Goal: Task Accomplishment & Management: Manage account settings

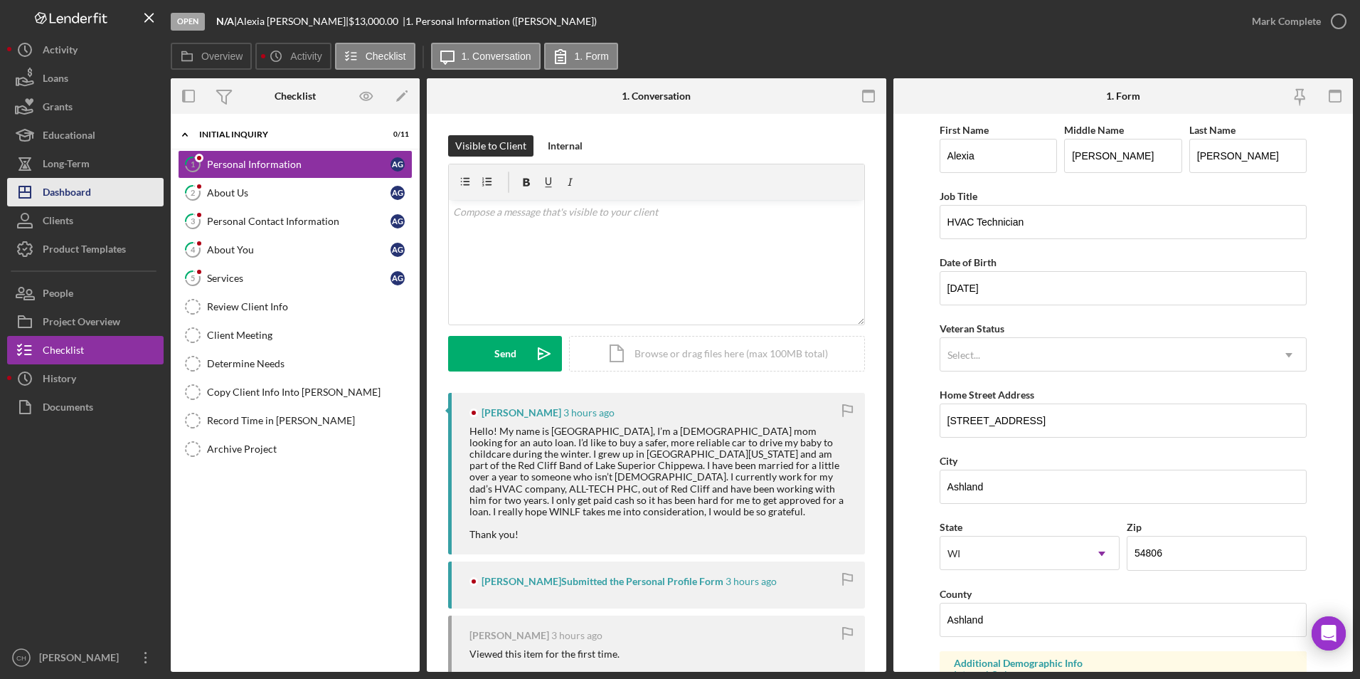
click at [78, 191] on div "Dashboard" at bounding box center [67, 194] width 48 height 32
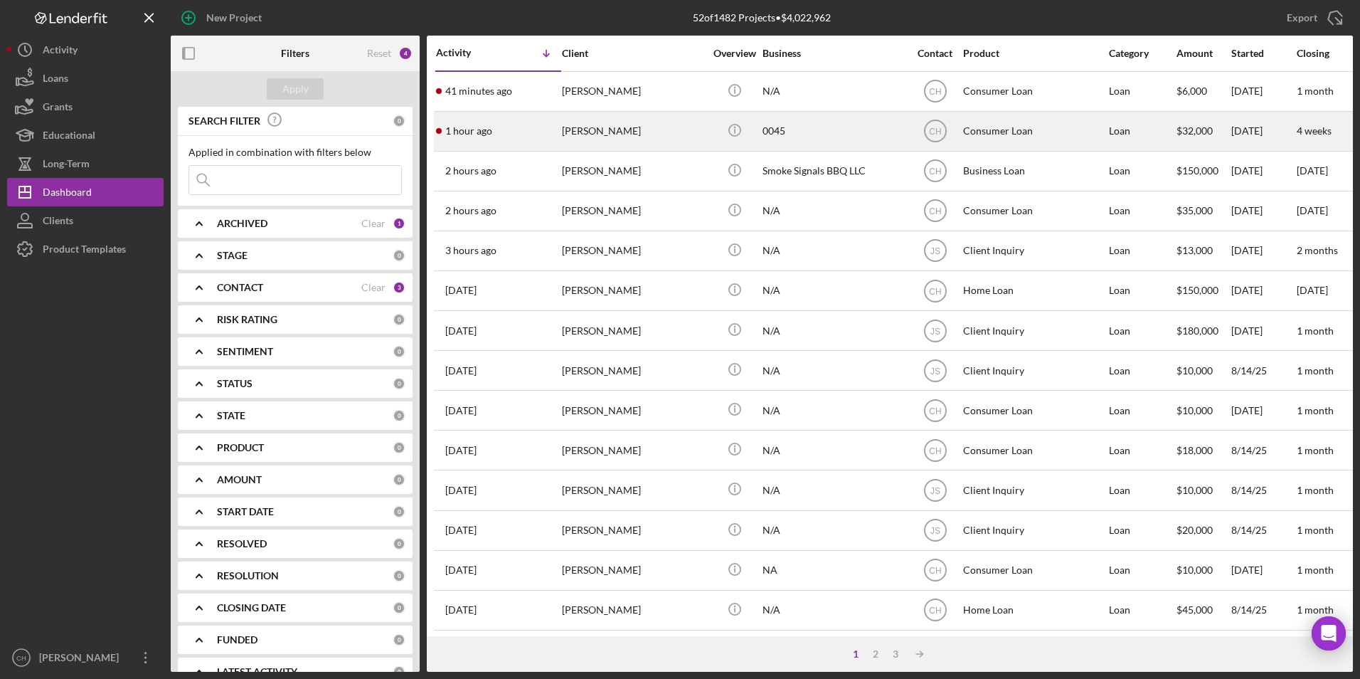
click at [569, 130] on div "[PERSON_NAME]" at bounding box center [633, 131] width 142 height 38
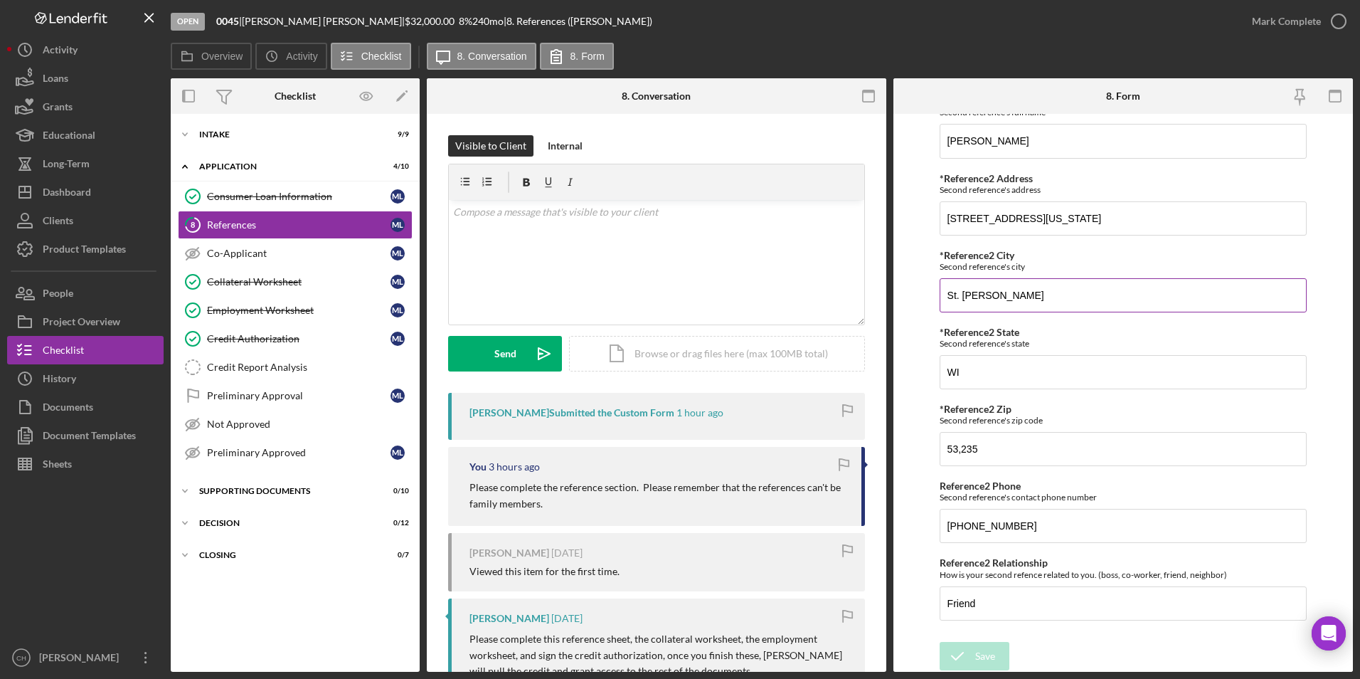
scroll to position [664, 0]
click at [1259, 22] on div "Mark Complete" at bounding box center [1286, 21] width 69 height 28
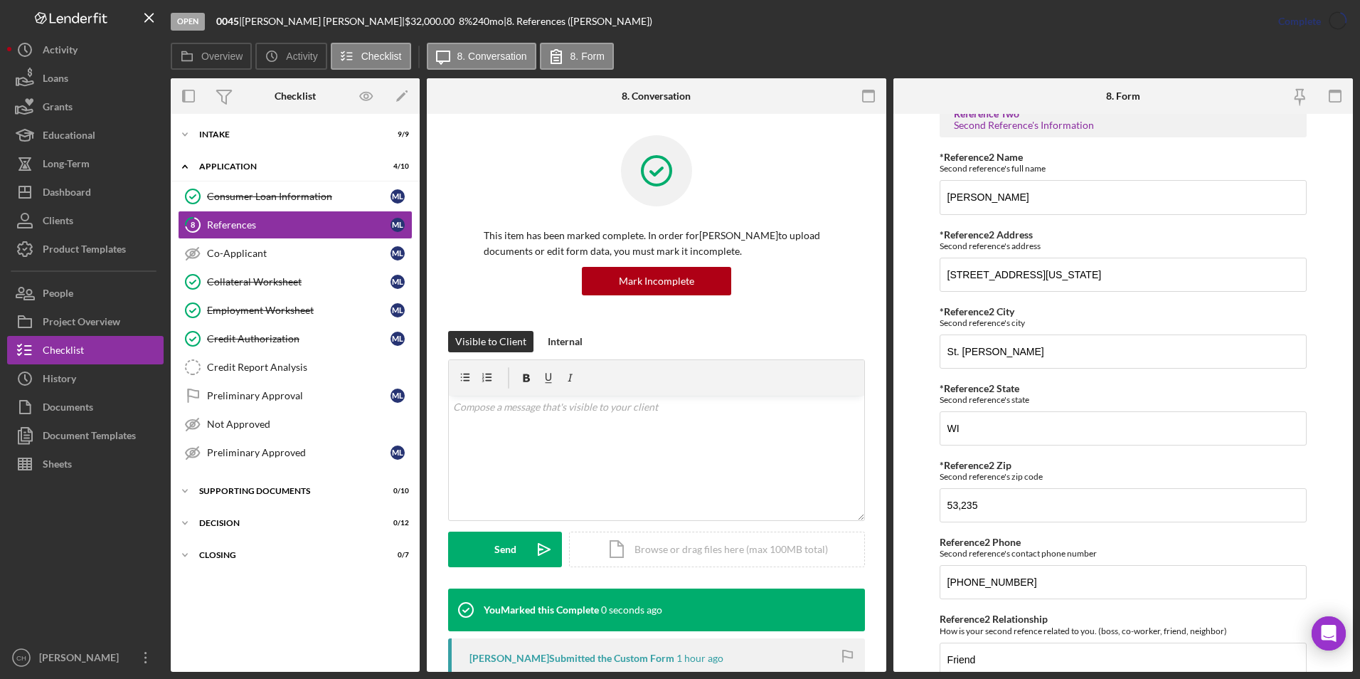
scroll to position [721, 0]
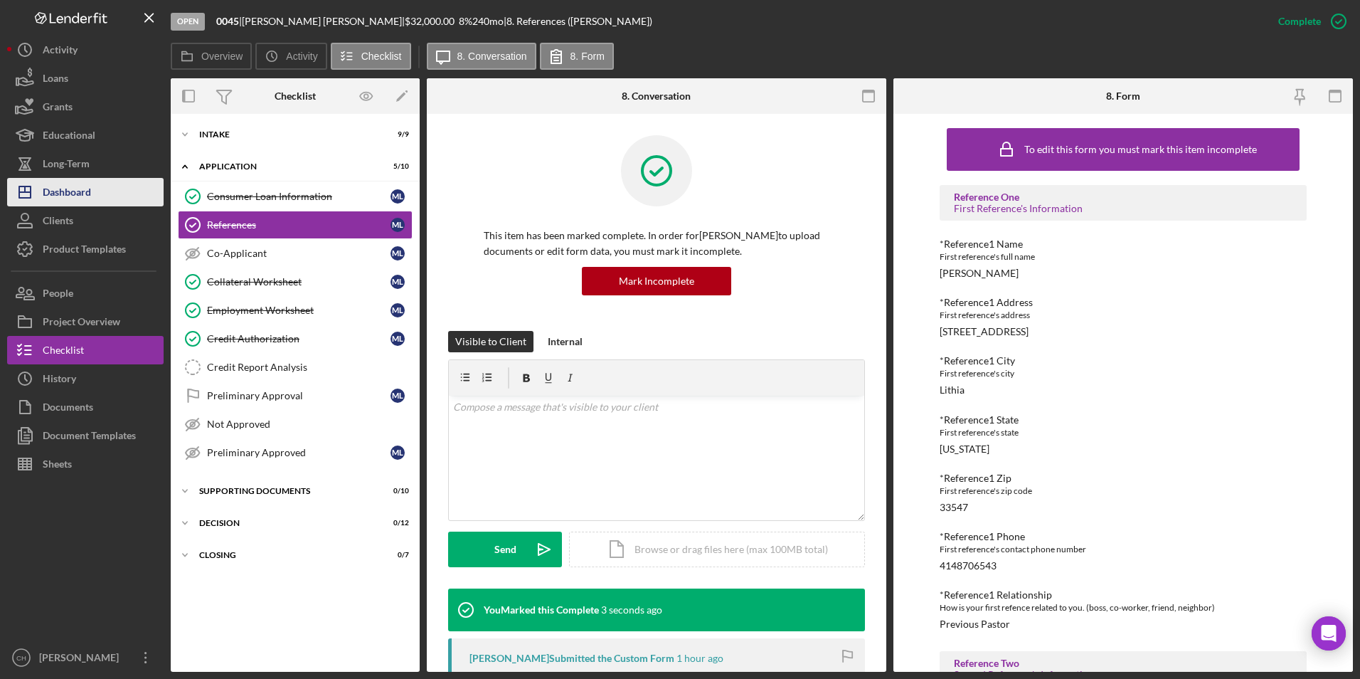
click at [70, 198] on div "Dashboard" at bounding box center [67, 194] width 48 height 32
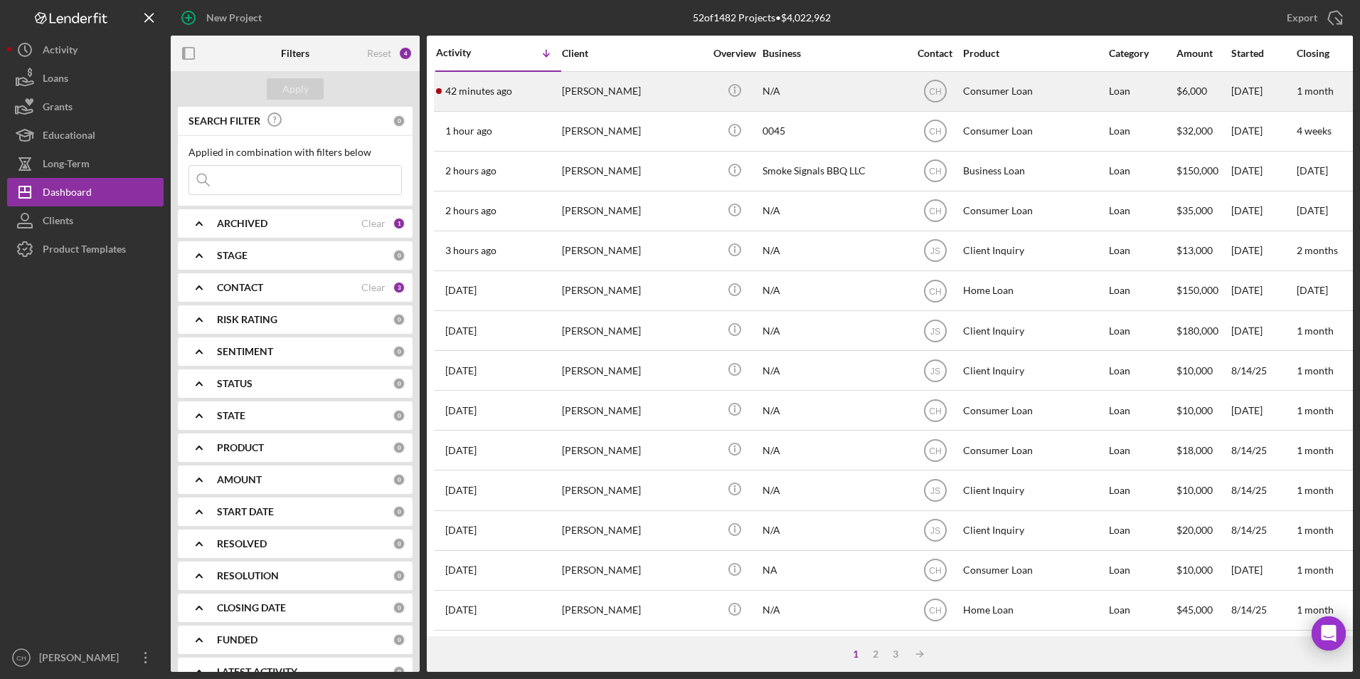
click at [597, 85] on div "[PERSON_NAME]" at bounding box center [633, 92] width 142 height 38
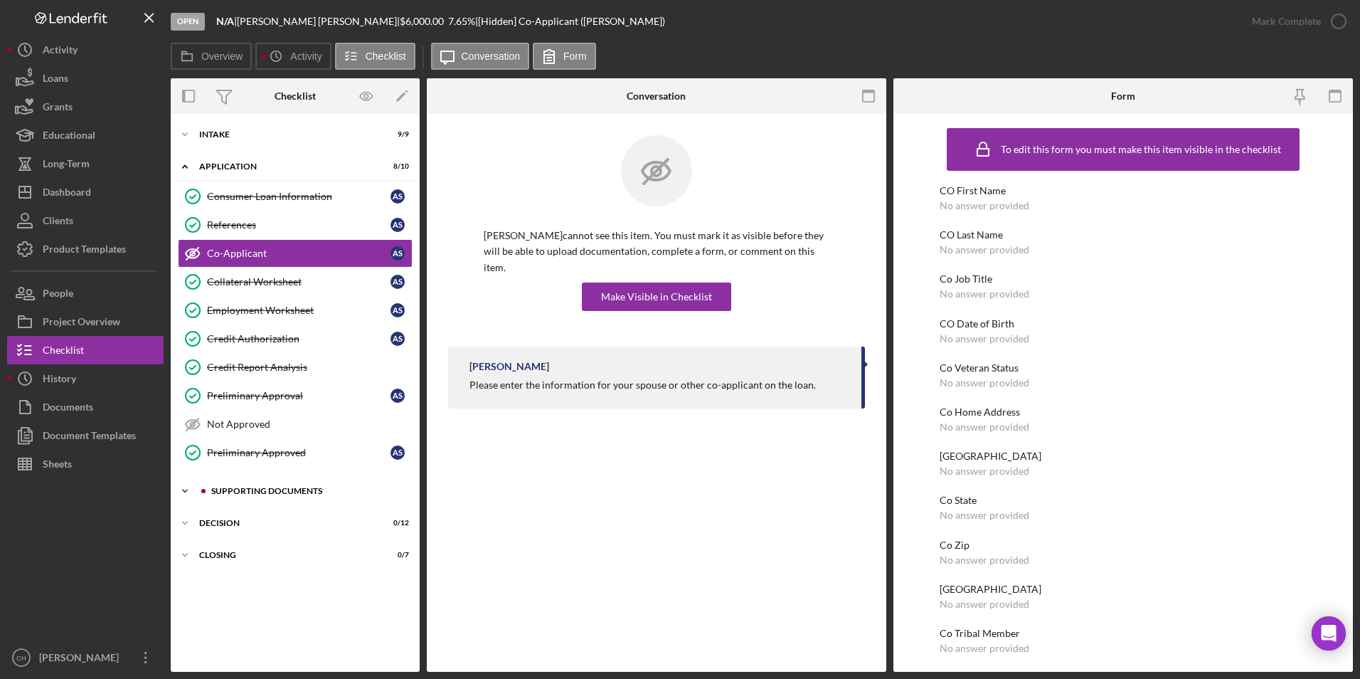
click at [244, 484] on div "Icon/Expander Supporting Documents 2 / 10" at bounding box center [295, 491] width 249 height 28
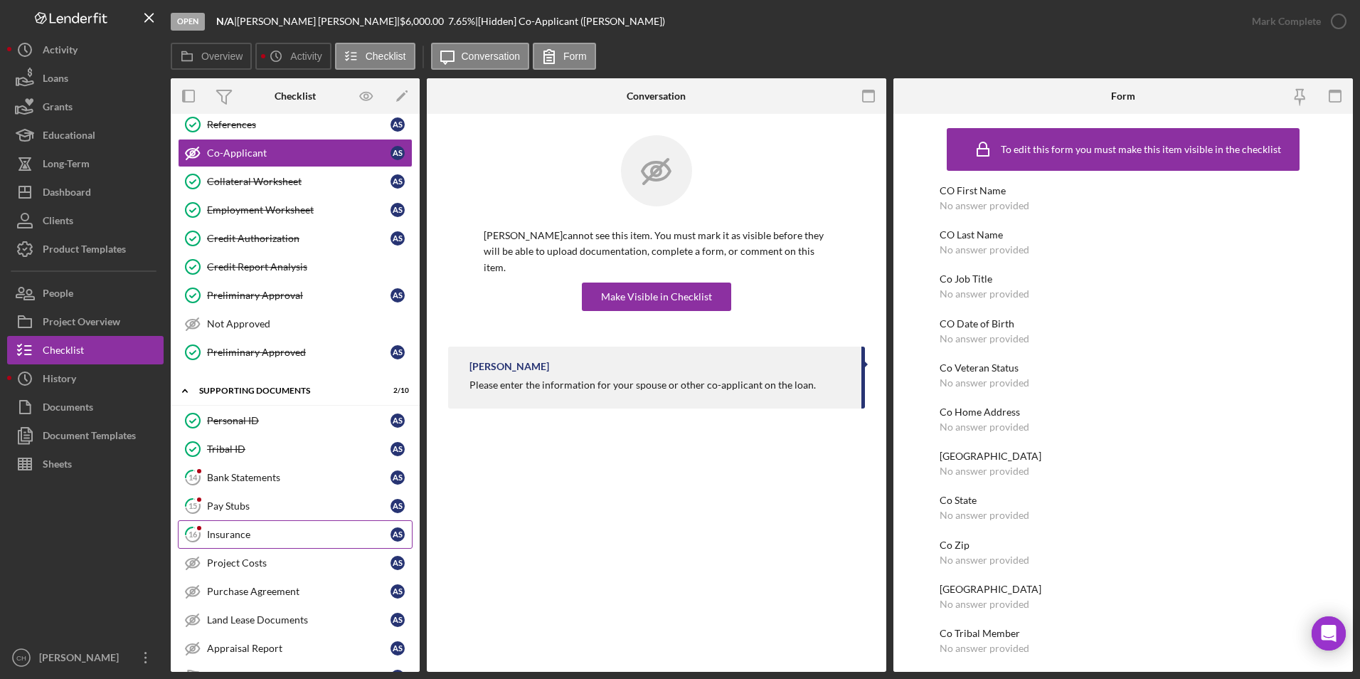
scroll to position [198, 0]
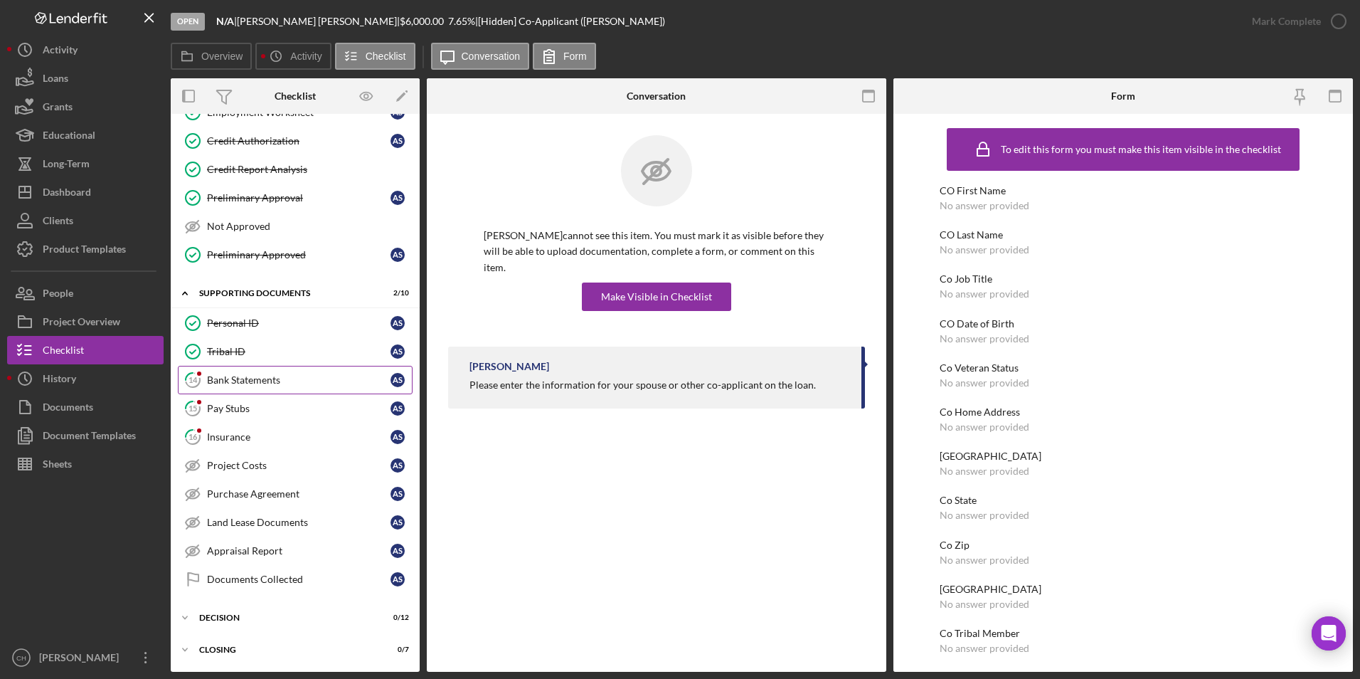
click at [248, 385] on div "Bank Statements" at bounding box center [298, 379] width 183 height 11
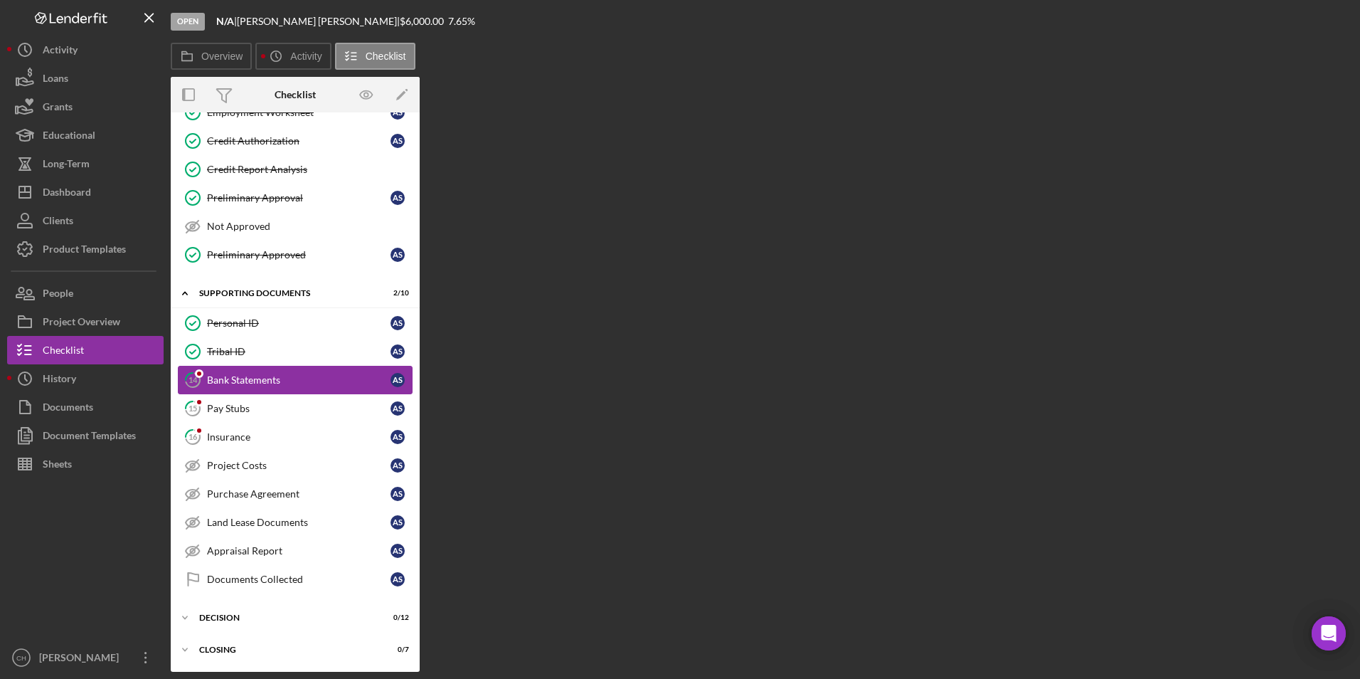
scroll to position [198, 0]
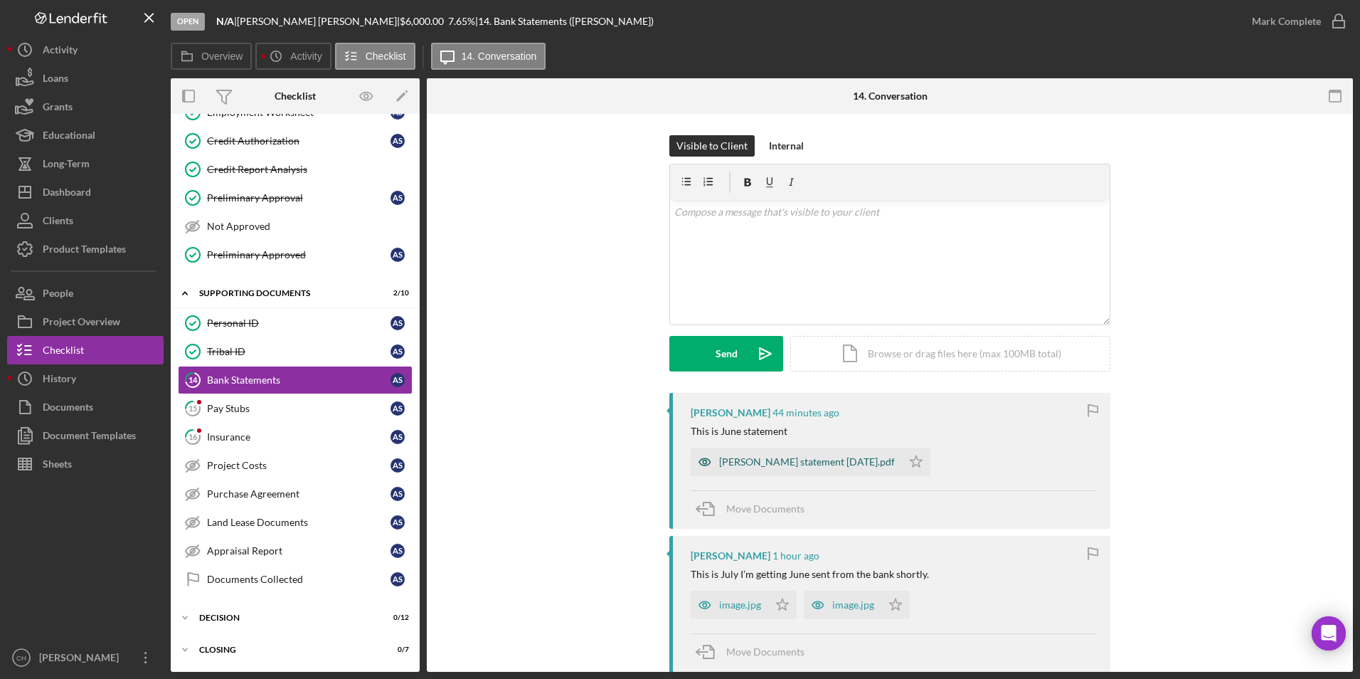
click at [754, 465] on div "[PERSON_NAME] statement [DATE].pdf" at bounding box center [807, 461] width 176 height 11
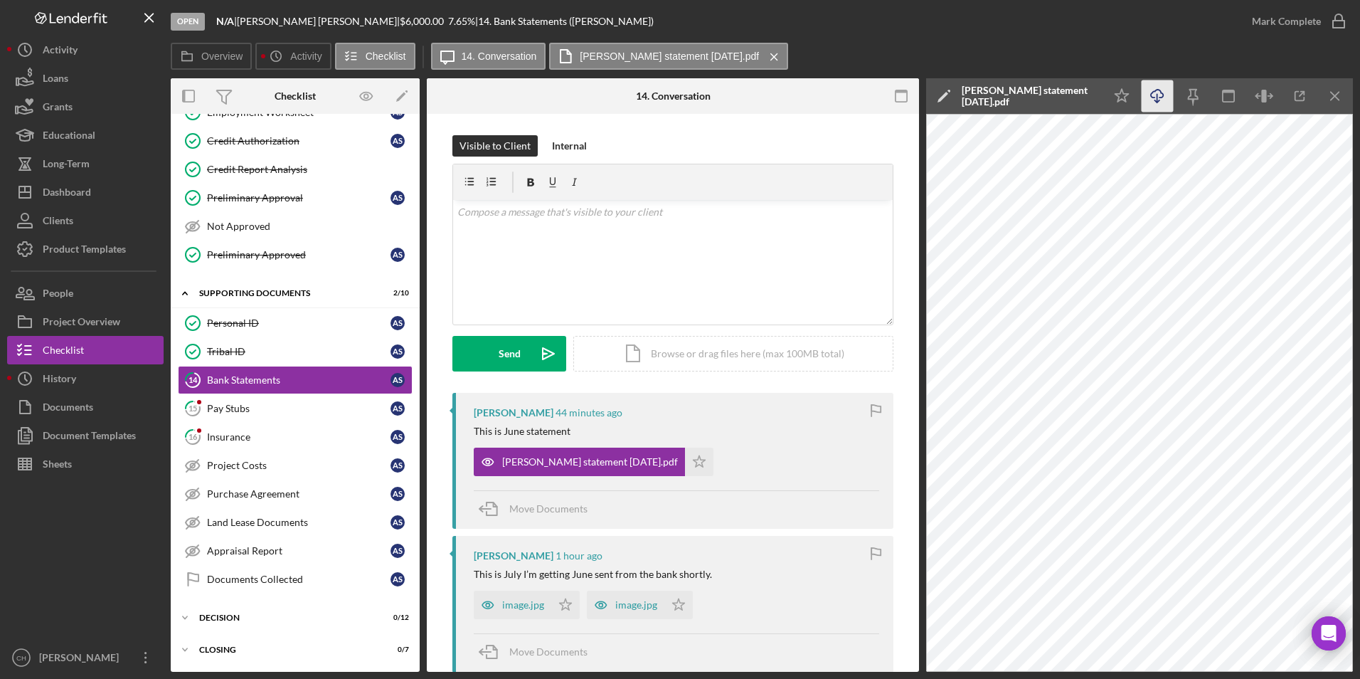
click at [1151, 102] on icon "Icon/Download" at bounding box center [1158, 96] width 32 height 32
click at [693, 465] on polygon "button" at bounding box center [699, 460] width 12 height 11
click at [541, 601] on div "image.jpg" at bounding box center [523, 604] width 42 height 11
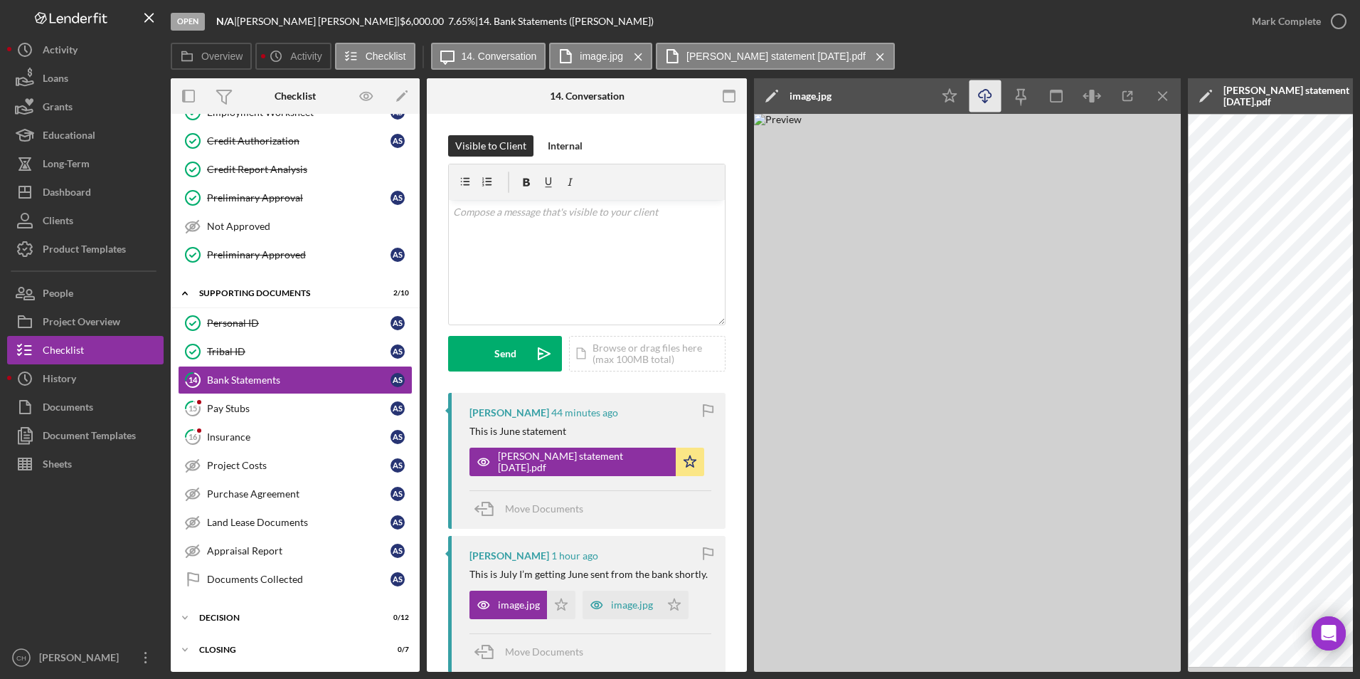
click at [975, 93] on icon "Icon/Download" at bounding box center [985, 96] width 32 height 32
click at [563, 600] on icon "Icon/Star" at bounding box center [561, 604] width 28 height 28
click at [646, 602] on div "image.jpg" at bounding box center [632, 604] width 42 height 11
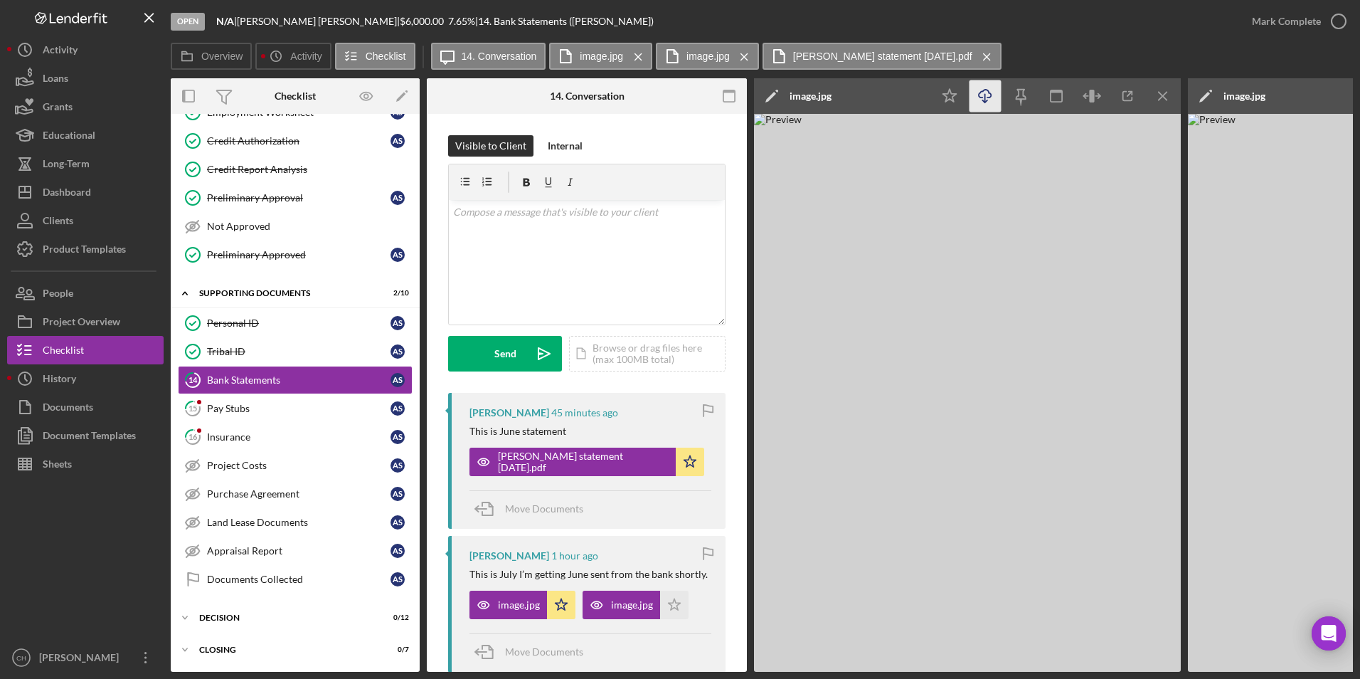
click at [988, 92] on icon "Icon/Download" at bounding box center [985, 96] width 32 height 32
click at [677, 606] on icon "Icon/Star" at bounding box center [674, 604] width 28 height 28
click at [1294, 19] on div "Mark Complete" at bounding box center [1286, 21] width 69 height 28
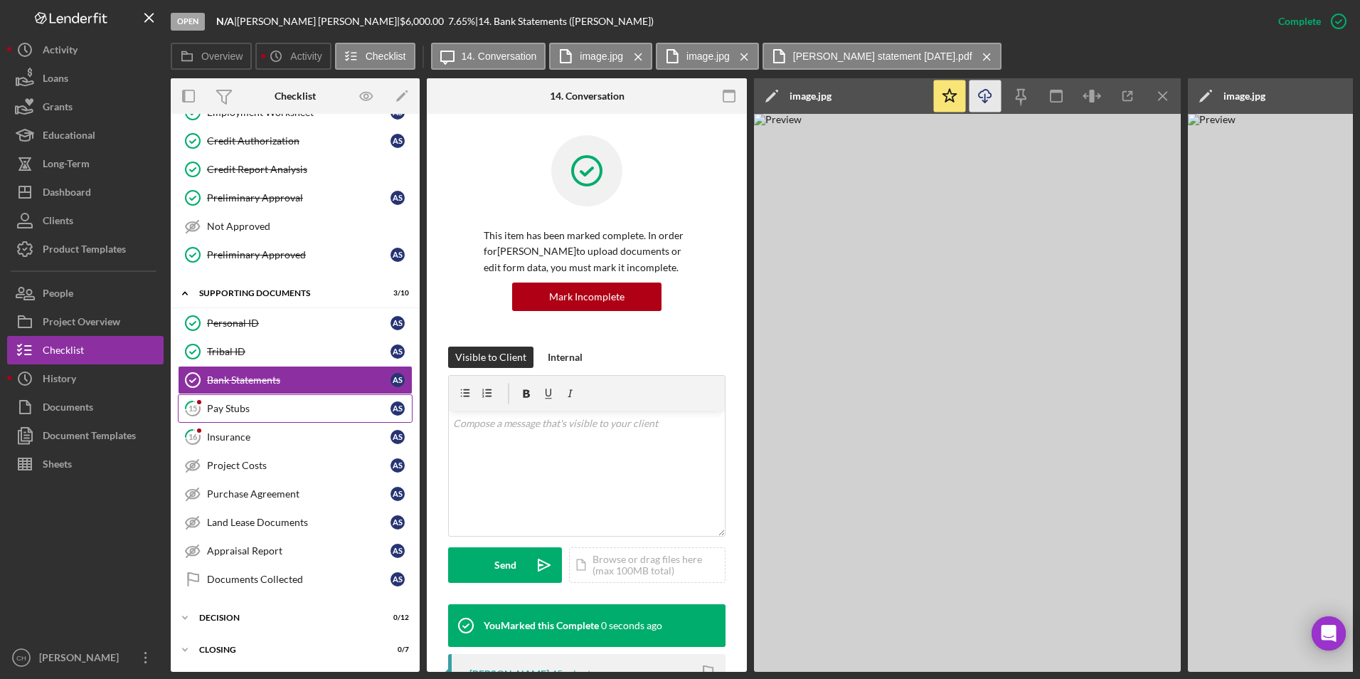
click at [236, 415] on link "15 Pay Stubs A S" at bounding box center [295, 408] width 235 height 28
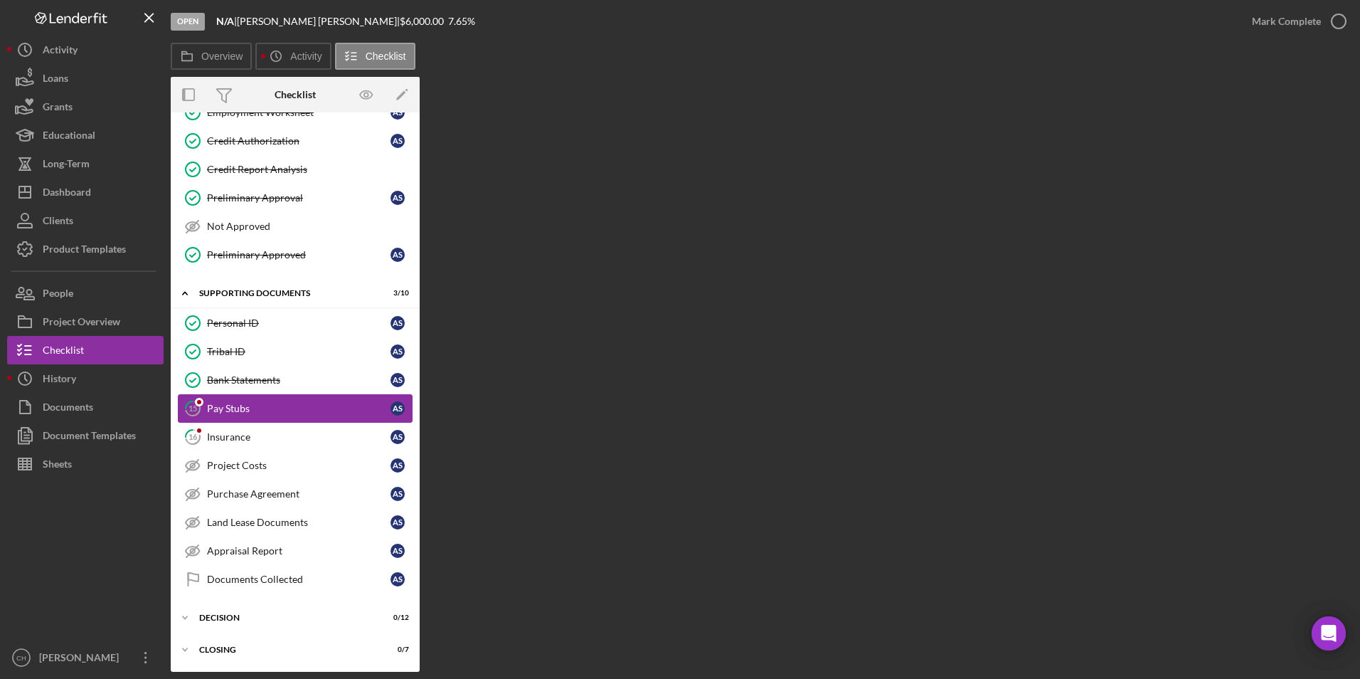
scroll to position [198, 0]
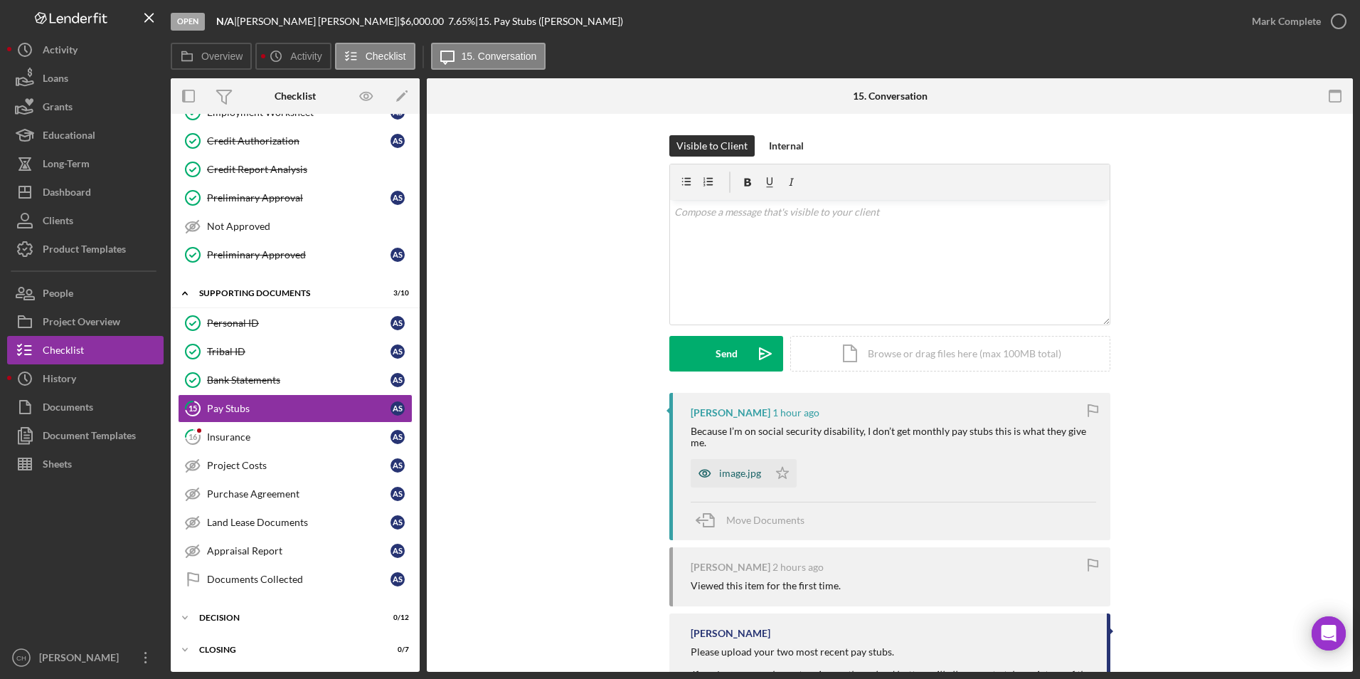
click at [735, 472] on div "image.jpg" at bounding box center [740, 472] width 42 height 11
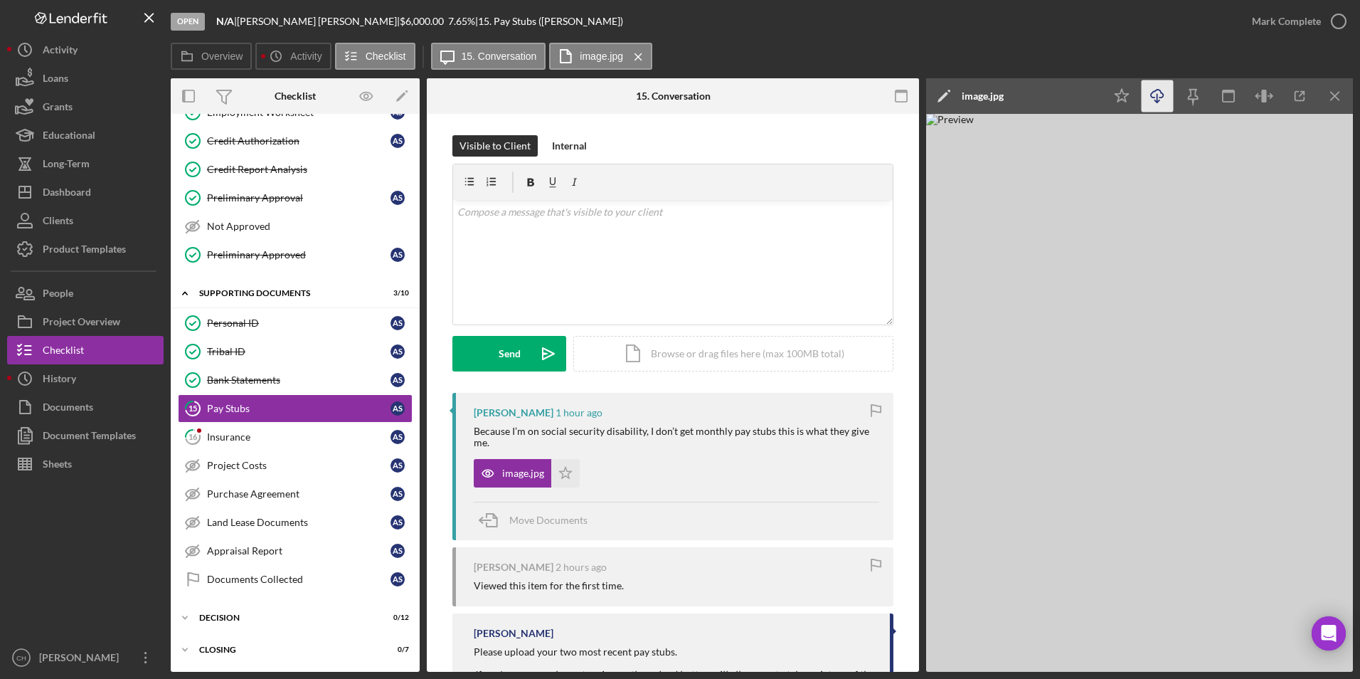
click at [1158, 94] on icon "Icon/Download" at bounding box center [1158, 96] width 32 height 32
click at [560, 477] on polygon "button" at bounding box center [566, 472] width 12 height 11
click at [247, 429] on link "16 Insurance A S" at bounding box center [295, 436] width 235 height 28
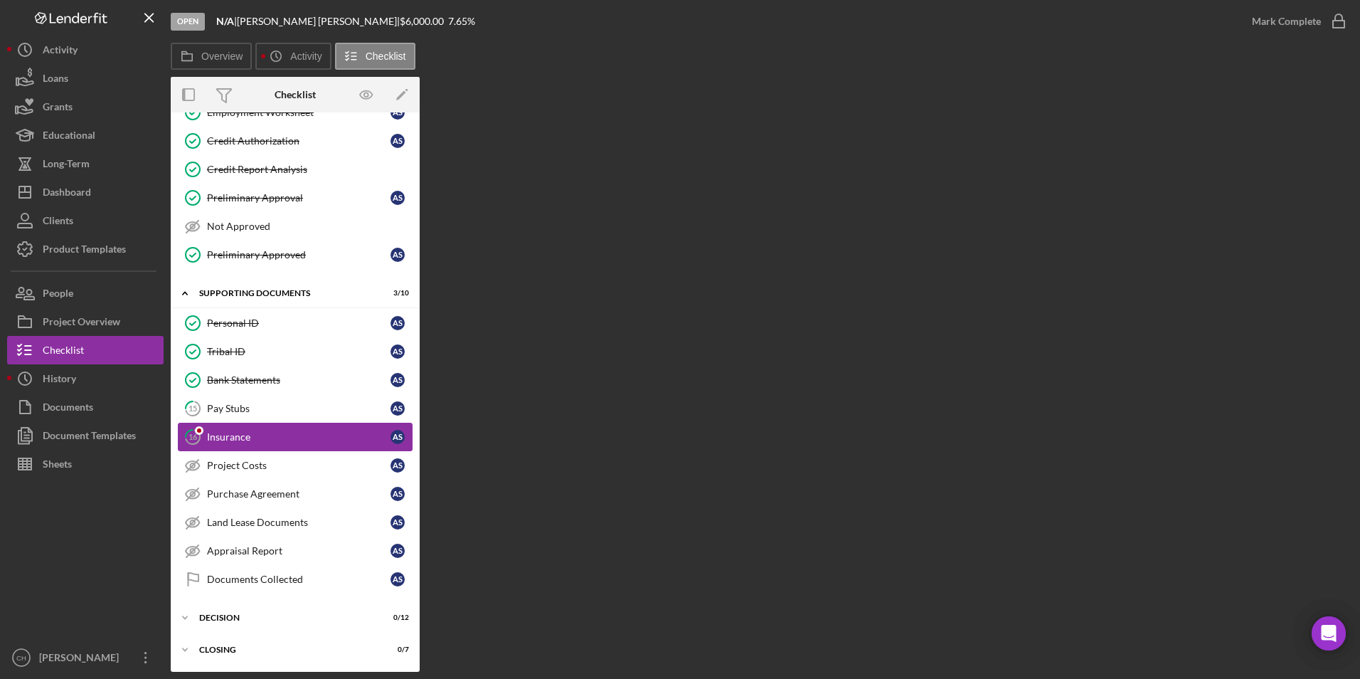
scroll to position [198, 0]
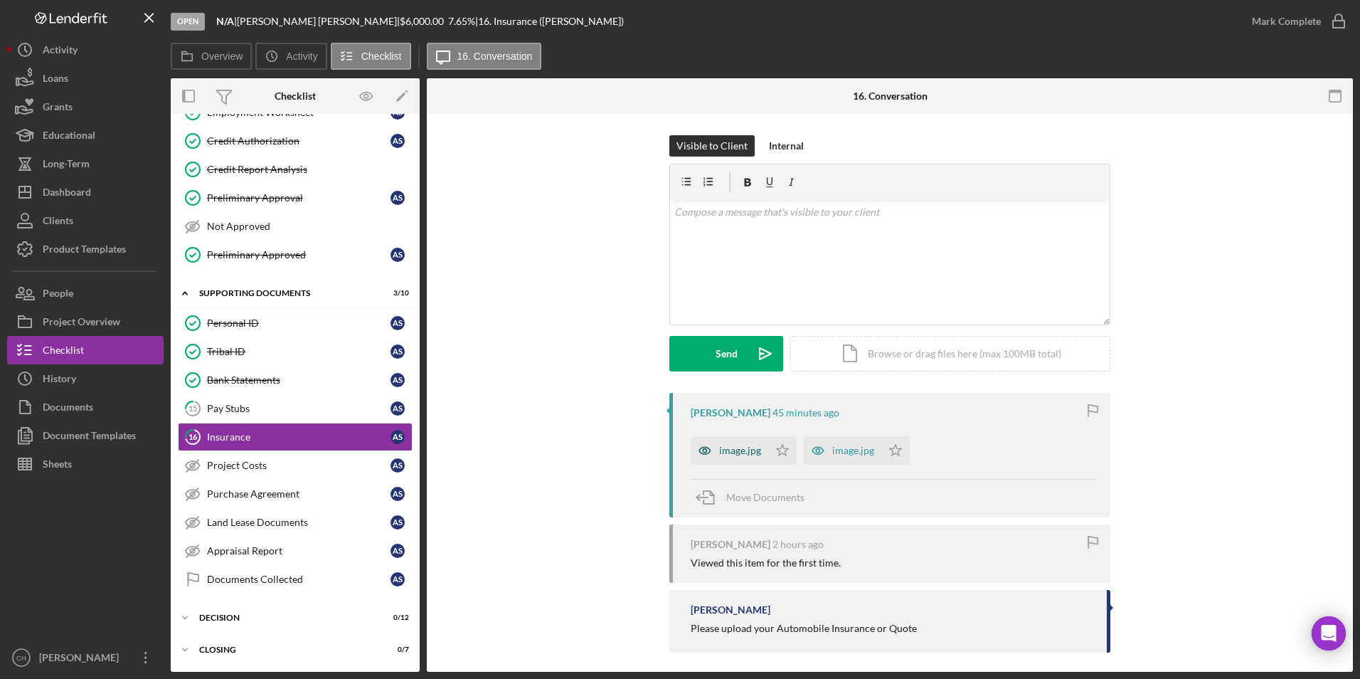
click at [732, 442] on div "image.jpg" at bounding box center [730, 450] width 78 height 28
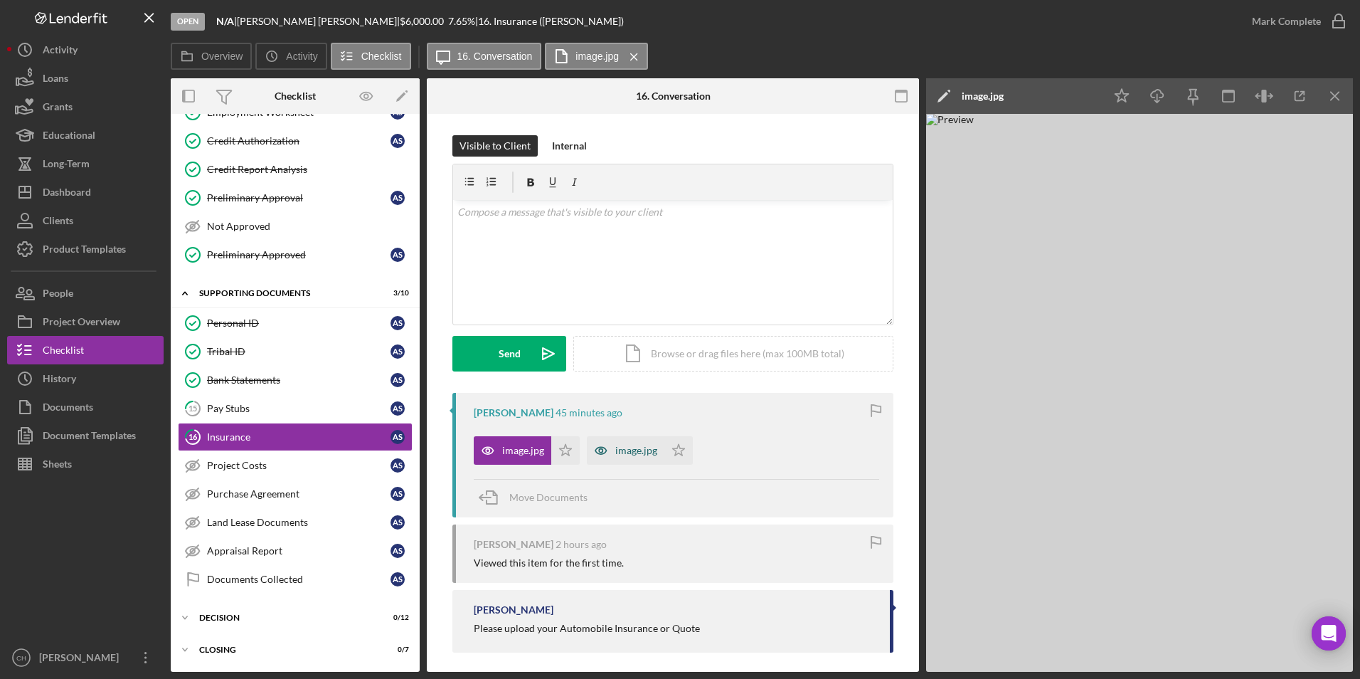
click at [618, 443] on div "image.jpg" at bounding box center [626, 450] width 78 height 28
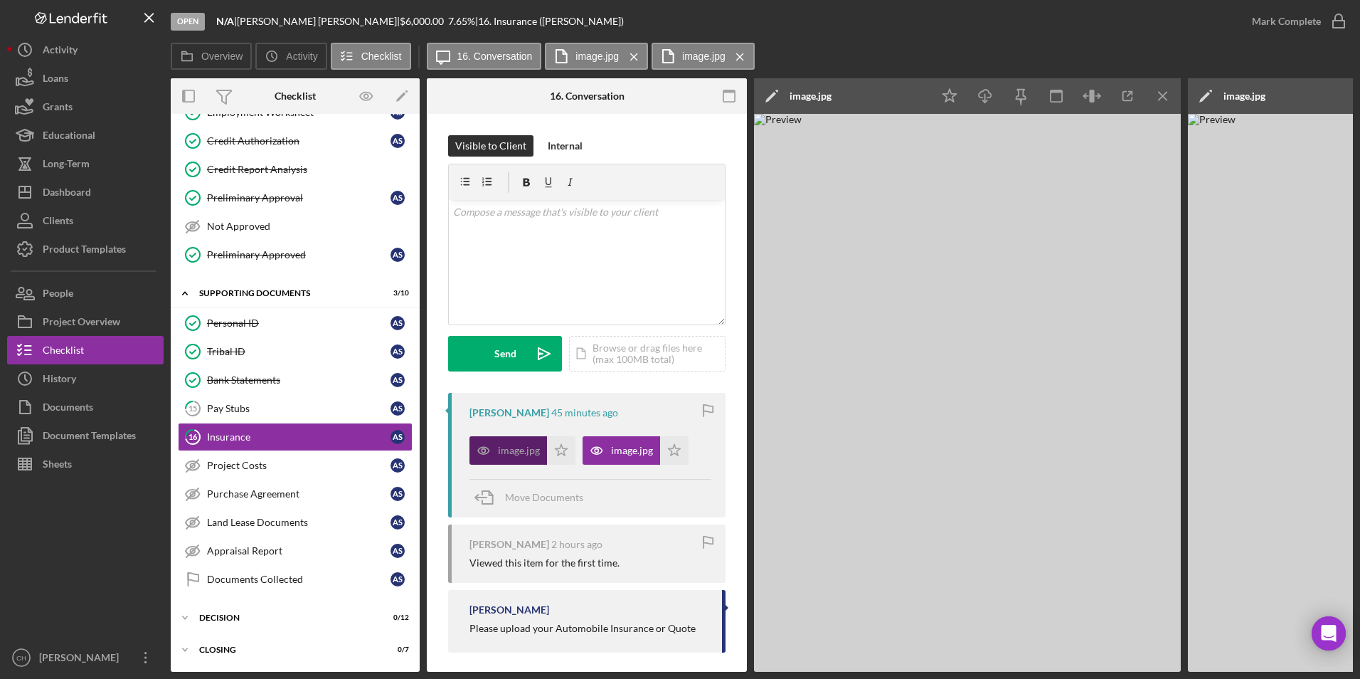
click at [517, 455] on div "image.jpg" at bounding box center [519, 450] width 42 height 11
click at [518, 452] on div "image.jpg" at bounding box center [519, 450] width 42 height 11
drag, startPoint x: 1051, startPoint y: 673, endPoint x: 1075, endPoint y: 669, distance: 24.6
click at [1075, 669] on div "Open N/A | [PERSON_NAME] | $6,000.00 7.65 % | 16. Insurance ([PERSON_NAME]) [PE…" at bounding box center [680, 339] width 1360 height 679
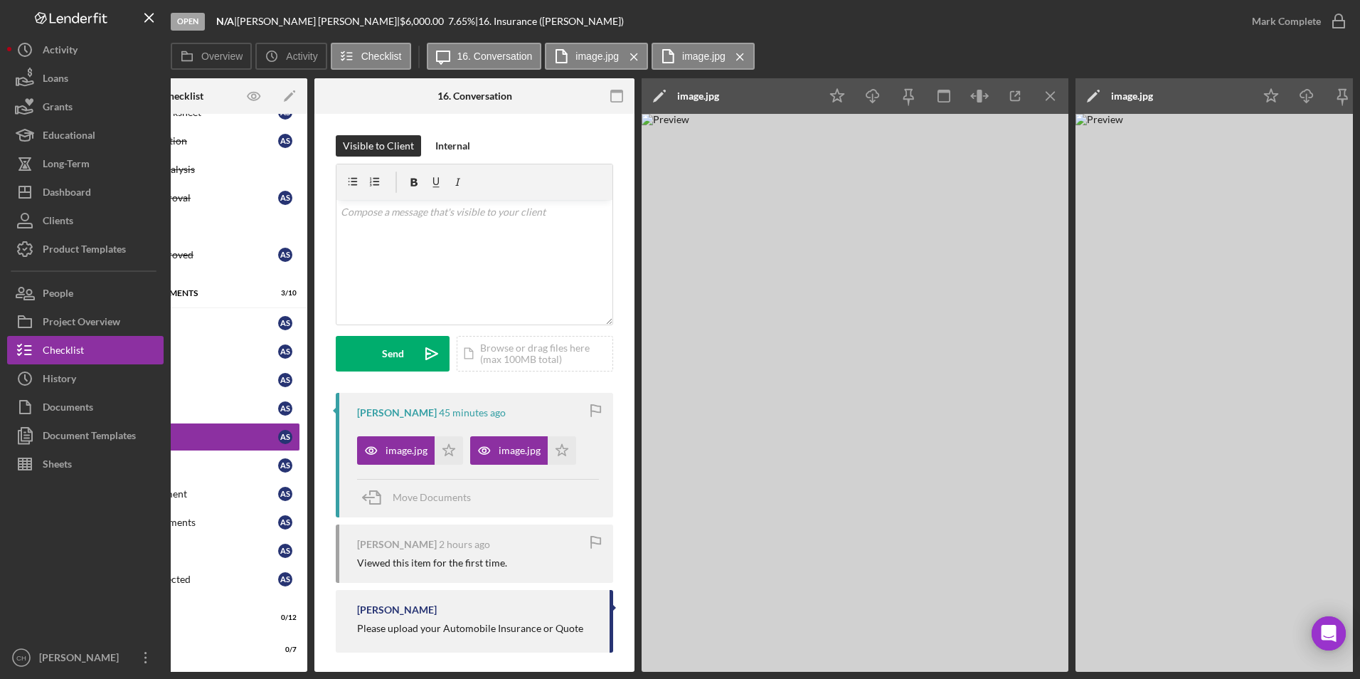
scroll to position [0, 118]
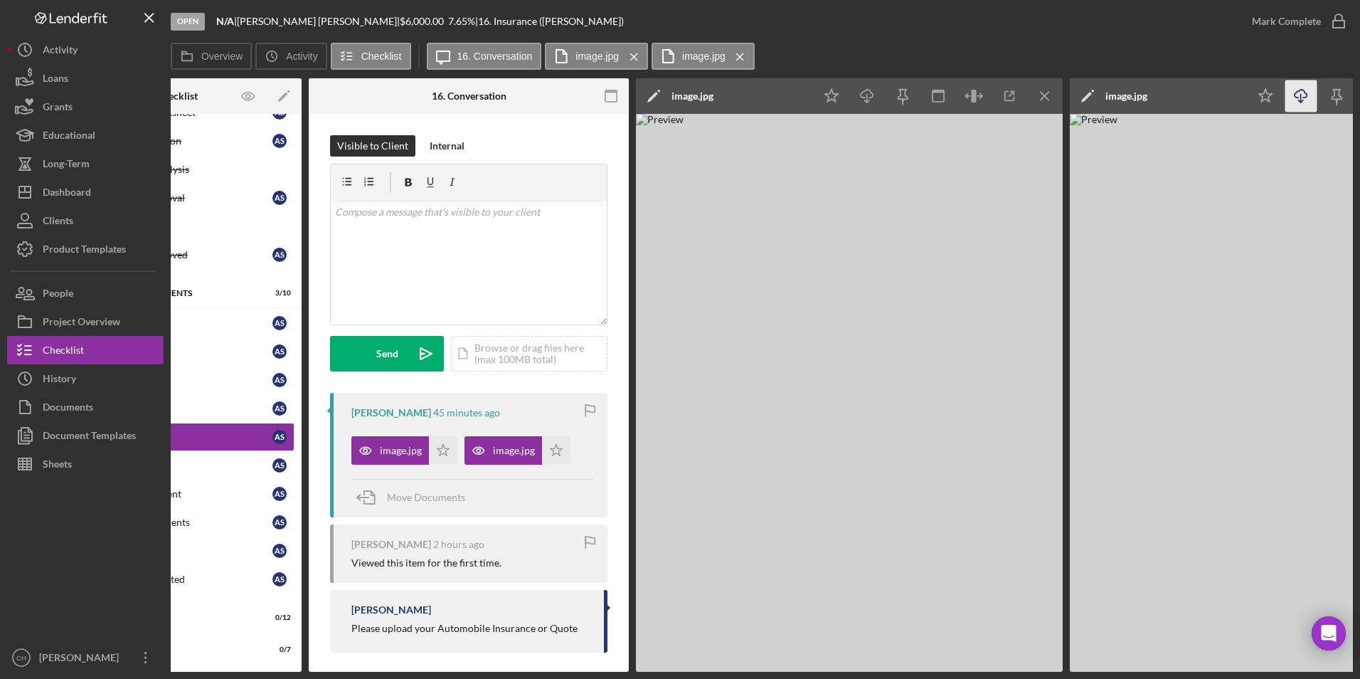
click at [1312, 94] on icon "Icon/Download" at bounding box center [1301, 96] width 32 height 32
click at [874, 94] on icon "Icon/Download" at bounding box center [867, 96] width 32 height 32
click at [440, 449] on icon "Icon/Star" at bounding box center [443, 450] width 28 height 28
click at [556, 441] on icon "Icon/Star" at bounding box center [556, 450] width 28 height 28
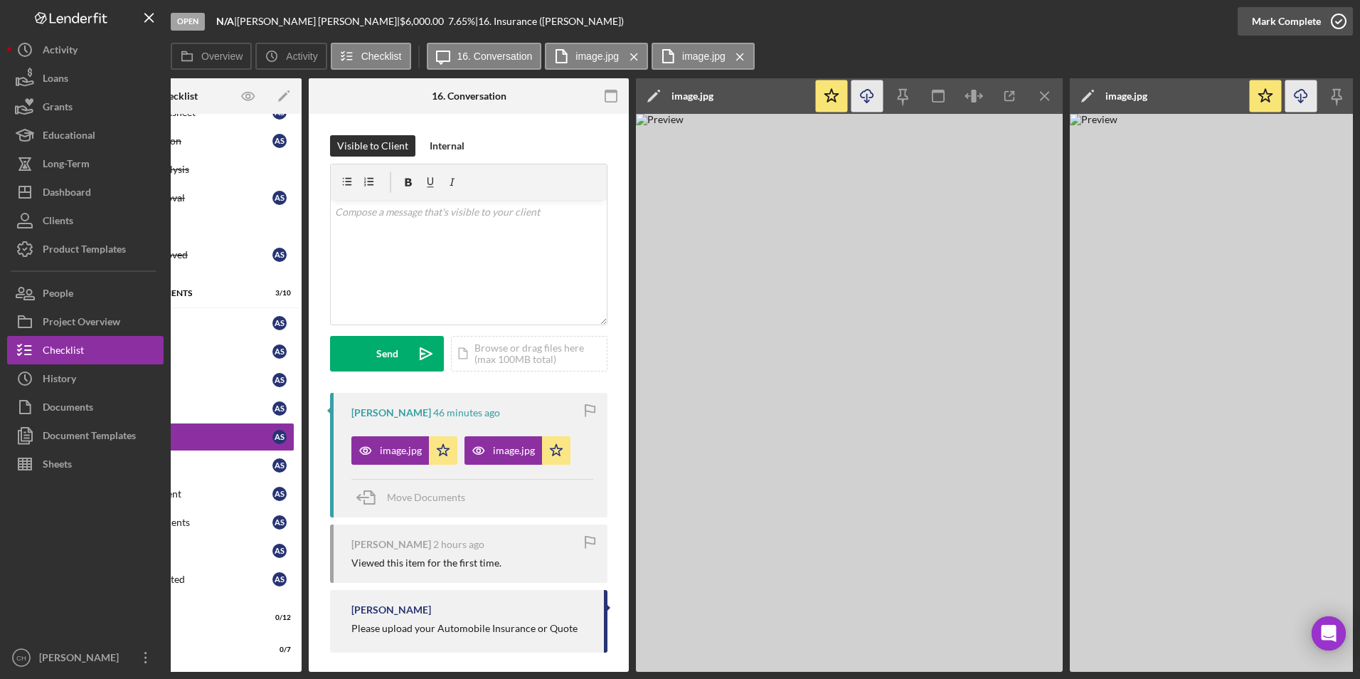
click at [1284, 26] on div "Mark Complete" at bounding box center [1286, 21] width 69 height 28
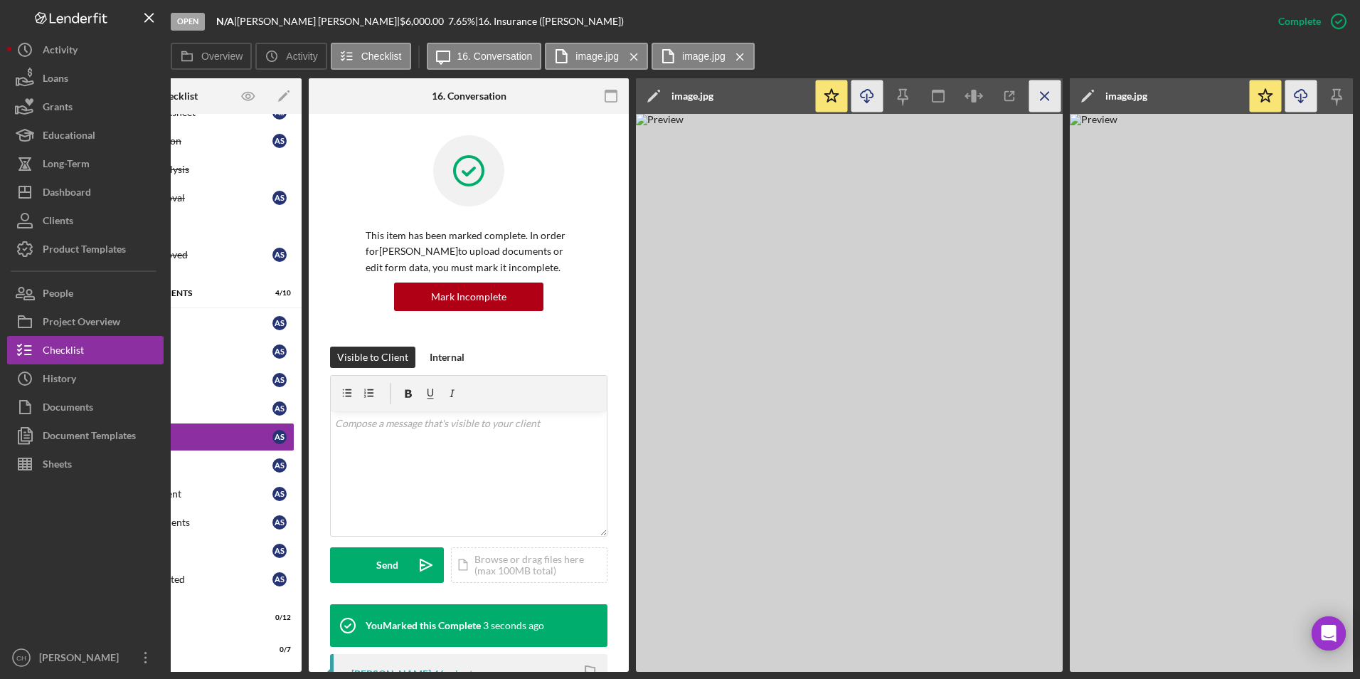
click at [1050, 94] on icon "Icon/Menu Close" at bounding box center [1045, 96] width 32 height 32
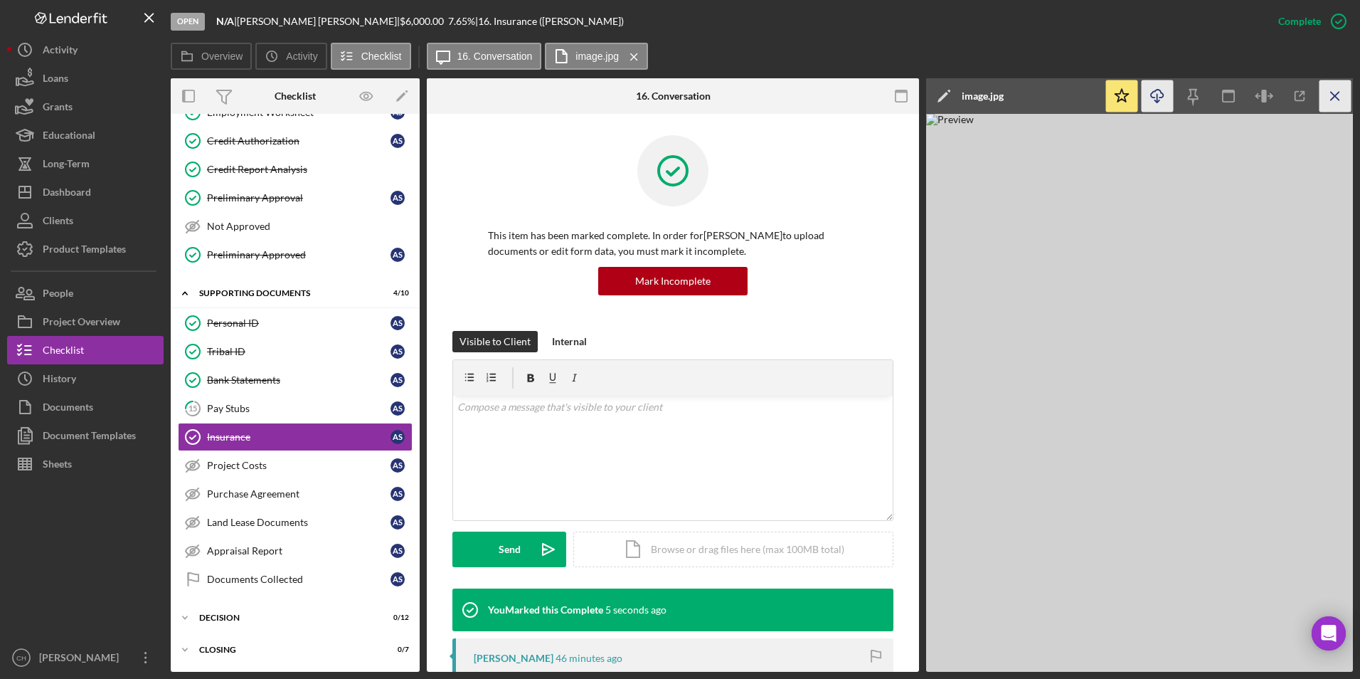
click at [1336, 98] on line "button" at bounding box center [1335, 96] width 8 height 8
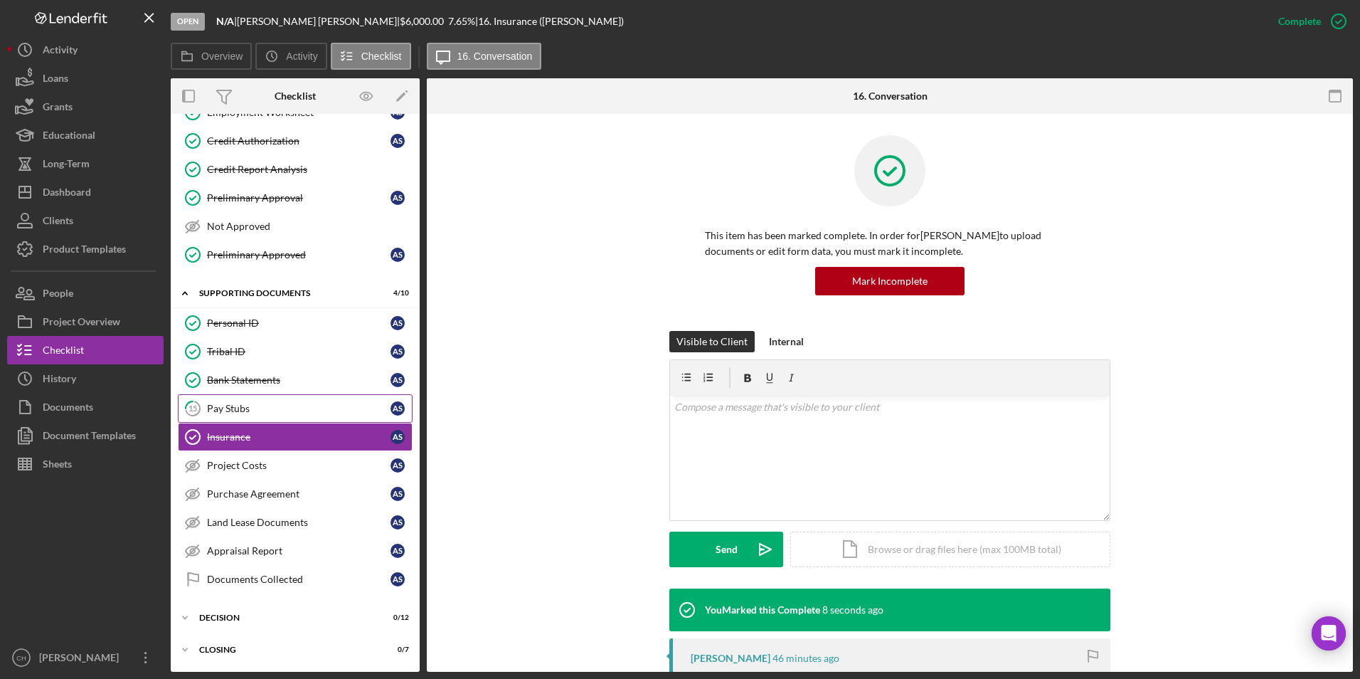
click at [353, 408] on div "Pay Stubs" at bounding box center [298, 408] width 183 height 11
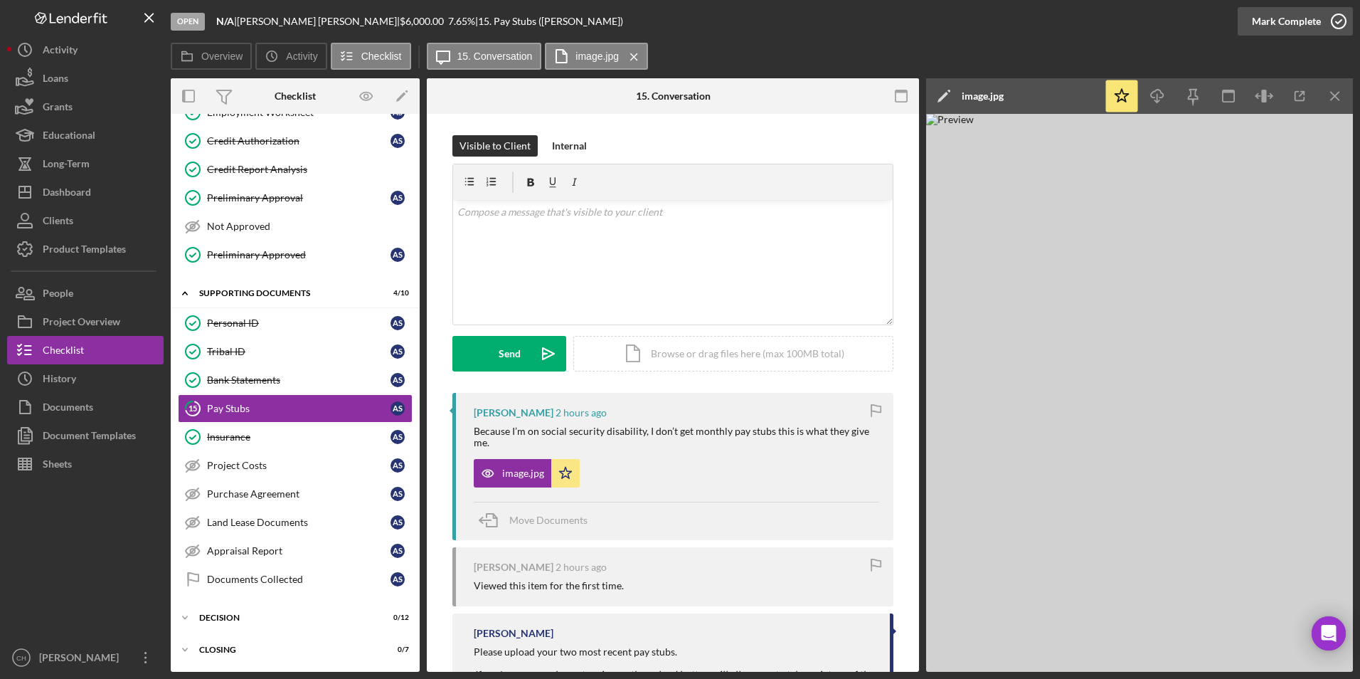
click at [1299, 21] on div "Mark Complete" at bounding box center [1286, 21] width 69 height 28
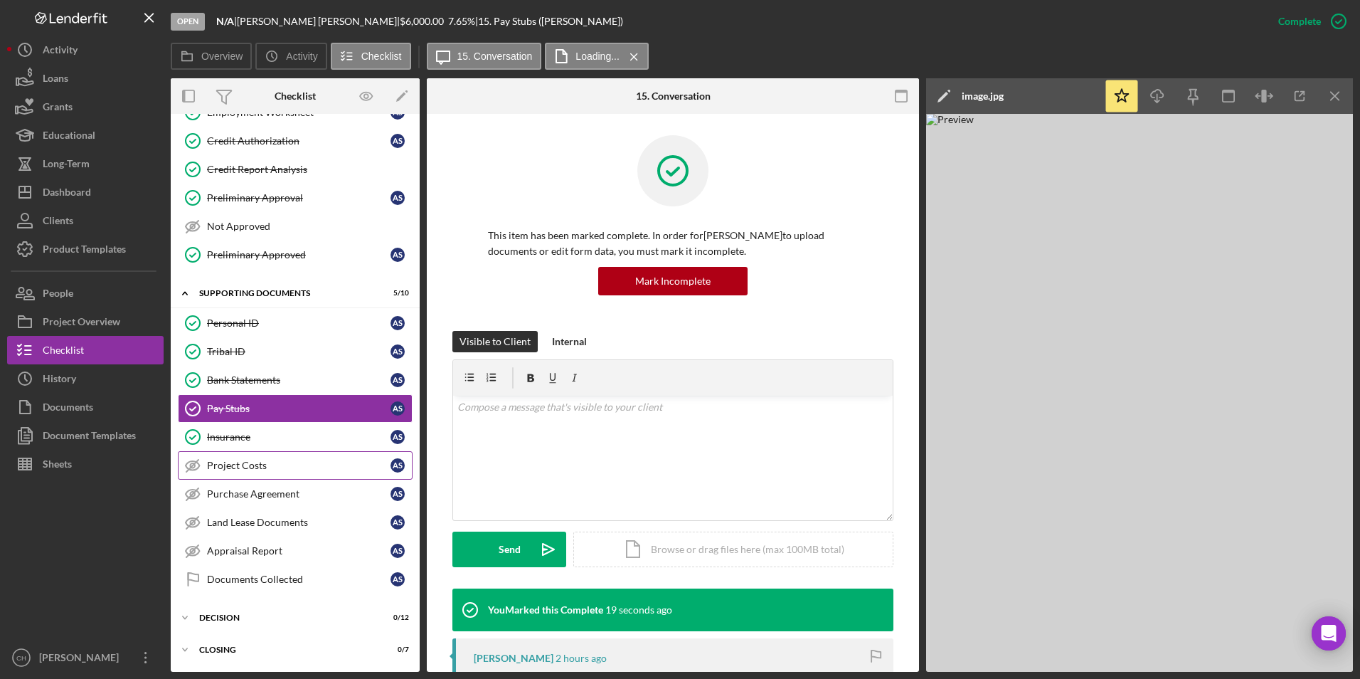
click at [216, 468] on div "Project Costs" at bounding box center [298, 464] width 183 height 11
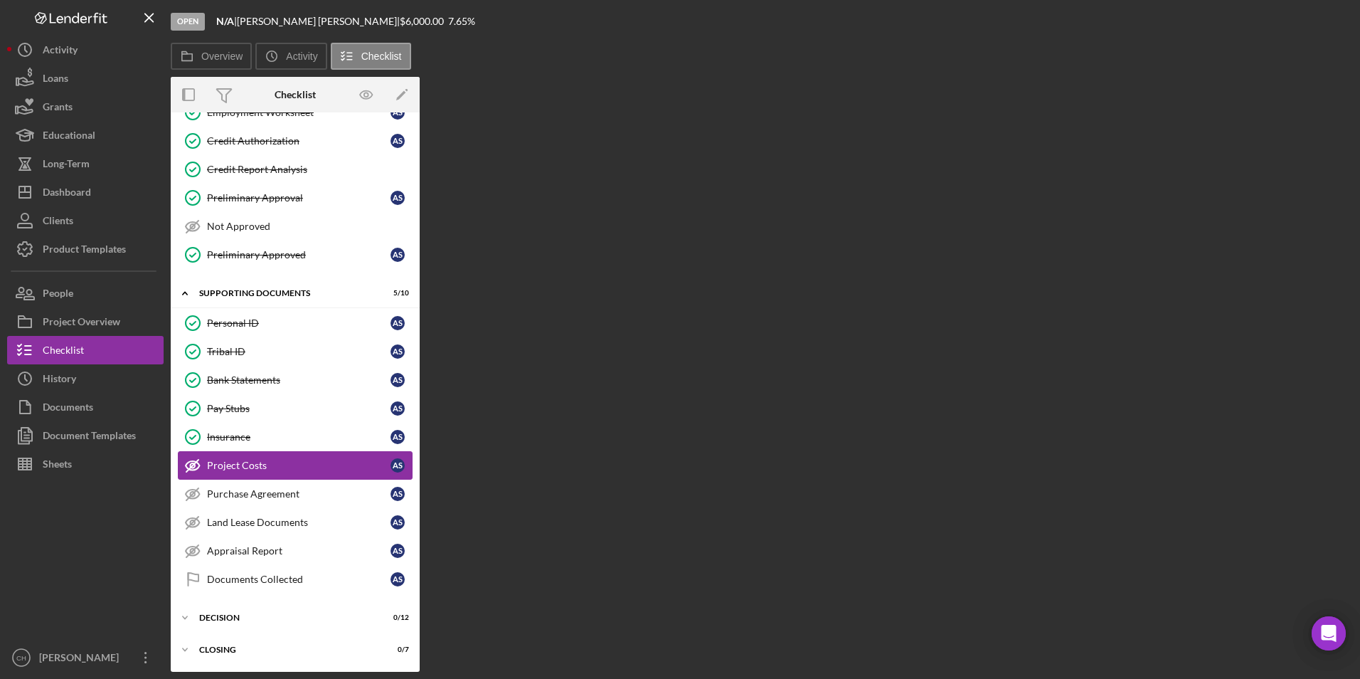
scroll to position [198, 0]
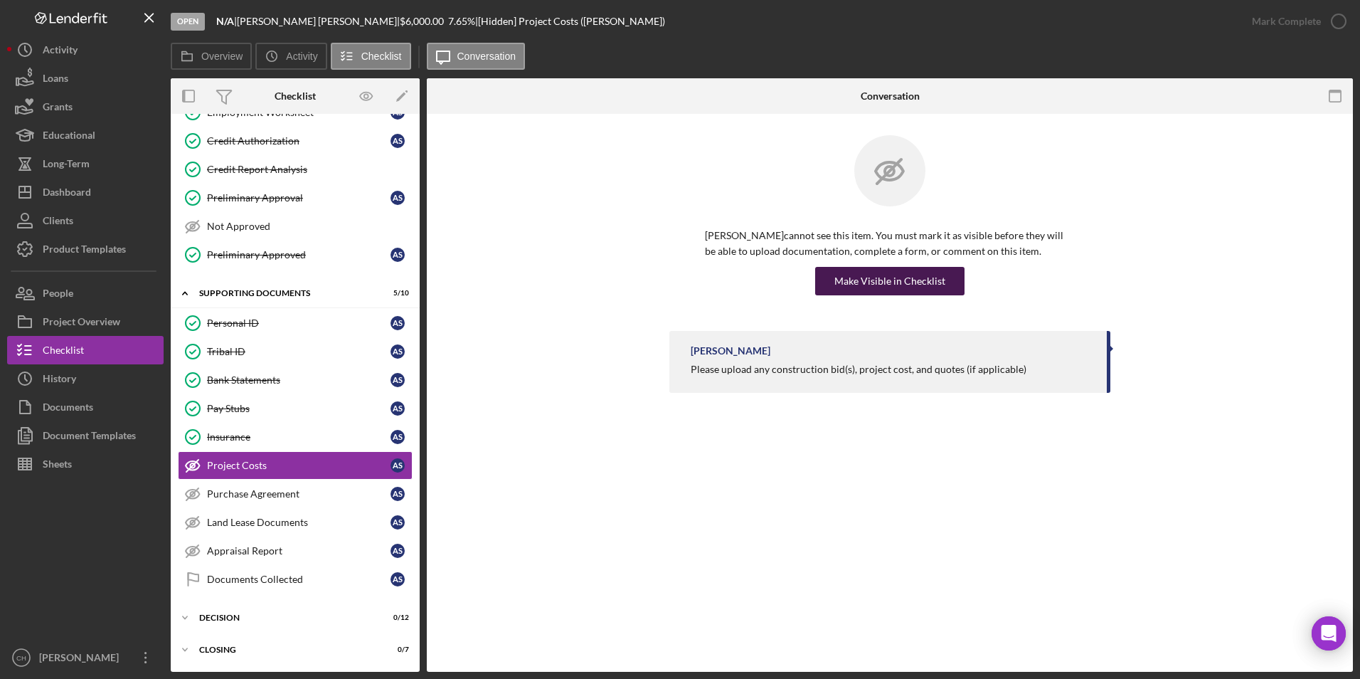
click at [869, 285] on div "Make Visible in Checklist" at bounding box center [889, 281] width 111 height 28
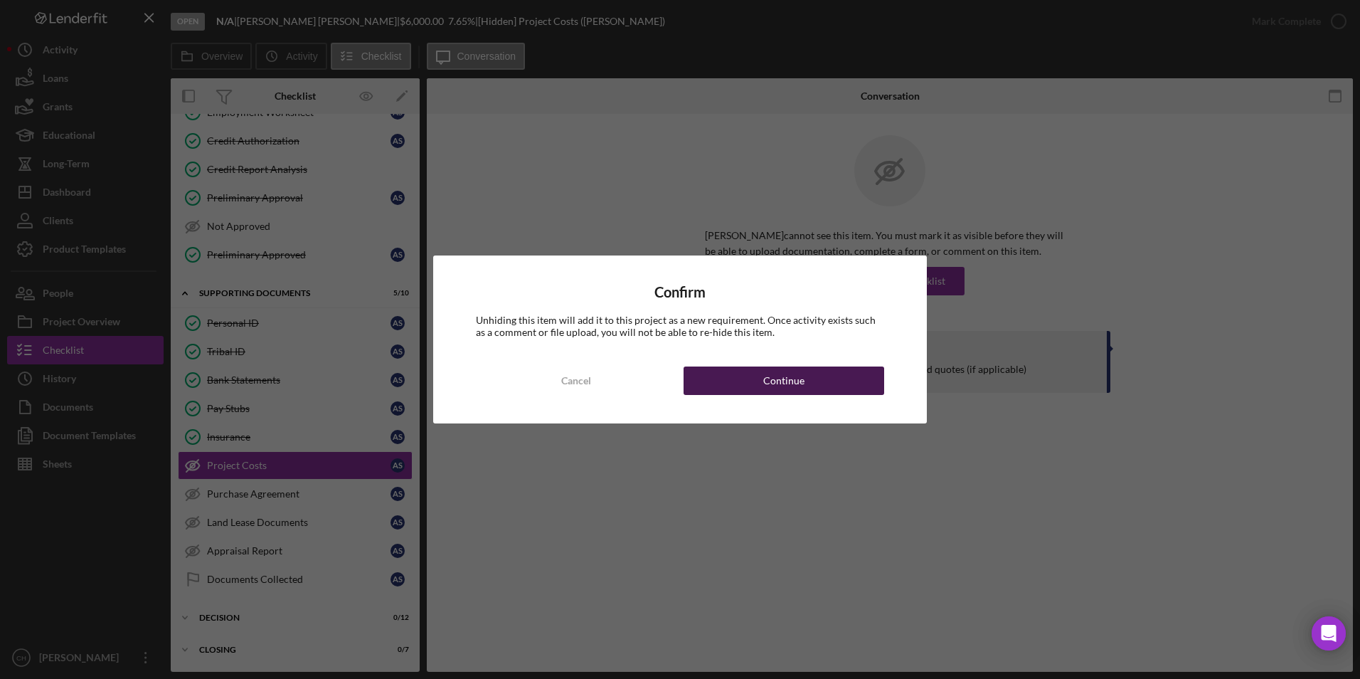
click at [779, 376] on div "Continue" at bounding box center [783, 380] width 41 height 28
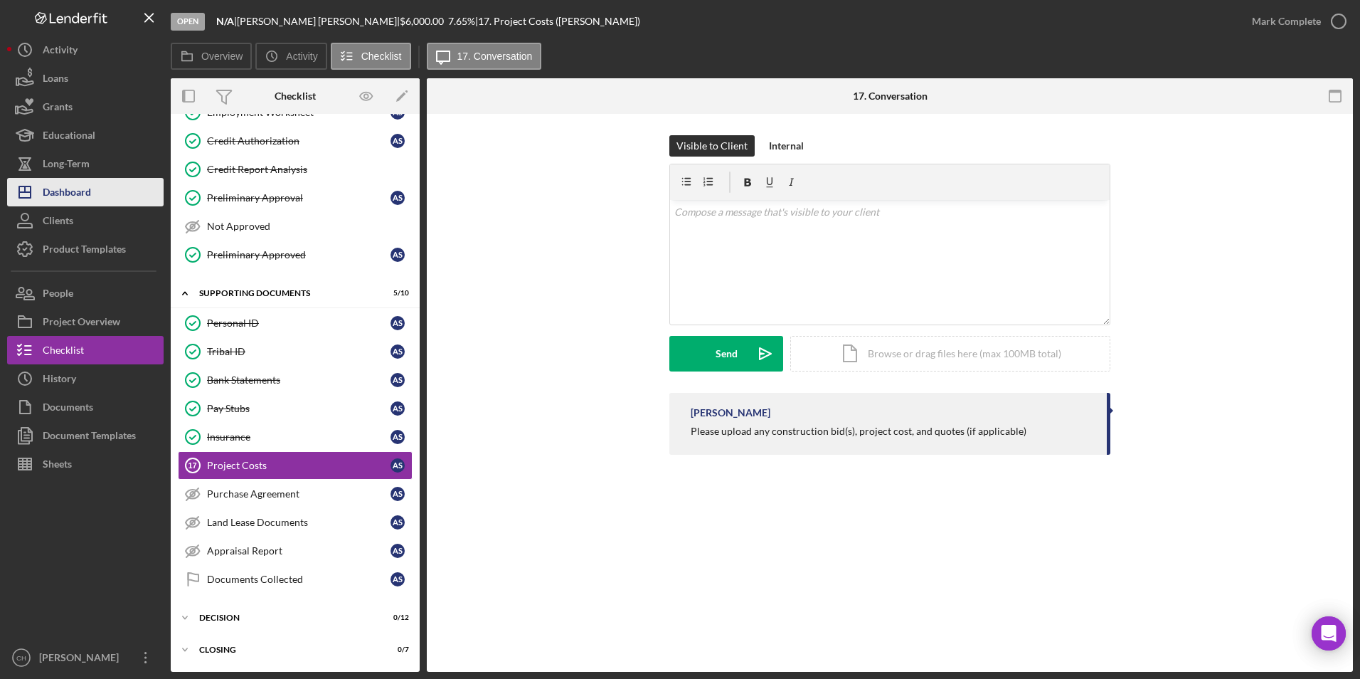
click at [69, 191] on div "Dashboard" at bounding box center [67, 194] width 48 height 32
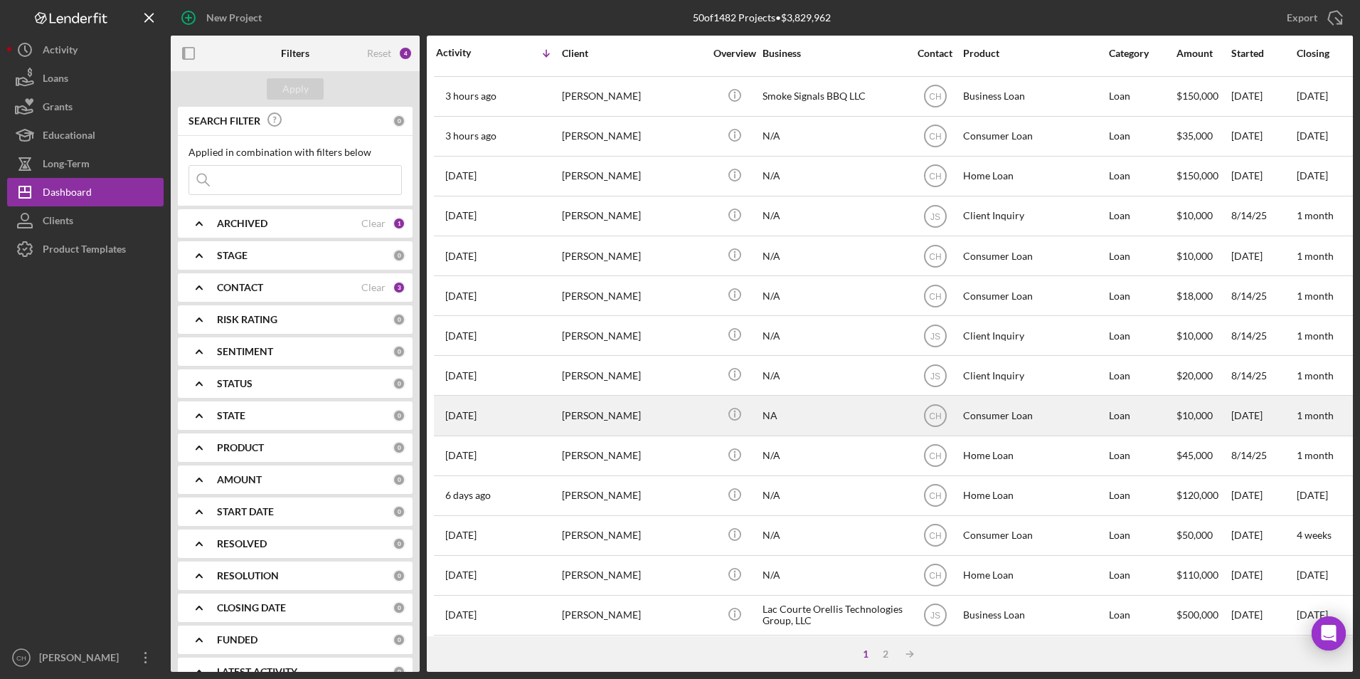
scroll to position [142, 0]
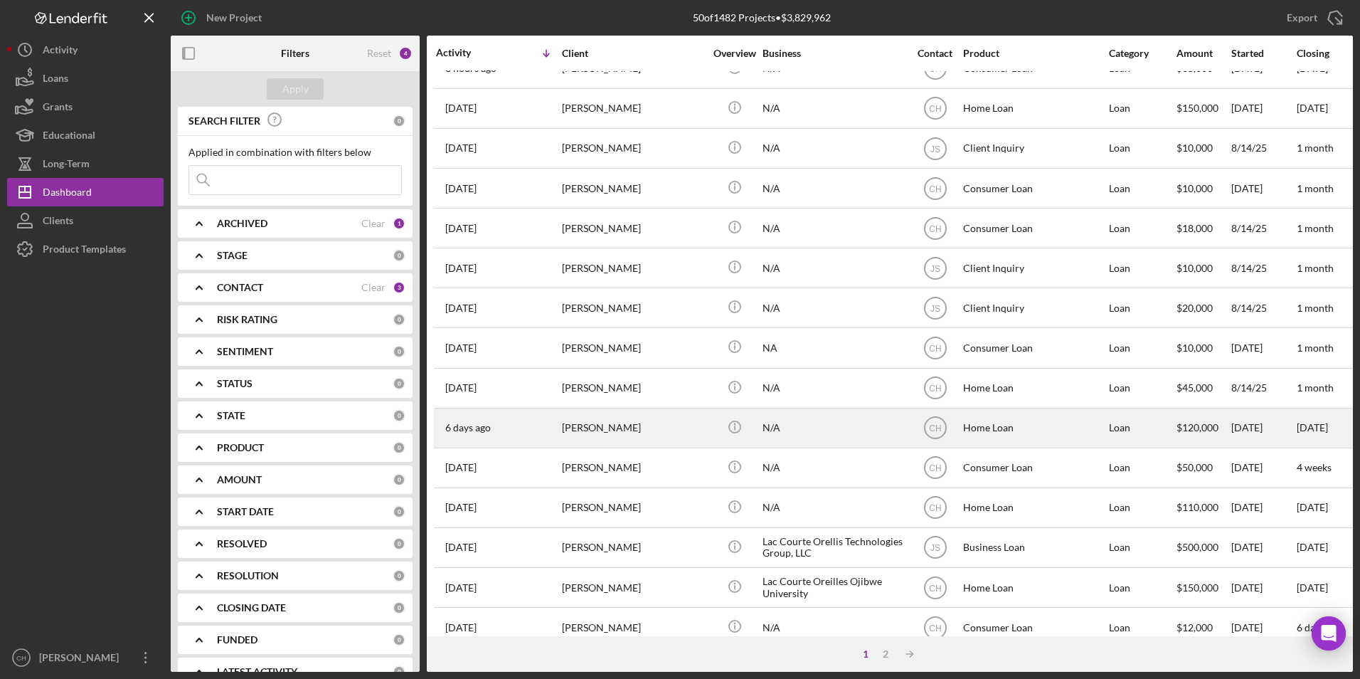
click at [612, 427] on div "[PERSON_NAME]" at bounding box center [633, 428] width 142 height 38
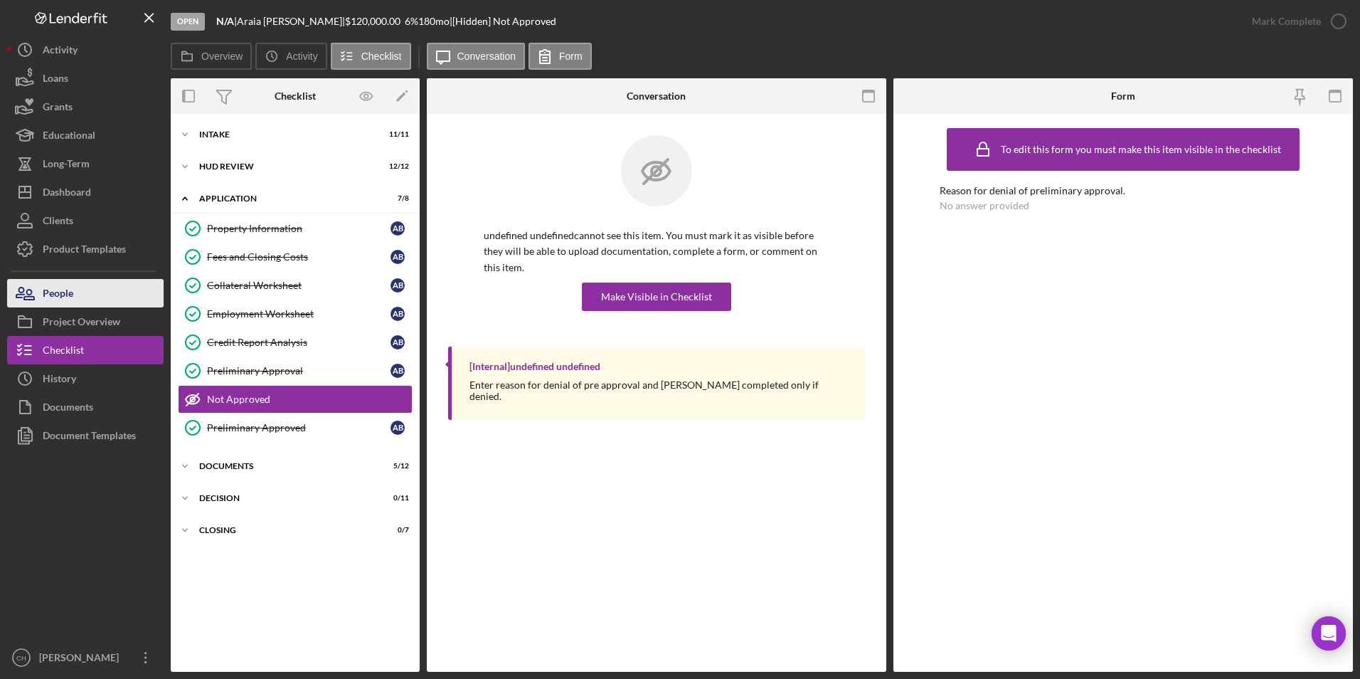
click at [58, 289] on div "People" at bounding box center [58, 295] width 31 height 32
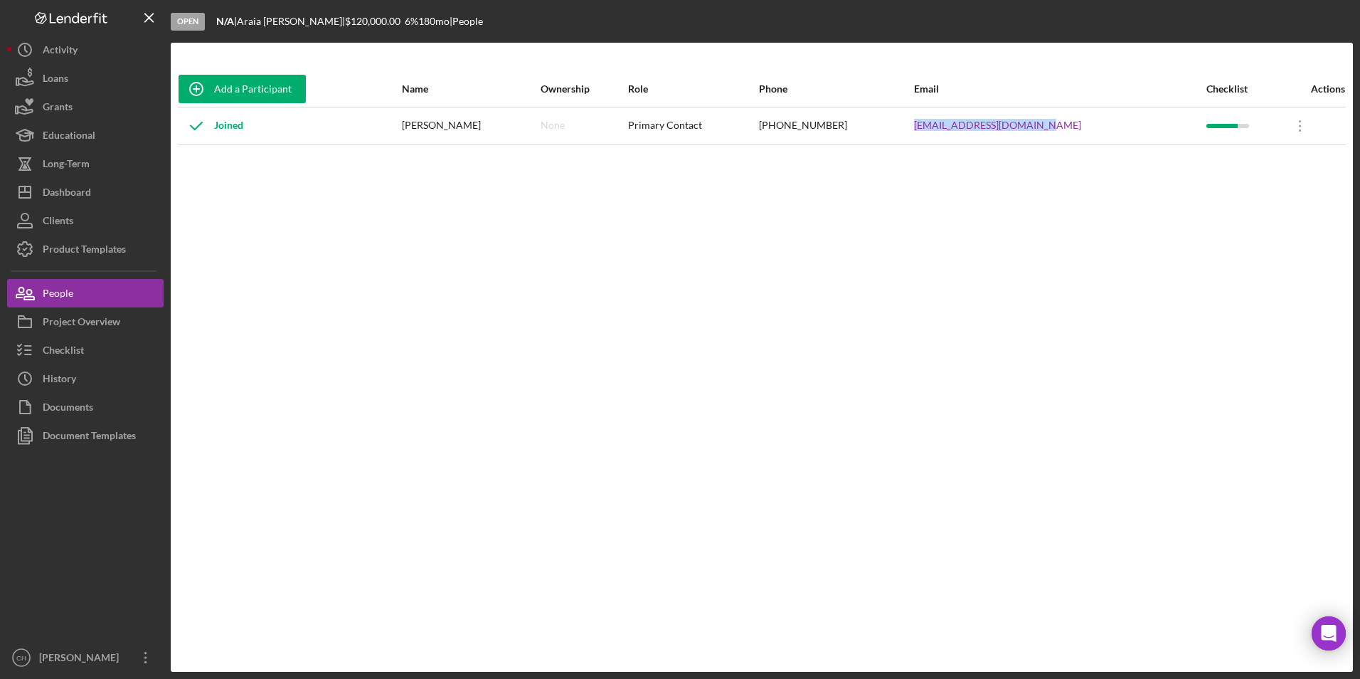
drag, startPoint x: 1080, startPoint y: 123, endPoint x: 942, endPoint y: 124, distance: 138.0
click at [942, 124] on tr "Joined [PERSON_NAME] None Primary Contact [PHONE_NUMBER] [EMAIL_ADDRESS][DOMAIN…" at bounding box center [762, 126] width 1168 height 38
copy tr "[EMAIL_ADDRESS][DOMAIN_NAME]"
drag, startPoint x: 850, startPoint y: 124, endPoint x: 896, endPoint y: 115, distance: 47.1
click at [896, 115] on div "[PHONE_NUMBER]" at bounding box center [836, 126] width 154 height 36
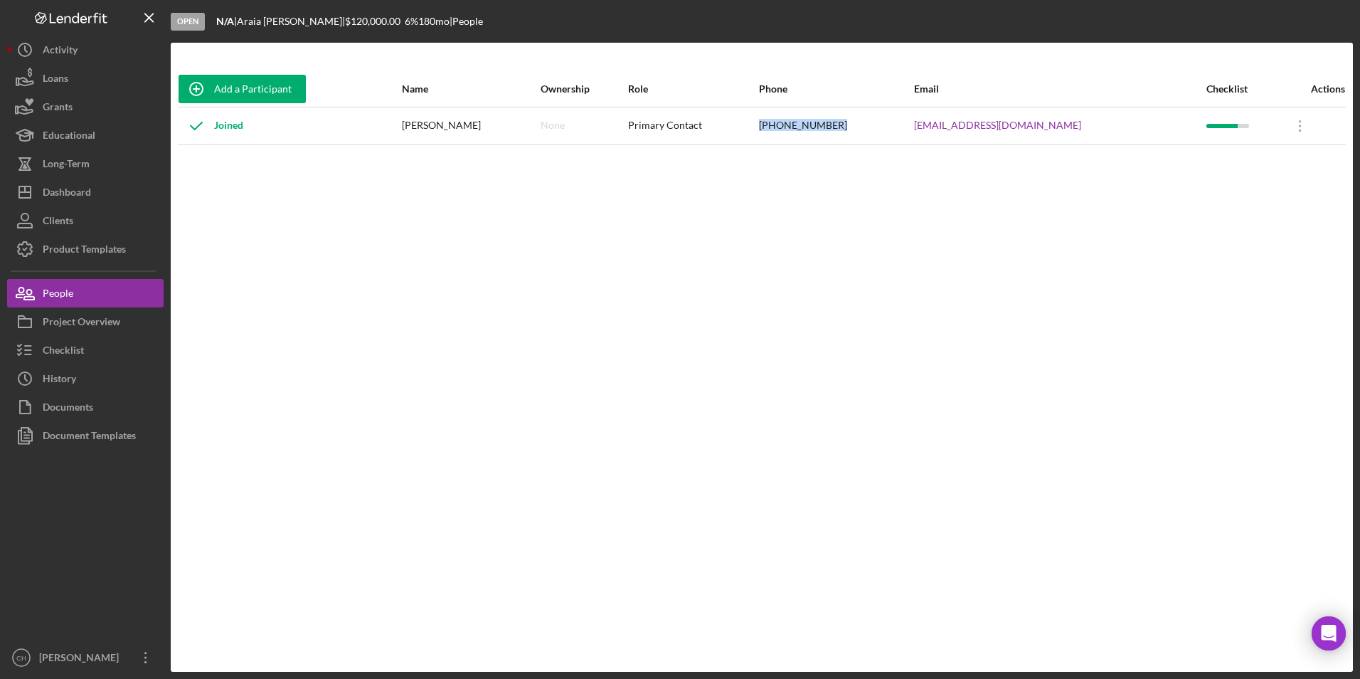
drag, startPoint x: 878, startPoint y: 124, endPoint x: 809, endPoint y: 128, distance: 68.4
click at [809, 128] on td "[PHONE_NUMBER]" at bounding box center [835, 126] width 155 height 38
copy div "[PHONE_NUMBER]"
click at [65, 346] on div "Checklist" at bounding box center [63, 352] width 41 height 32
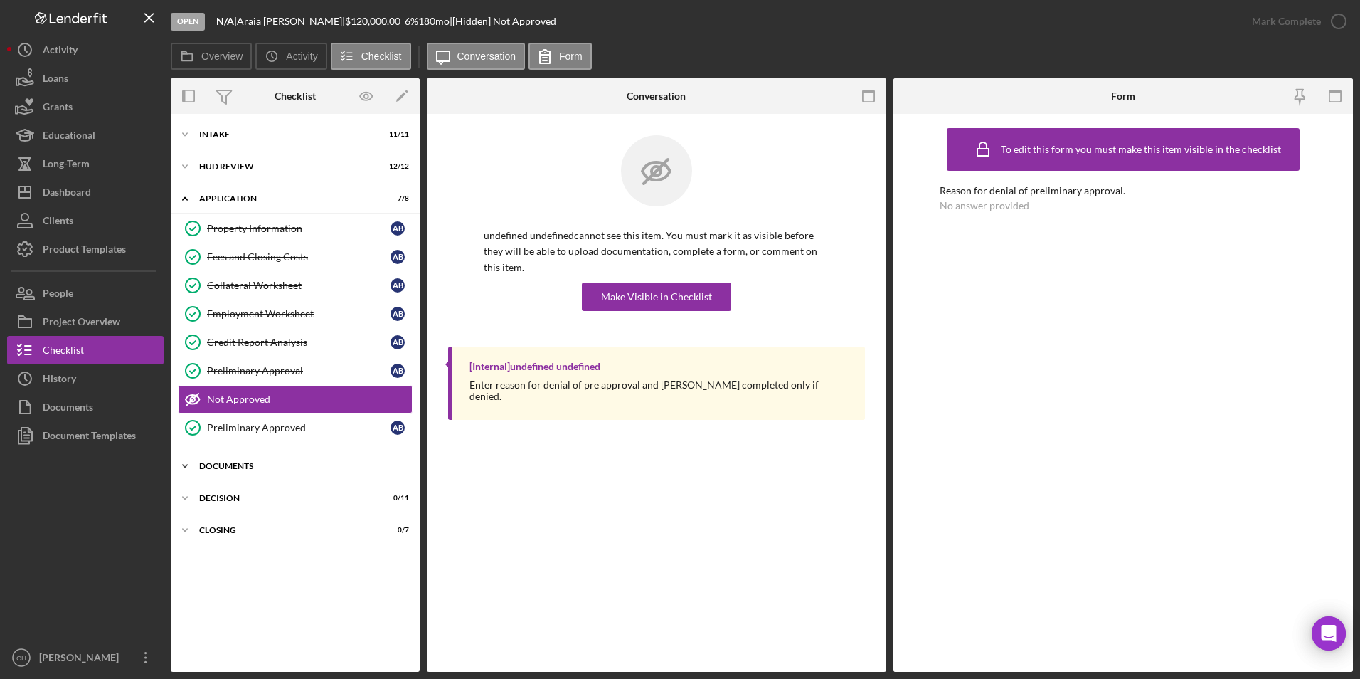
click at [233, 470] on div "Icon/Expander Documents 5 / 12" at bounding box center [295, 466] width 249 height 28
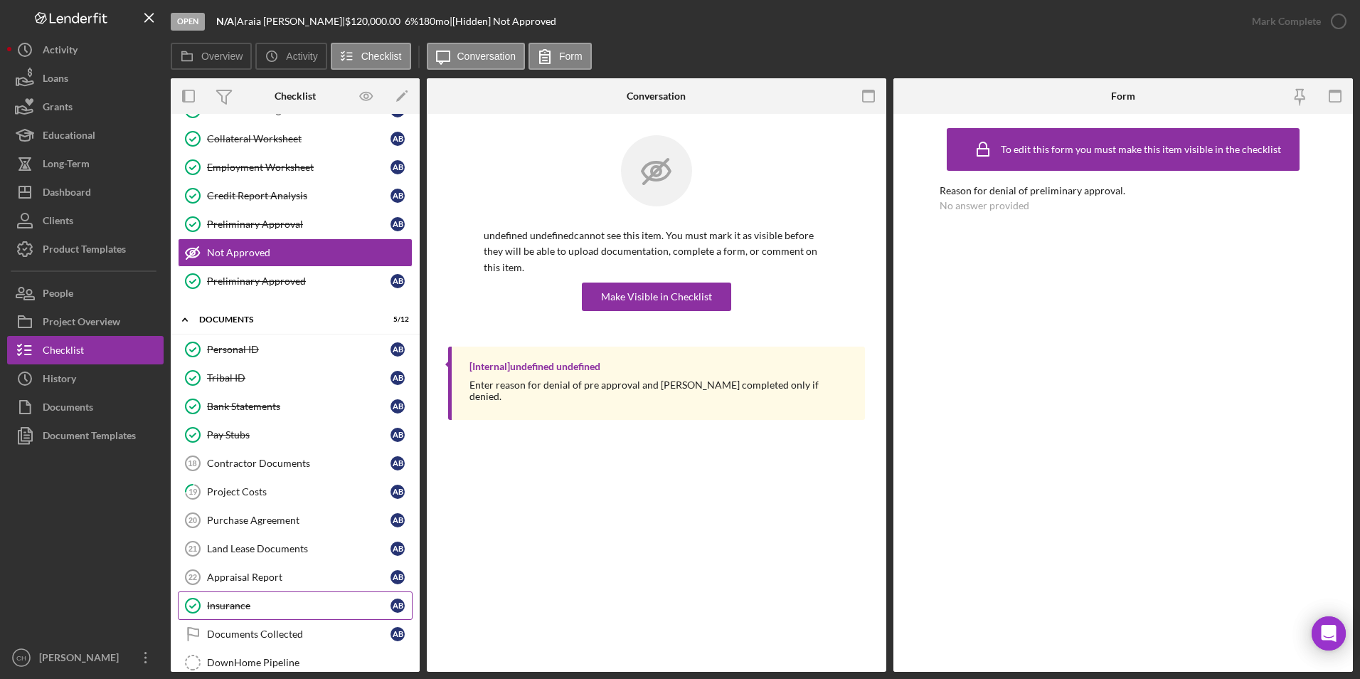
scroll to position [213, 0]
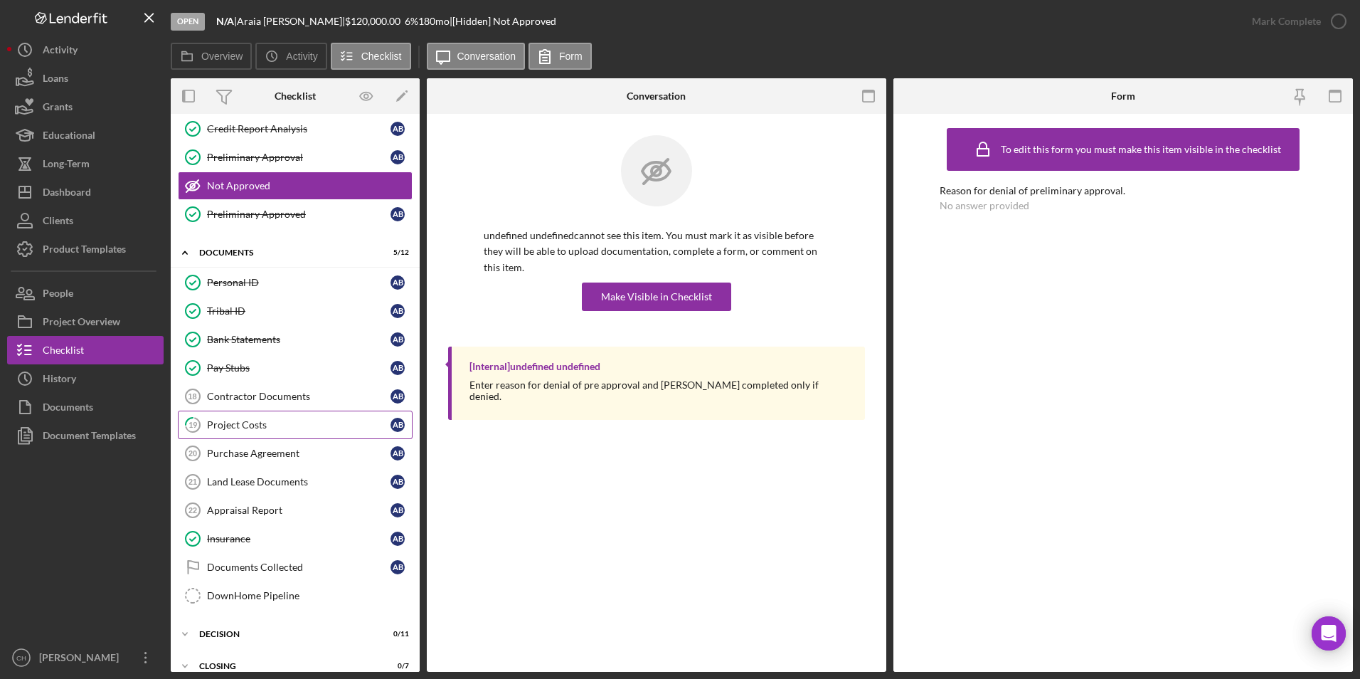
click at [240, 413] on link "19 Project Costs A B" at bounding box center [295, 424] width 235 height 28
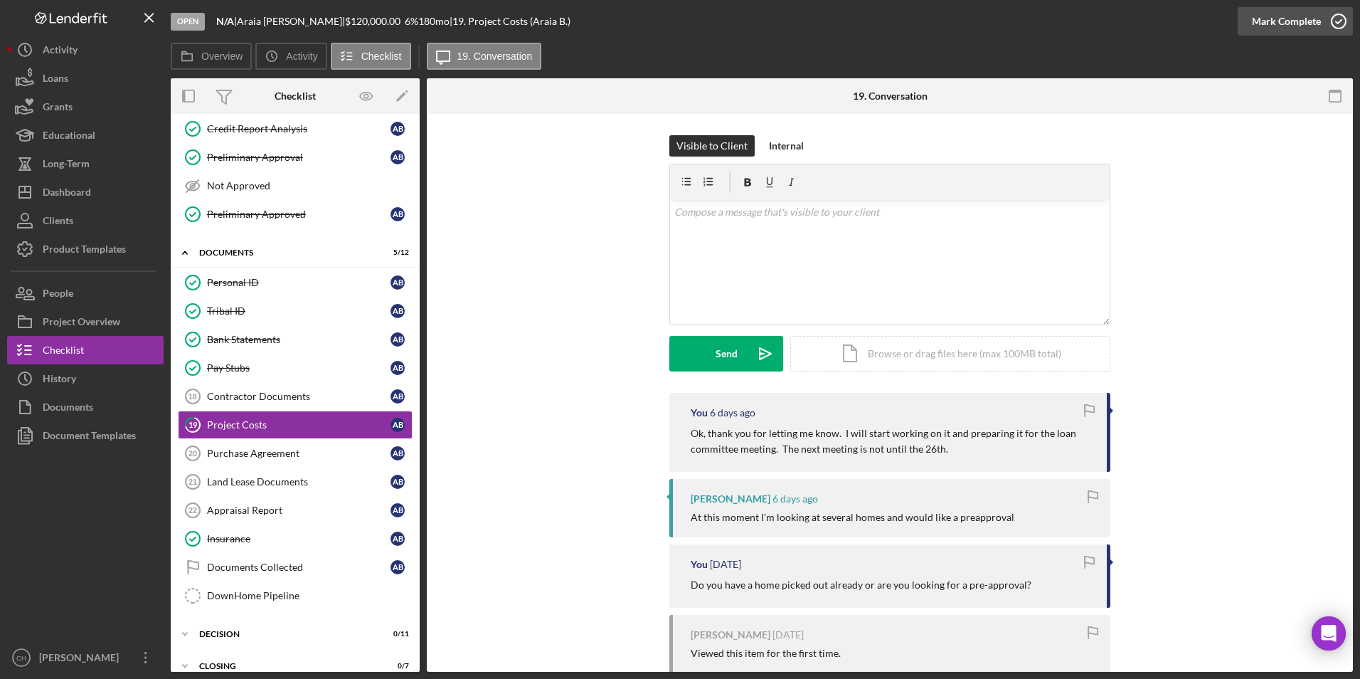
click at [1270, 19] on div "Mark Complete" at bounding box center [1286, 21] width 69 height 28
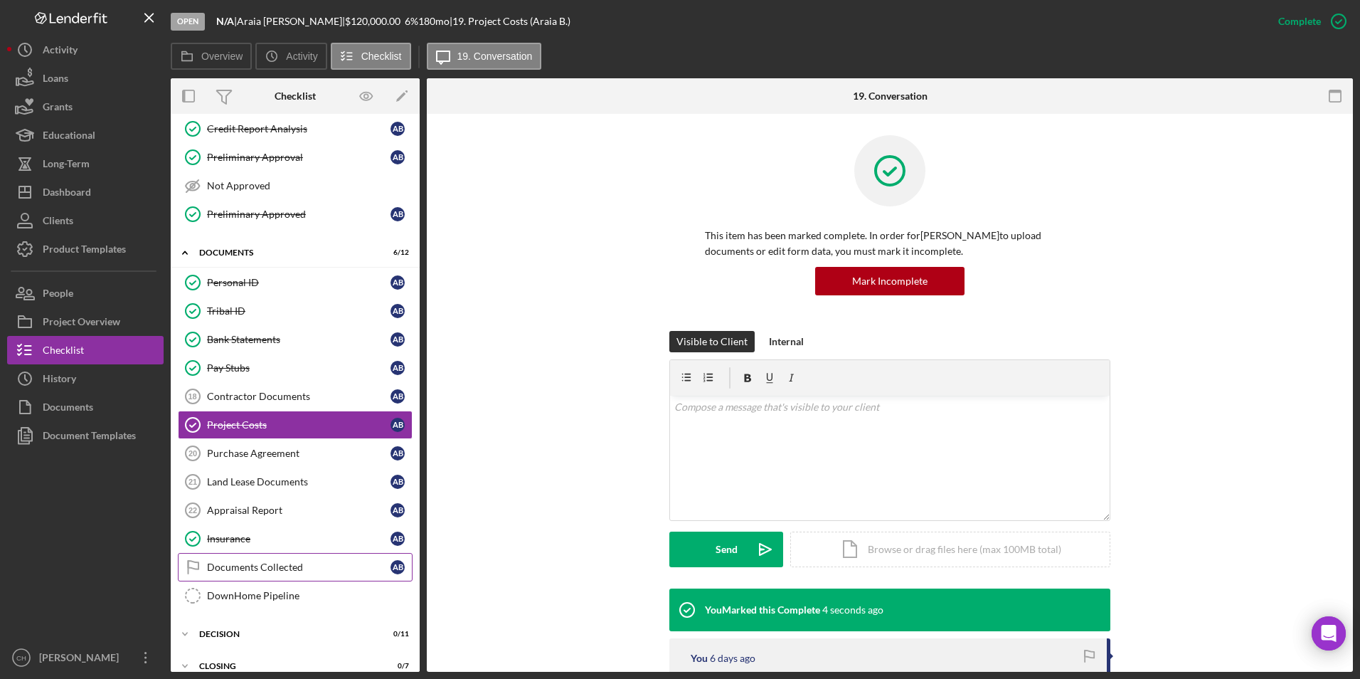
click at [250, 570] on div "Documents Collected" at bounding box center [298, 566] width 183 height 11
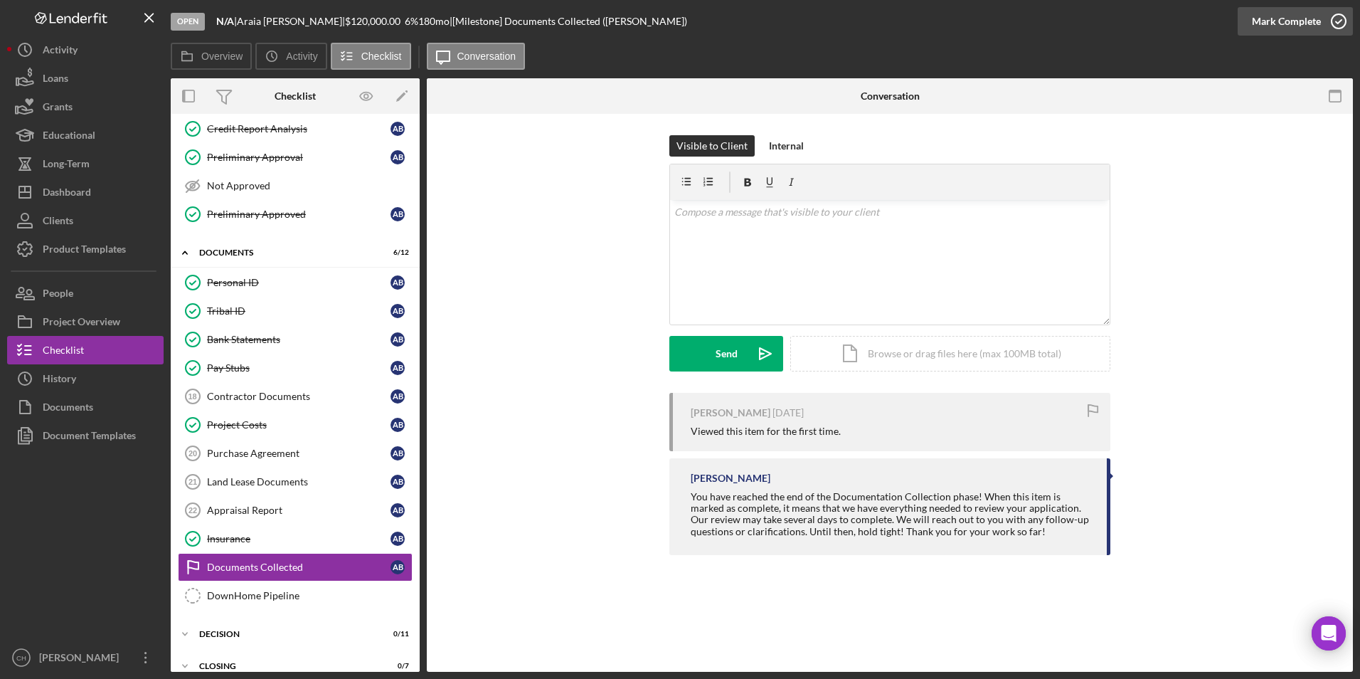
click at [1277, 21] on div "Mark Complete" at bounding box center [1286, 21] width 69 height 28
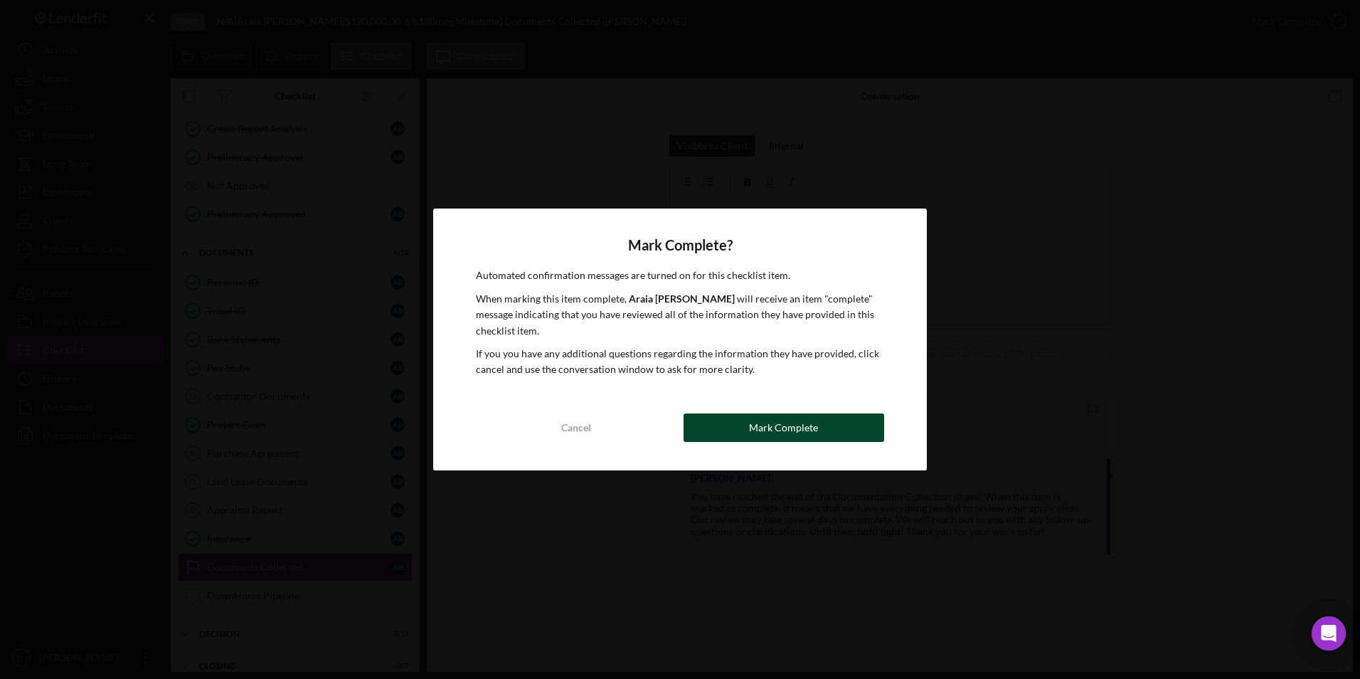
click at [792, 420] on div "Mark Complete" at bounding box center [783, 427] width 69 height 28
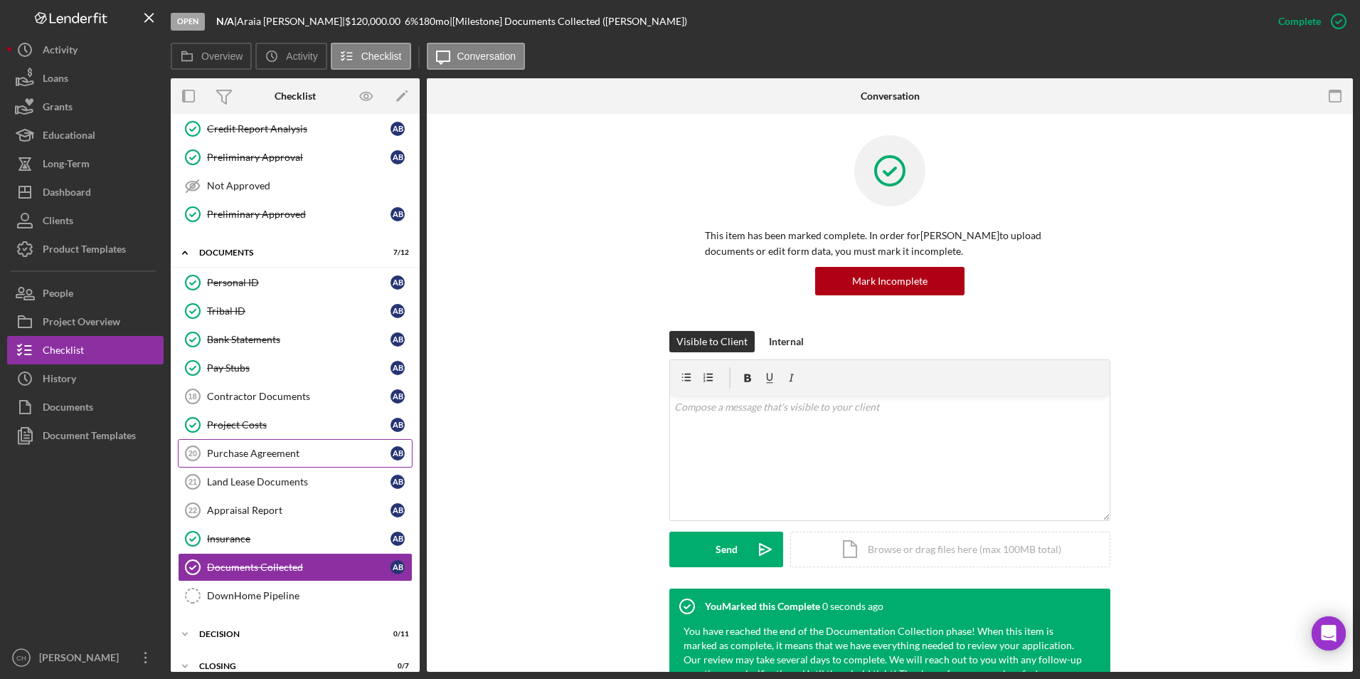
click at [229, 449] on div "Purchase Agreement" at bounding box center [298, 452] width 183 height 11
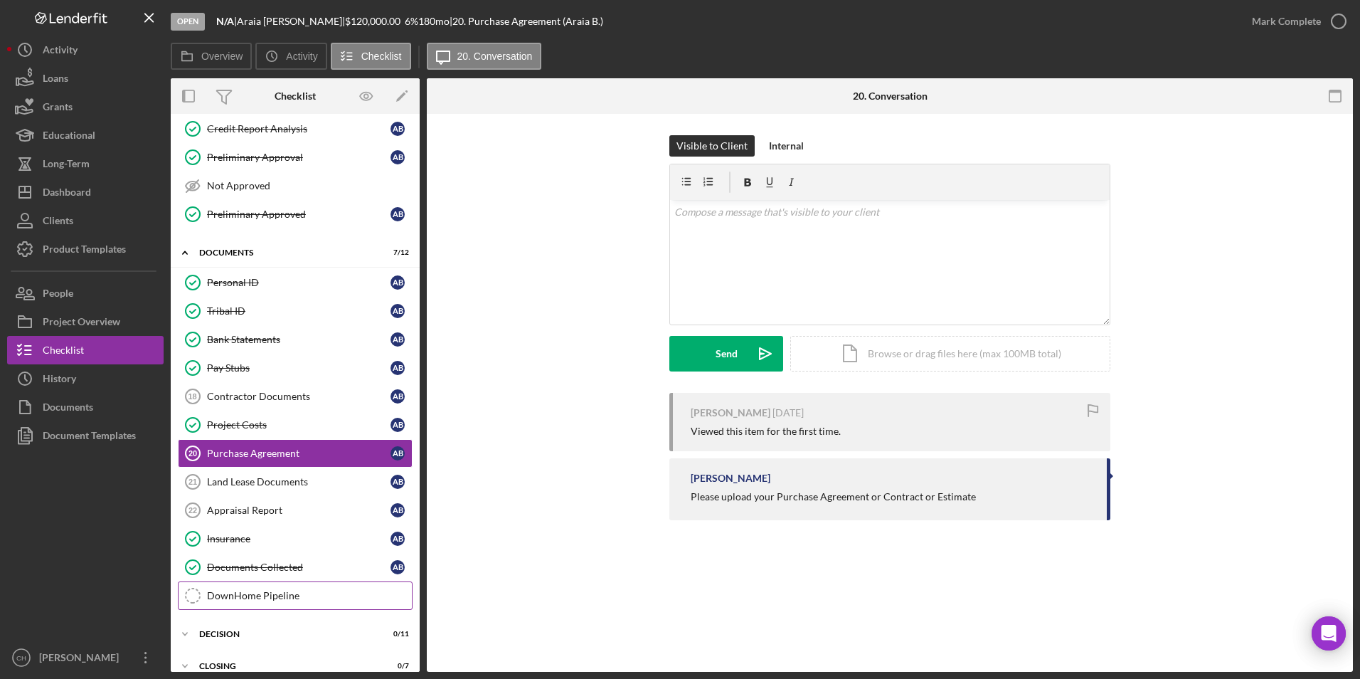
click at [239, 592] on div "DownHome Pipeline" at bounding box center [309, 595] width 205 height 11
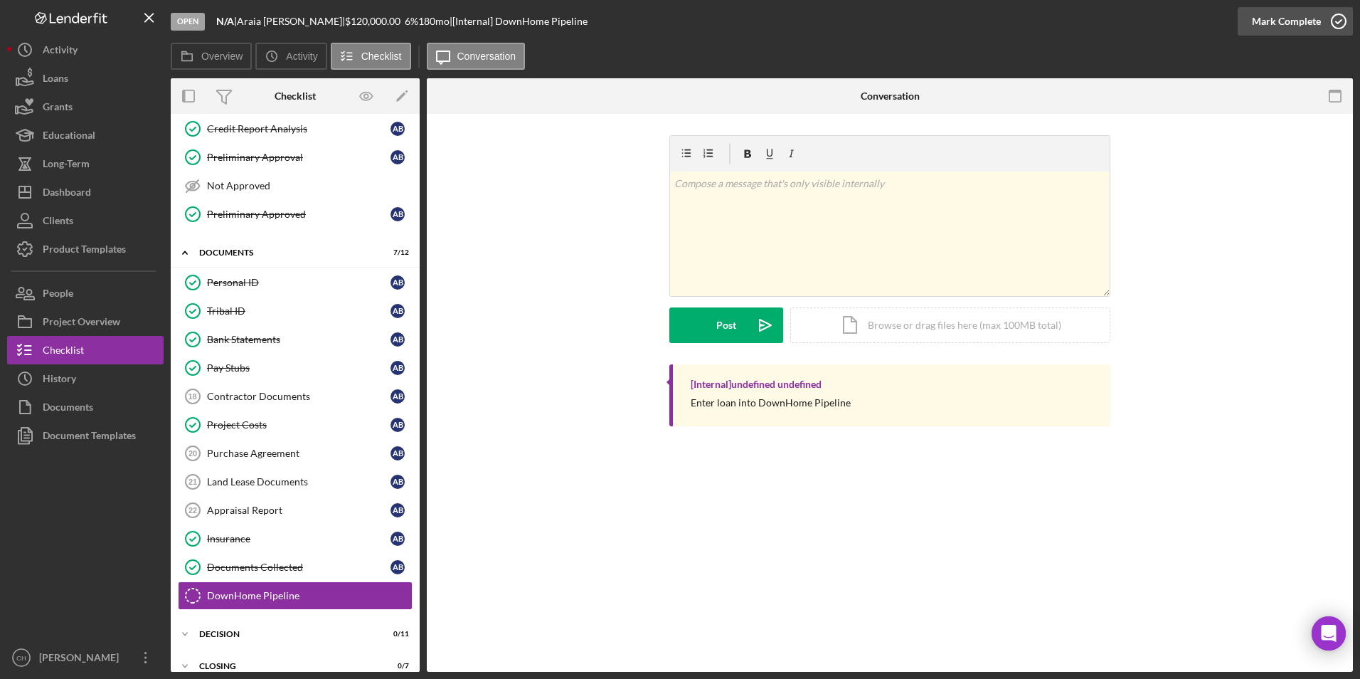
click at [1283, 19] on div "Mark Complete" at bounding box center [1286, 21] width 69 height 28
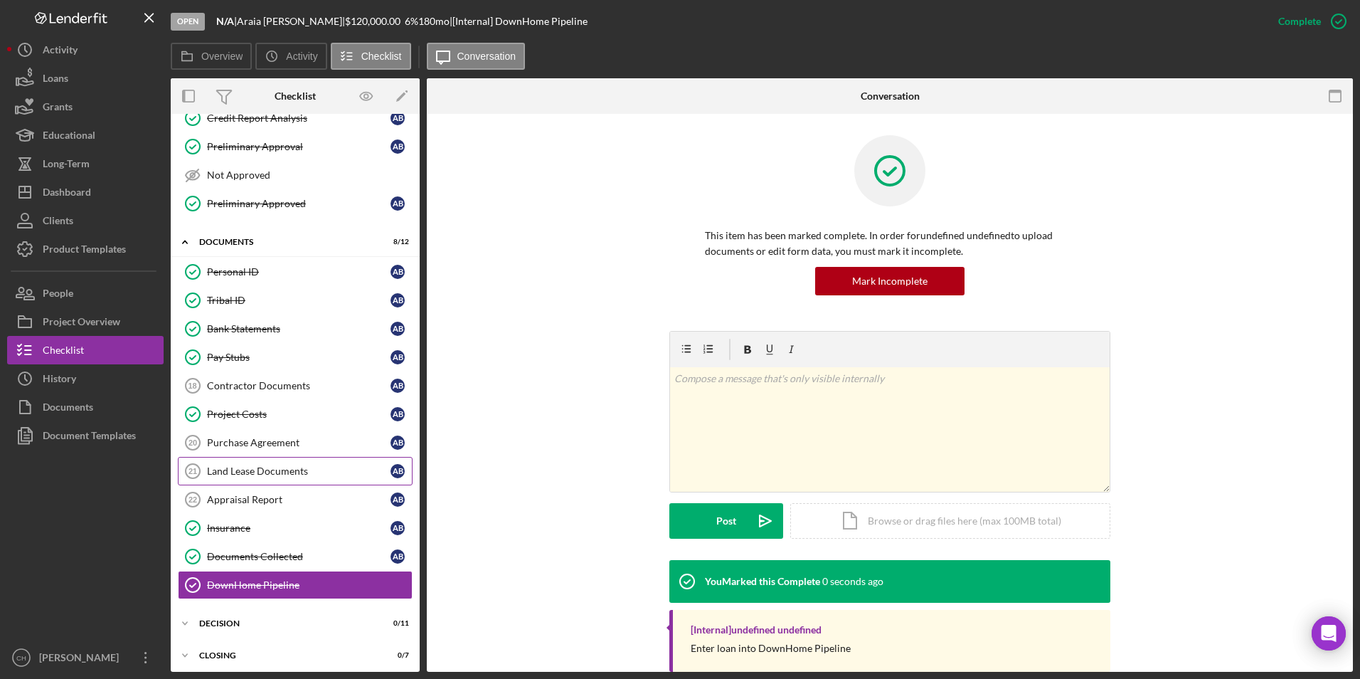
scroll to position [230, 0]
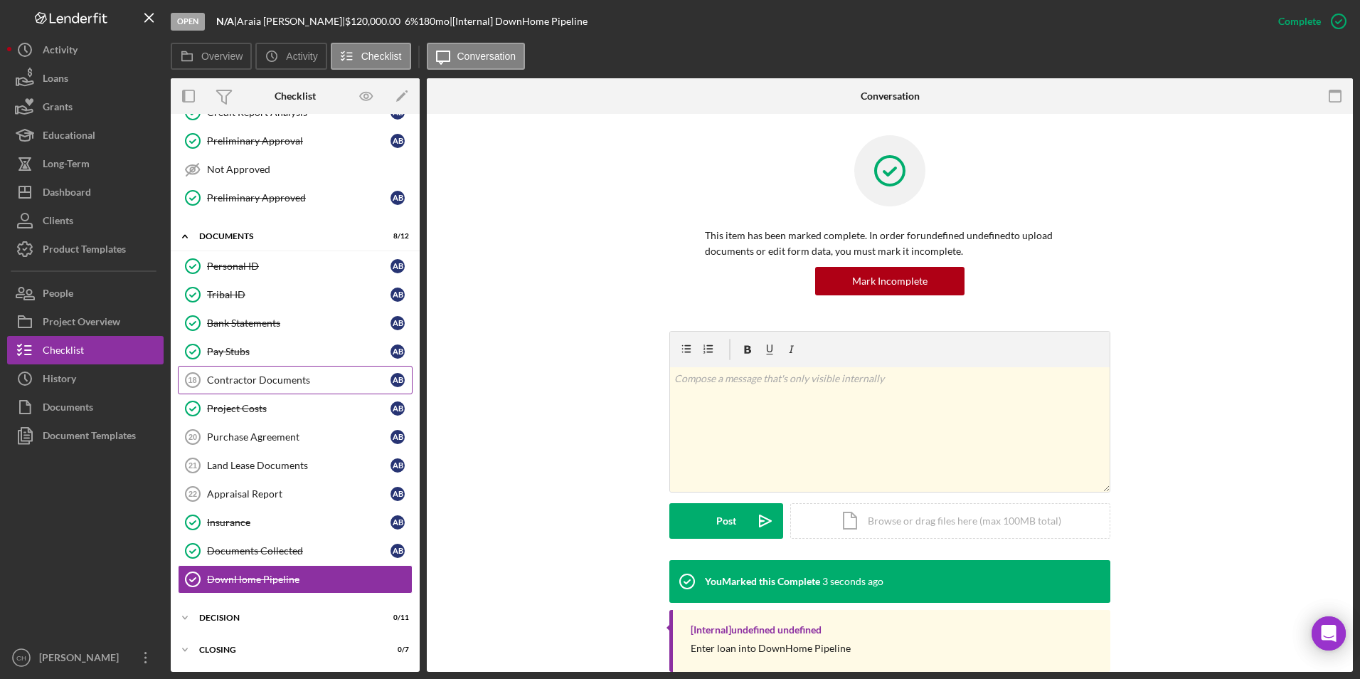
click at [270, 378] on div "Contractor Documents" at bounding box center [298, 379] width 183 height 11
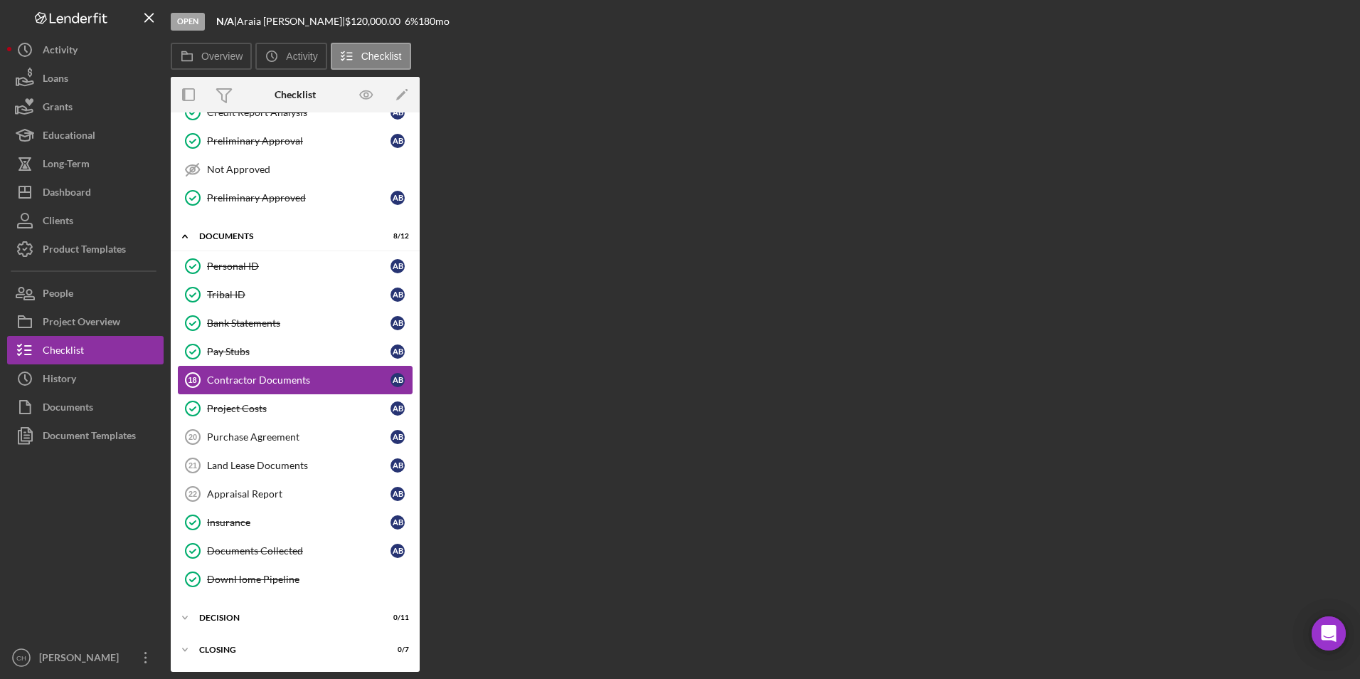
scroll to position [230, 0]
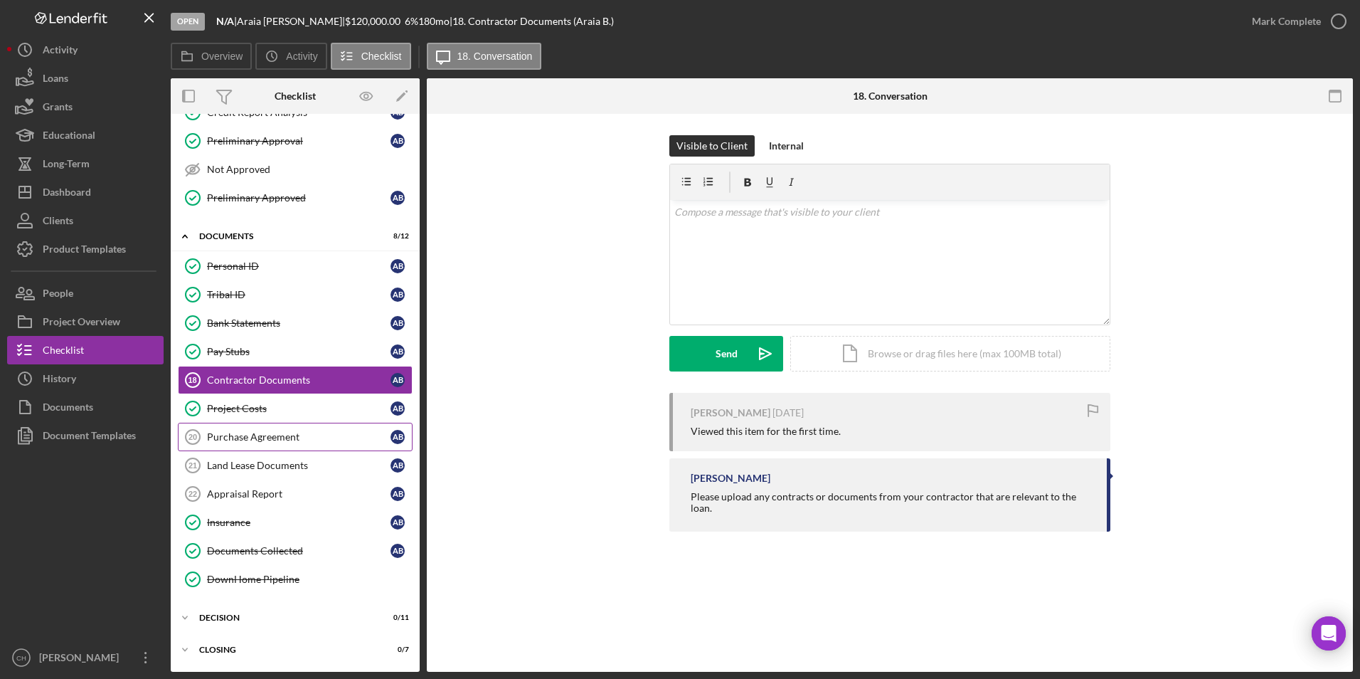
click at [249, 440] on div "Purchase Agreement" at bounding box center [298, 436] width 183 height 11
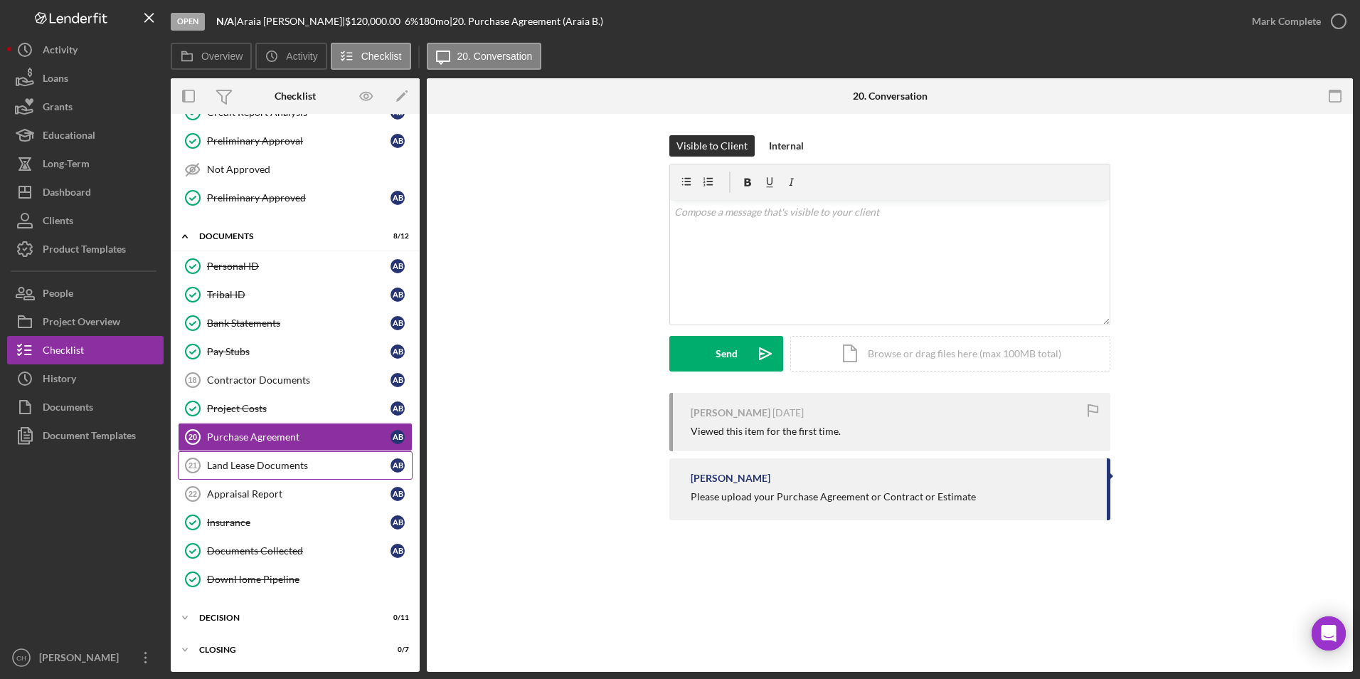
click at [239, 467] on div "Land Lease Documents" at bounding box center [298, 464] width 183 height 11
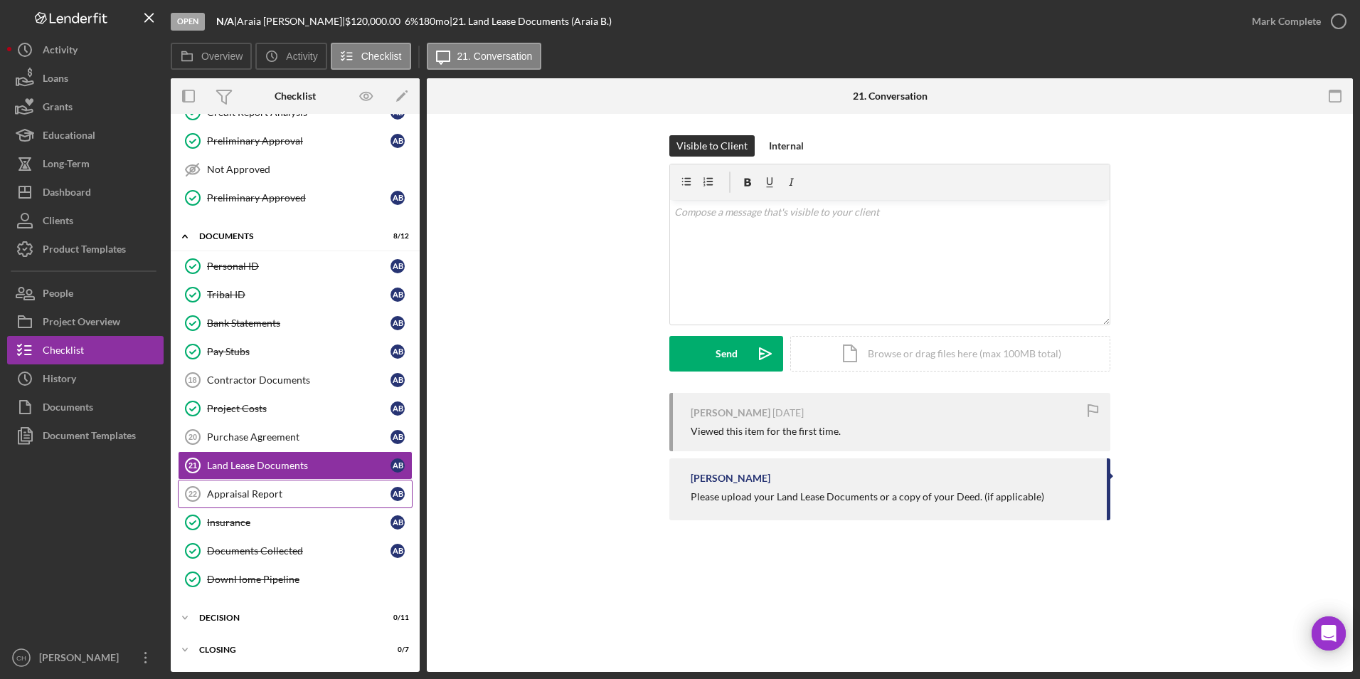
click at [238, 488] on div "Appraisal Report" at bounding box center [298, 493] width 183 height 11
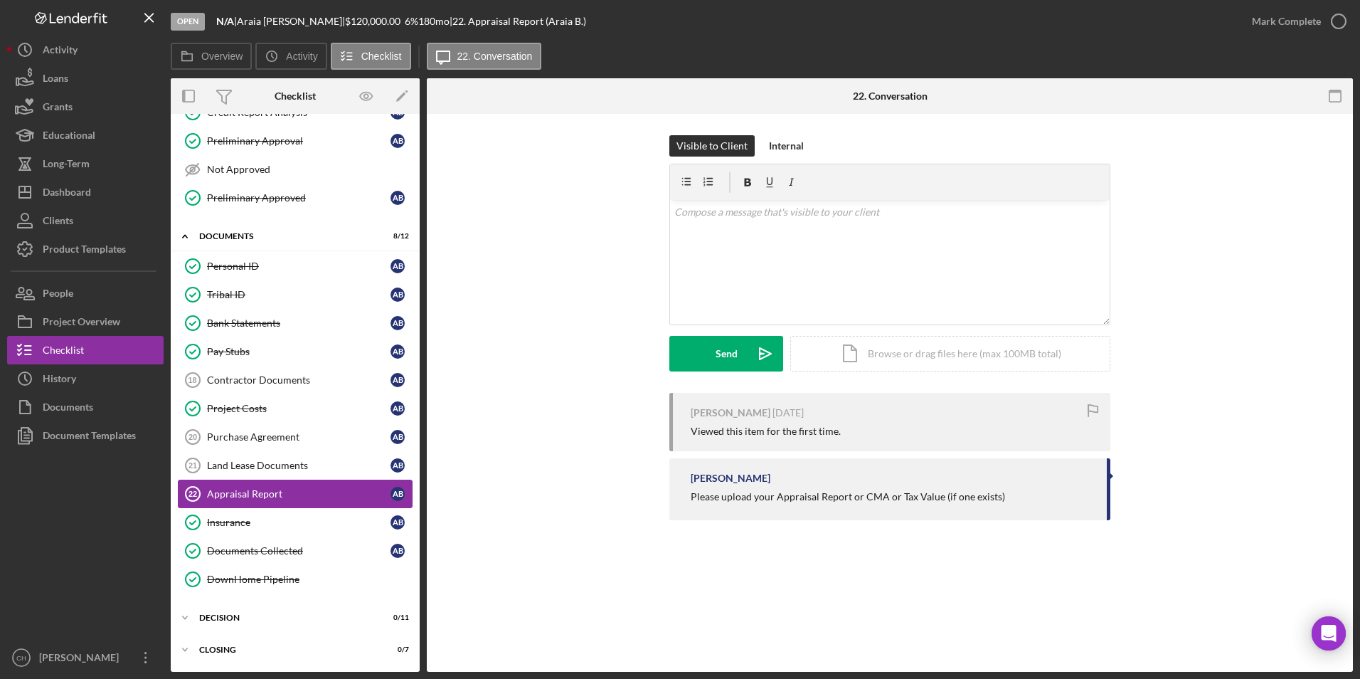
scroll to position [230, 0]
click at [235, 605] on div "Icon/Expander Decision 0 / 11" at bounding box center [295, 617] width 249 height 28
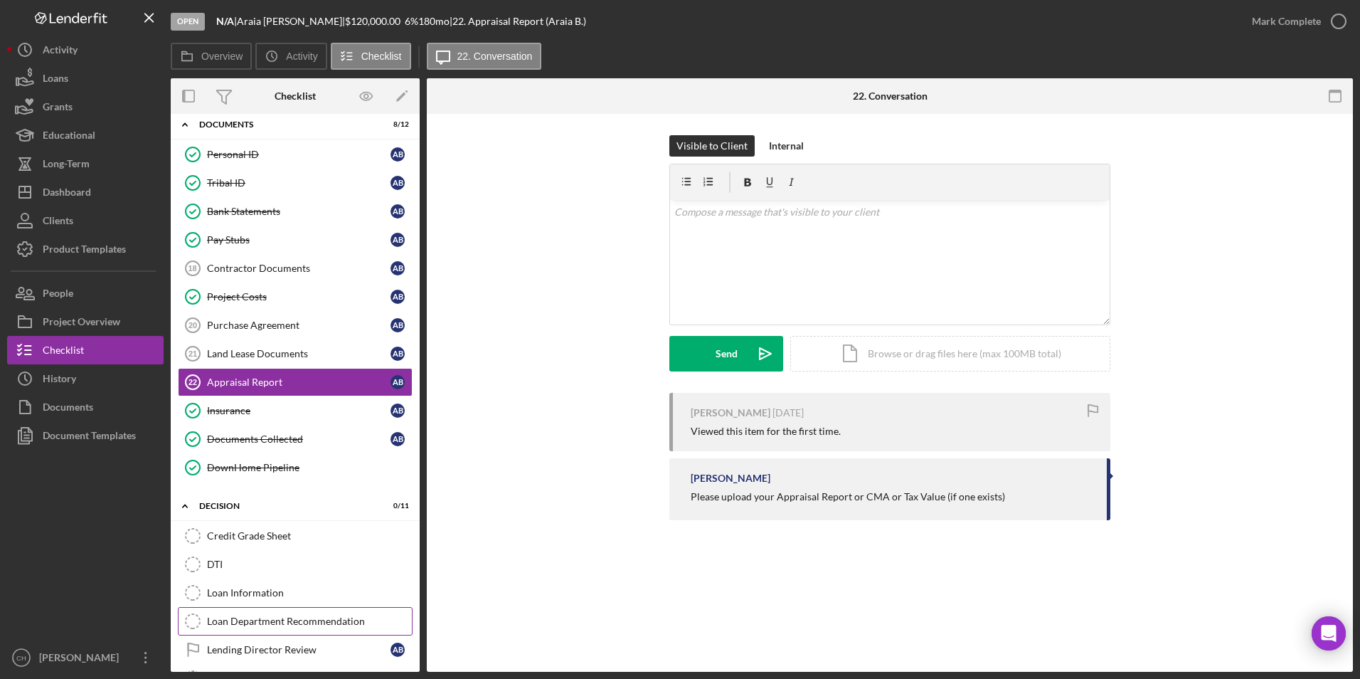
scroll to position [443, 0]
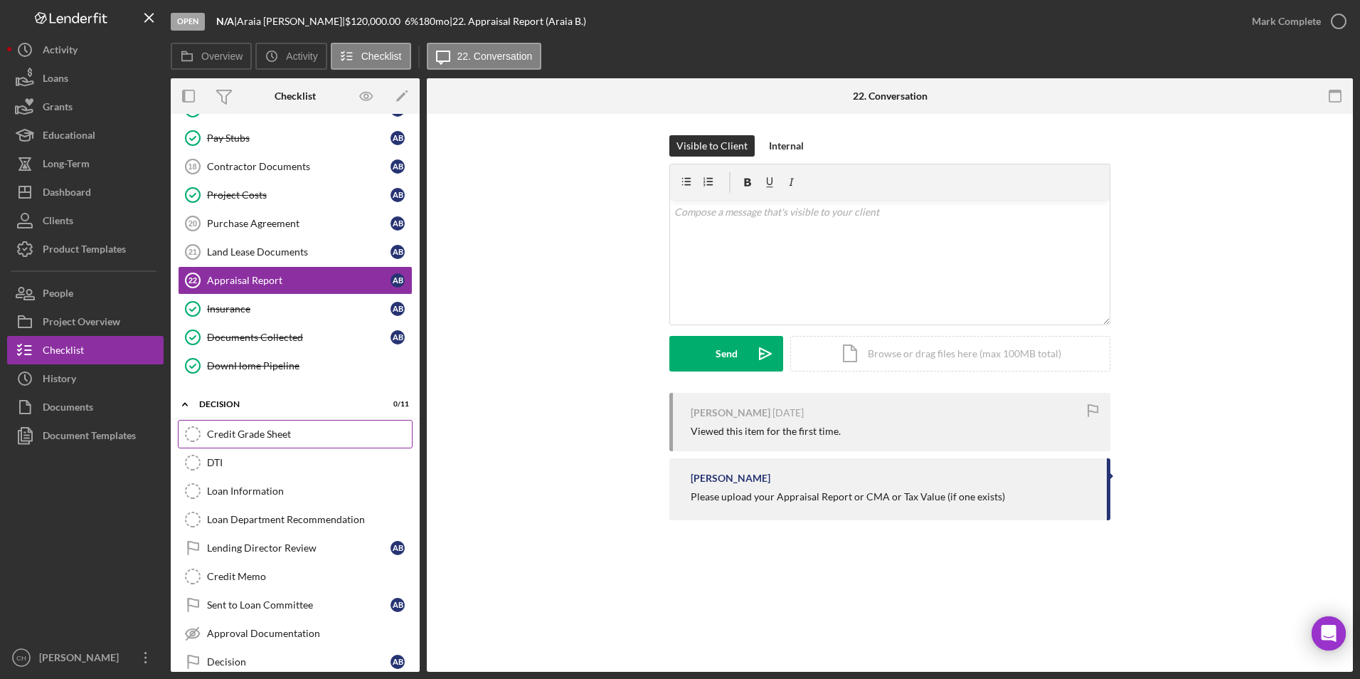
click at [251, 429] on div "Credit Grade Sheet" at bounding box center [309, 433] width 205 height 11
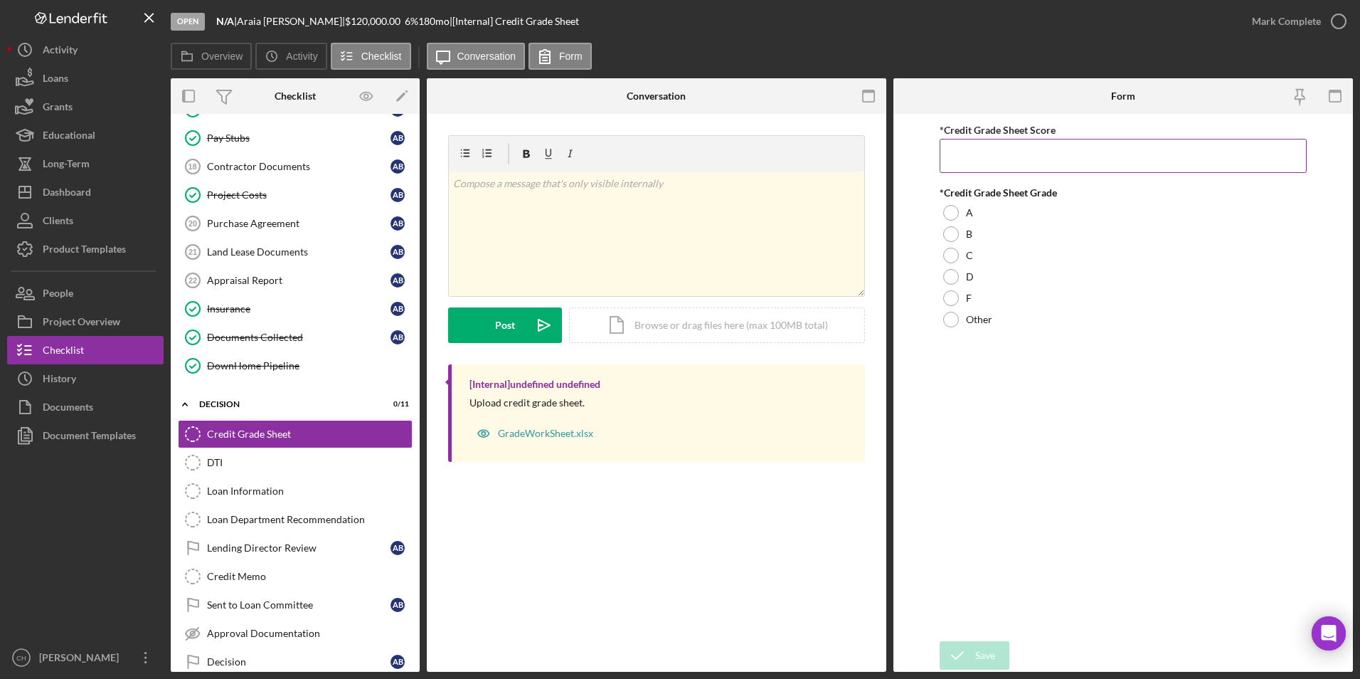
click at [981, 143] on input "*Credit Grade Sheet Score" at bounding box center [1124, 156] width 368 height 34
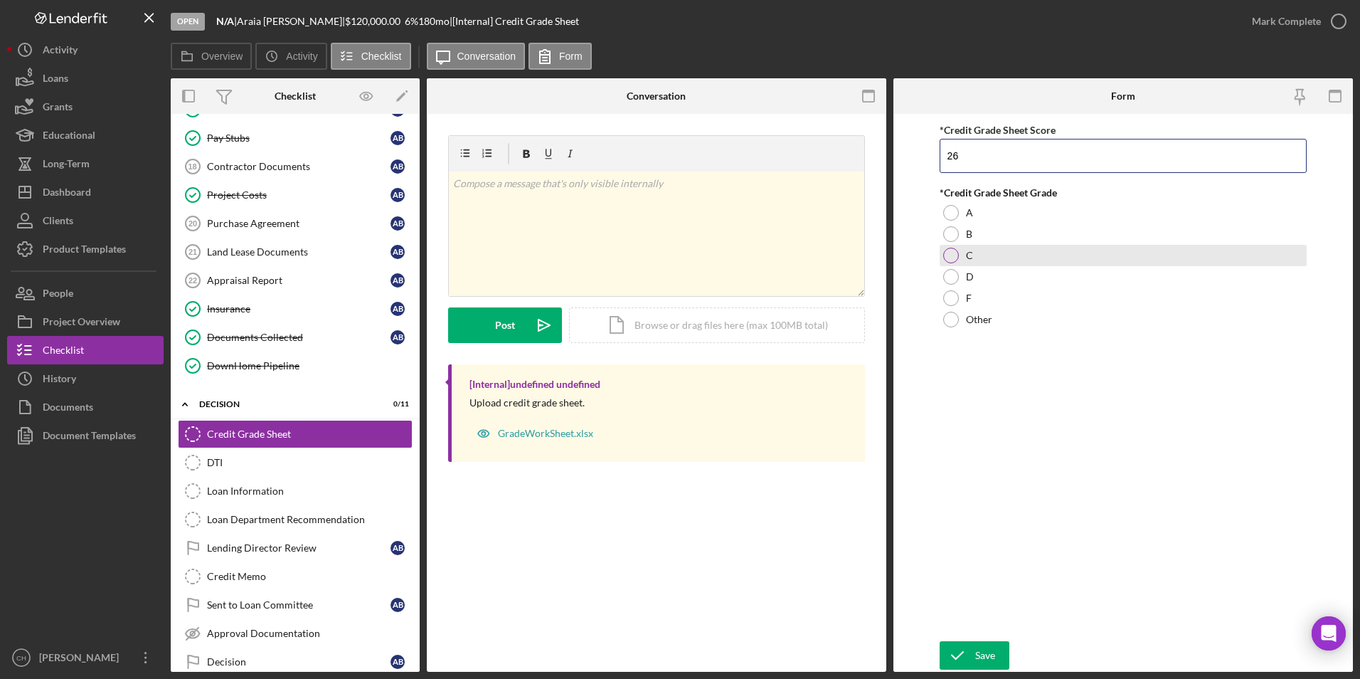
type input "26"
click at [948, 257] on div at bounding box center [951, 256] width 16 height 16
click at [959, 656] on polyline "submit" at bounding box center [957, 654] width 11 height 7
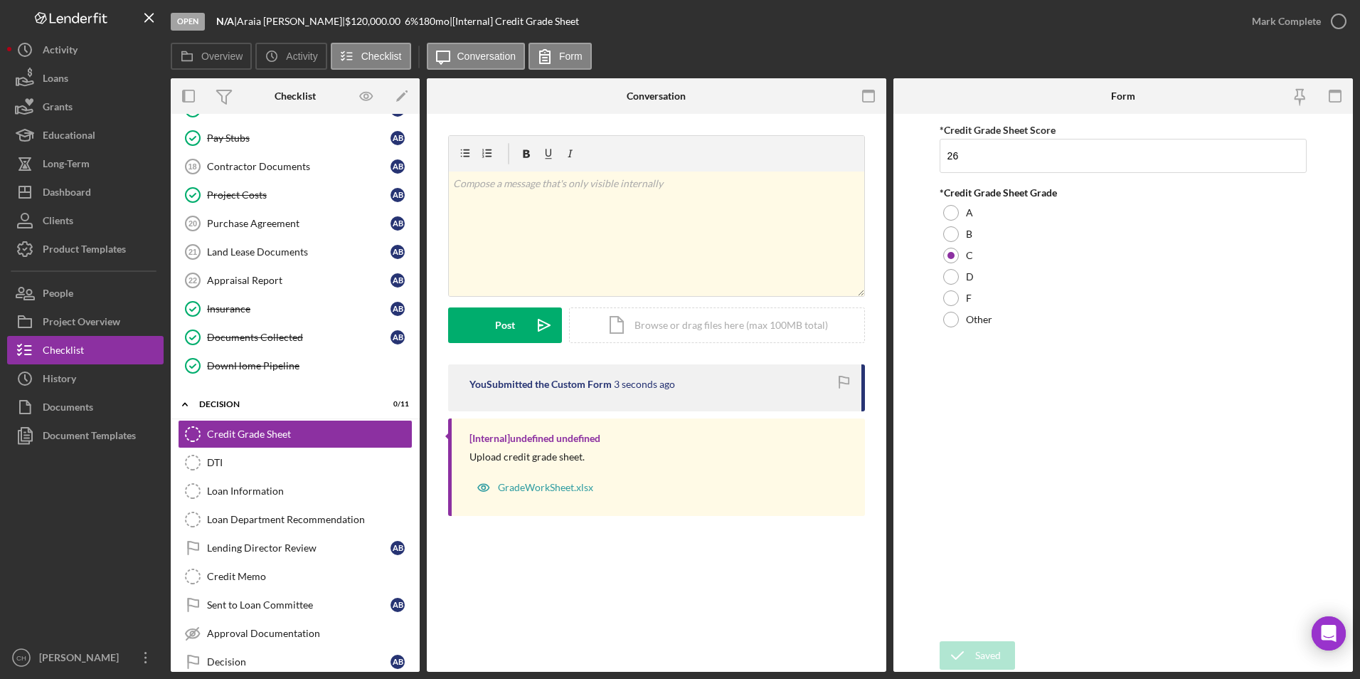
click at [1295, 25] on div "Open N/A | [PERSON_NAME] | $120,000.00 6 % 180 mo | [Internal] Credit Grade She…" at bounding box center [680, 339] width 1360 height 679
click at [1294, 25] on div "Mark Complete" at bounding box center [1286, 21] width 69 height 28
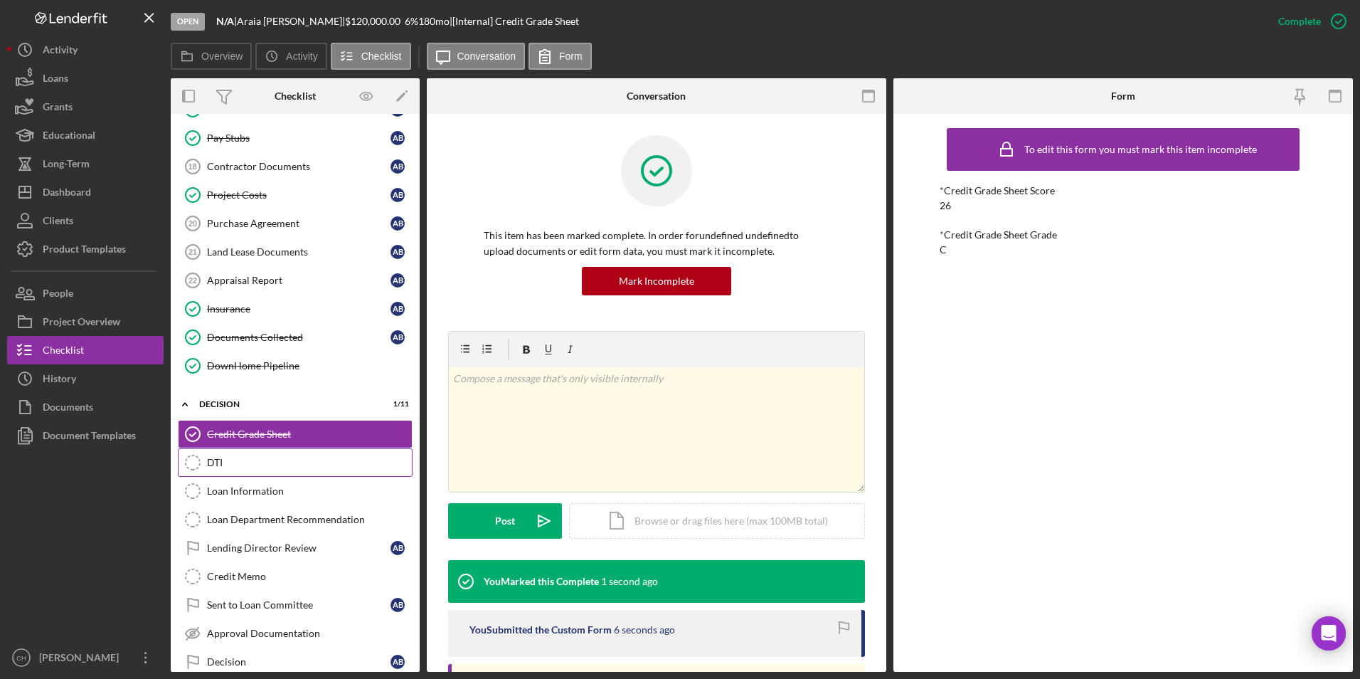
click at [235, 457] on div "DTI" at bounding box center [309, 462] width 205 height 11
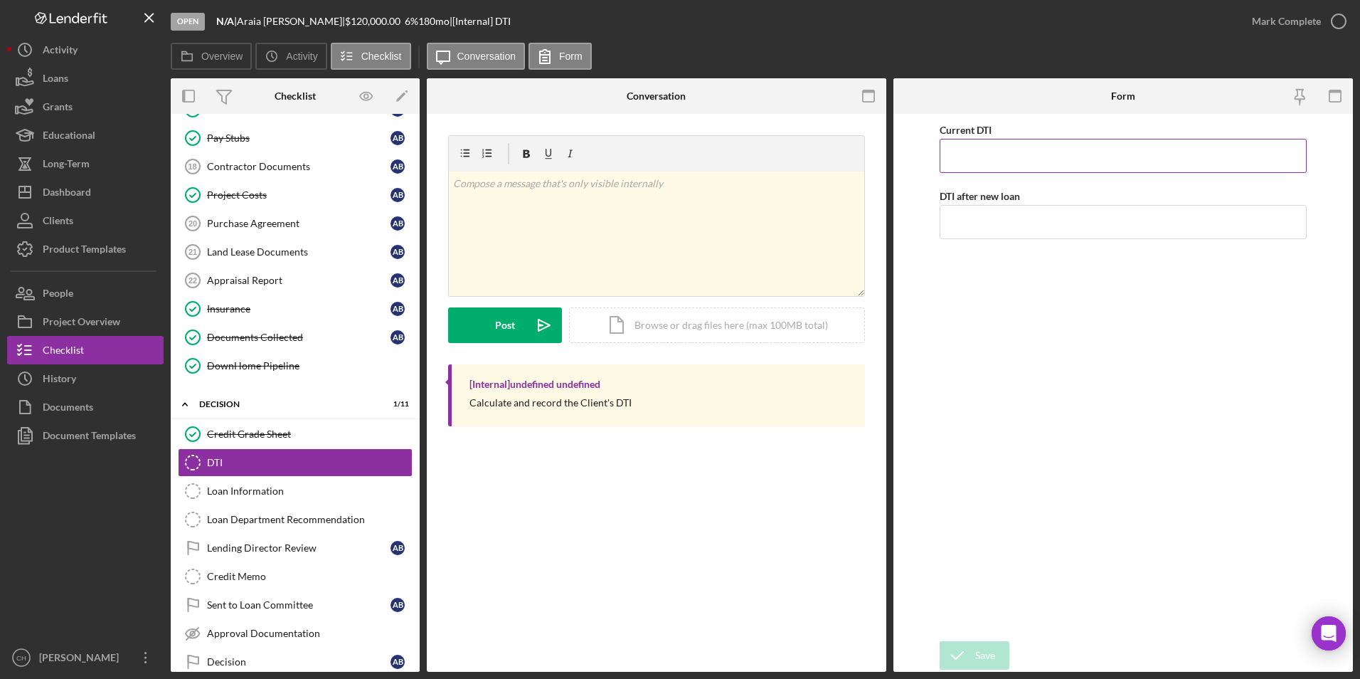
click at [988, 151] on input "Current DTI" at bounding box center [1124, 156] width 368 height 34
type input "13.00000%"
click at [972, 216] on input "DTI after new loan" at bounding box center [1124, 222] width 368 height 34
type input "25.00000%"
click at [984, 307] on div "Current DTI 13.00000% DTI after new loan 25.00000%" at bounding box center [1124, 377] width 368 height 513
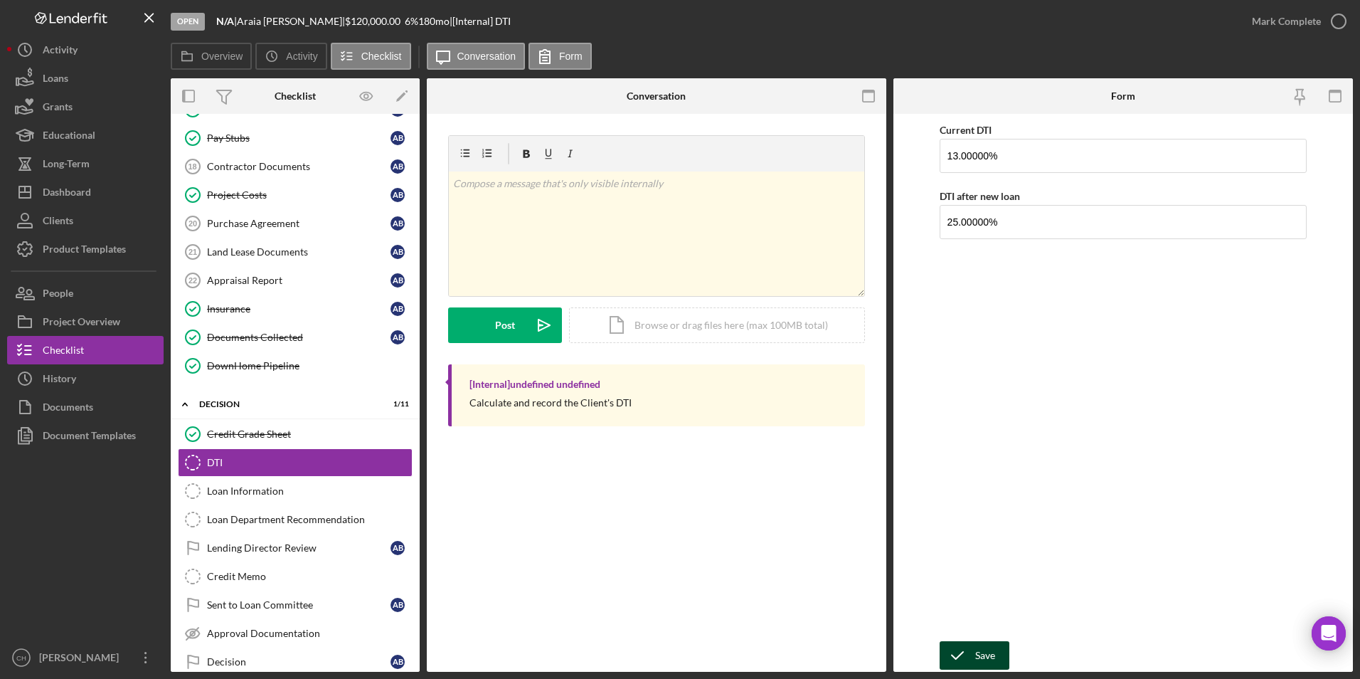
click at [971, 649] on icon "submit" at bounding box center [958, 655] width 36 height 36
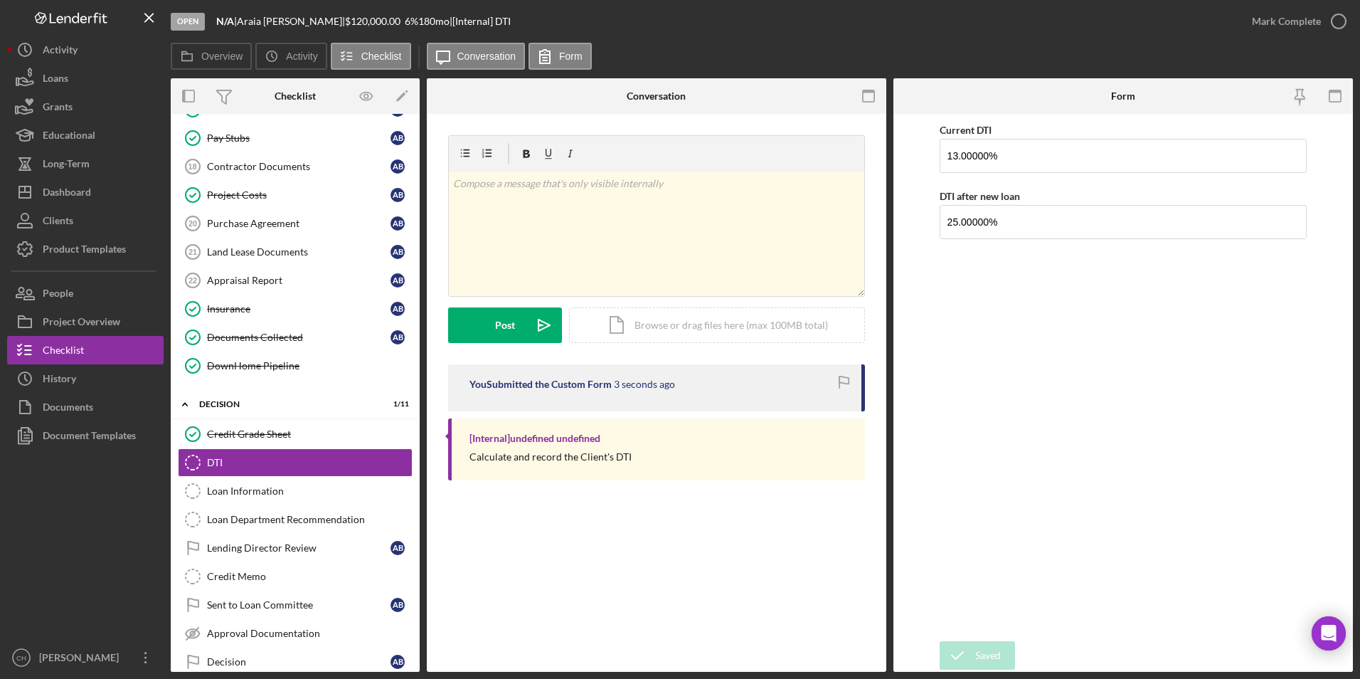
click at [1297, 17] on div "Mark Complete" at bounding box center [1286, 21] width 69 height 28
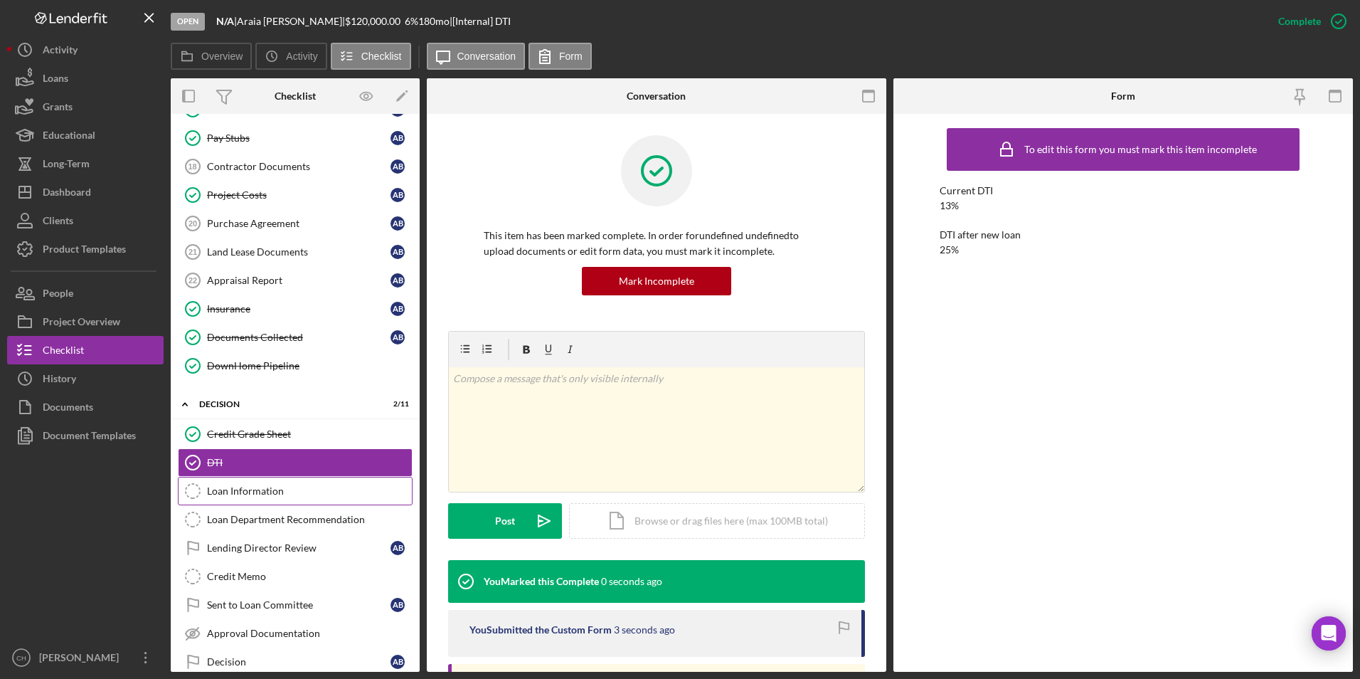
click at [265, 481] on link "Loan Information Loan Information" at bounding box center [295, 491] width 235 height 28
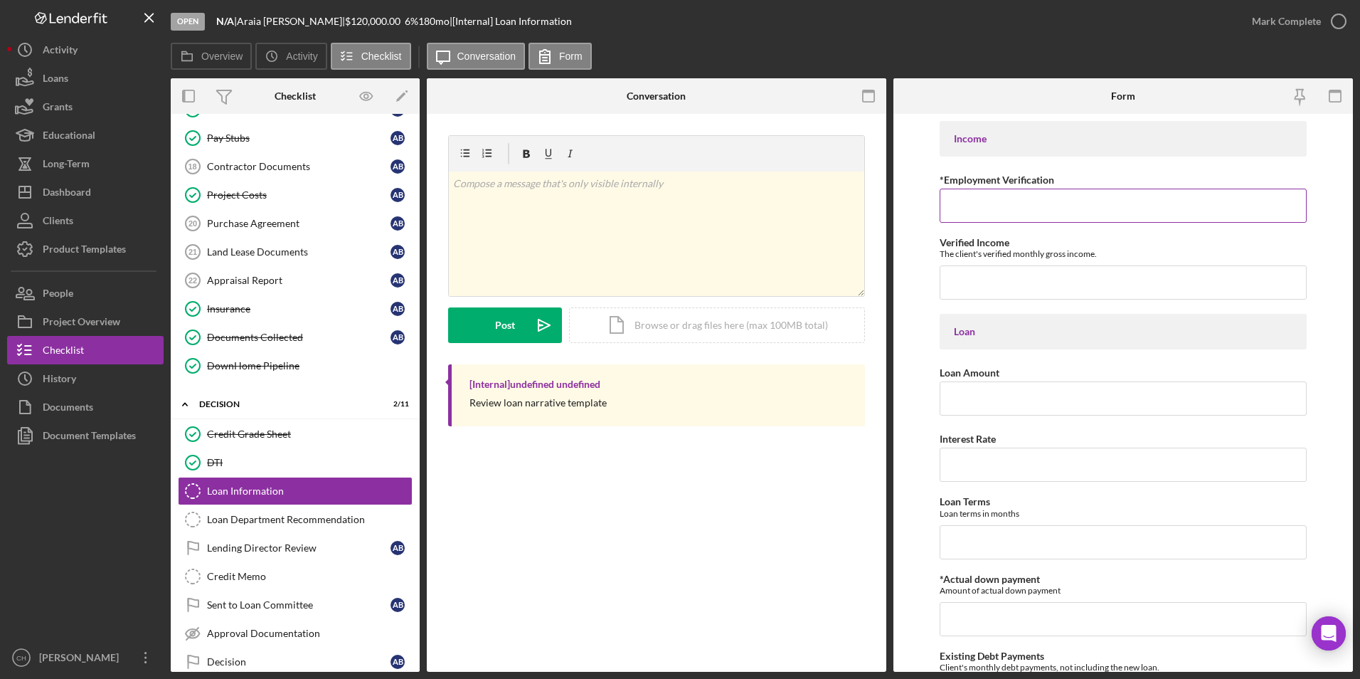
click at [979, 181] on label "*Employment Verification" at bounding box center [997, 180] width 115 height 12
click at [979, 188] on input "*Employment Verification" at bounding box center [1124, 205] width 368 height 34
click at [972, 197] on input "*Employment Verification" at bounding box center [1124, 205] width 368 height 34
type input "[DATE]"
click at [985, 277] on input "Verified Income" at bounding box center [1124, 282] width 368 height 34
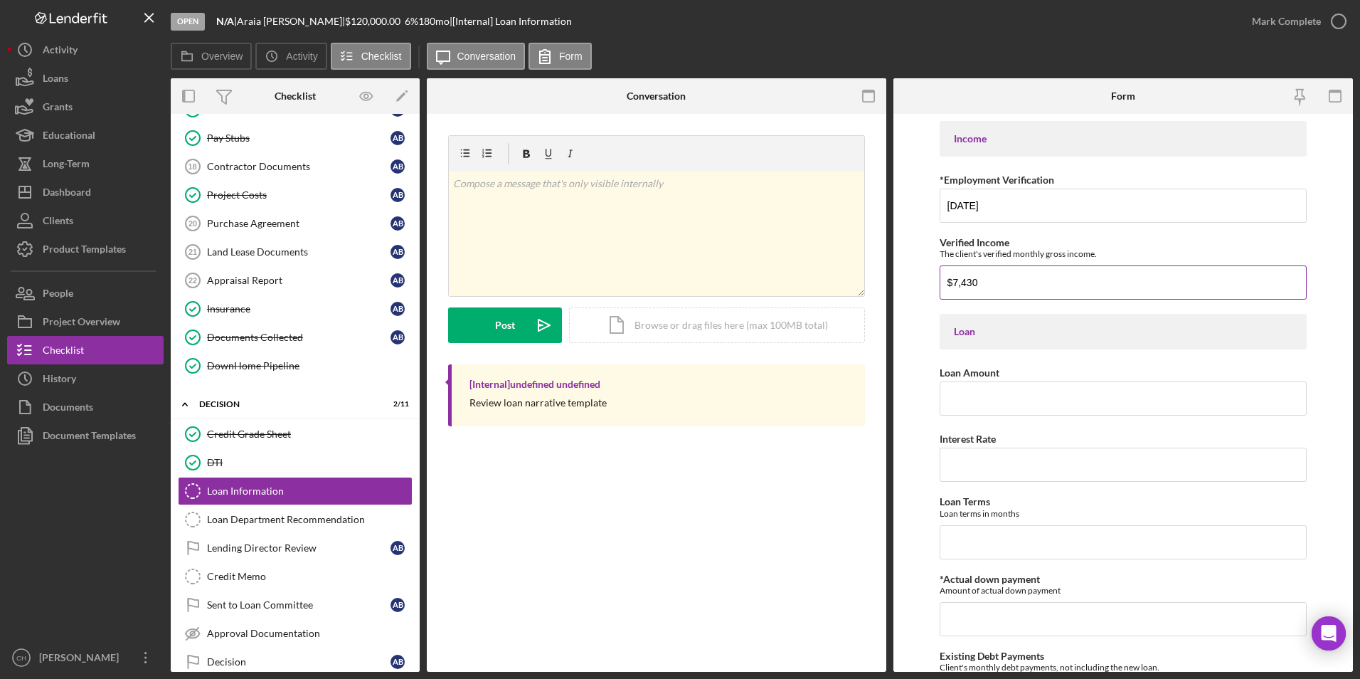
type input "$7,430"
type input "$123,600"
type input "6.00000%"
type input "240"
type input "$0"
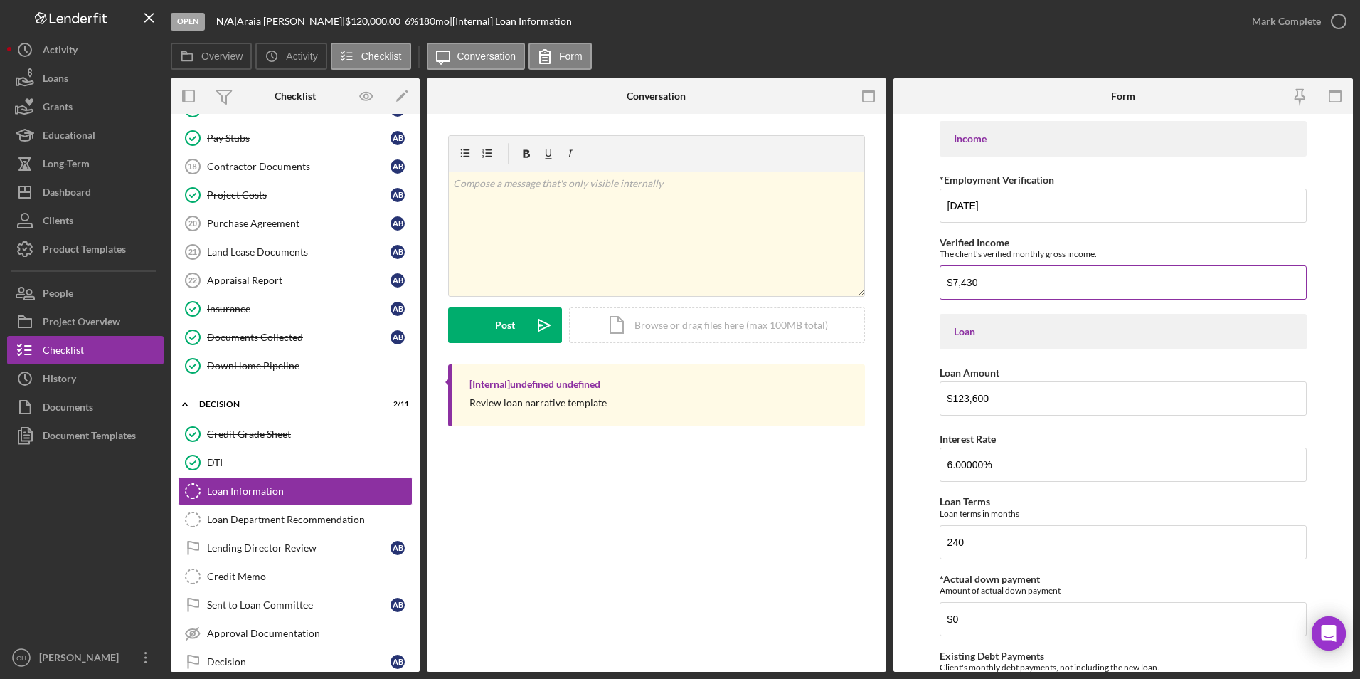
scroll to position [303, 0]
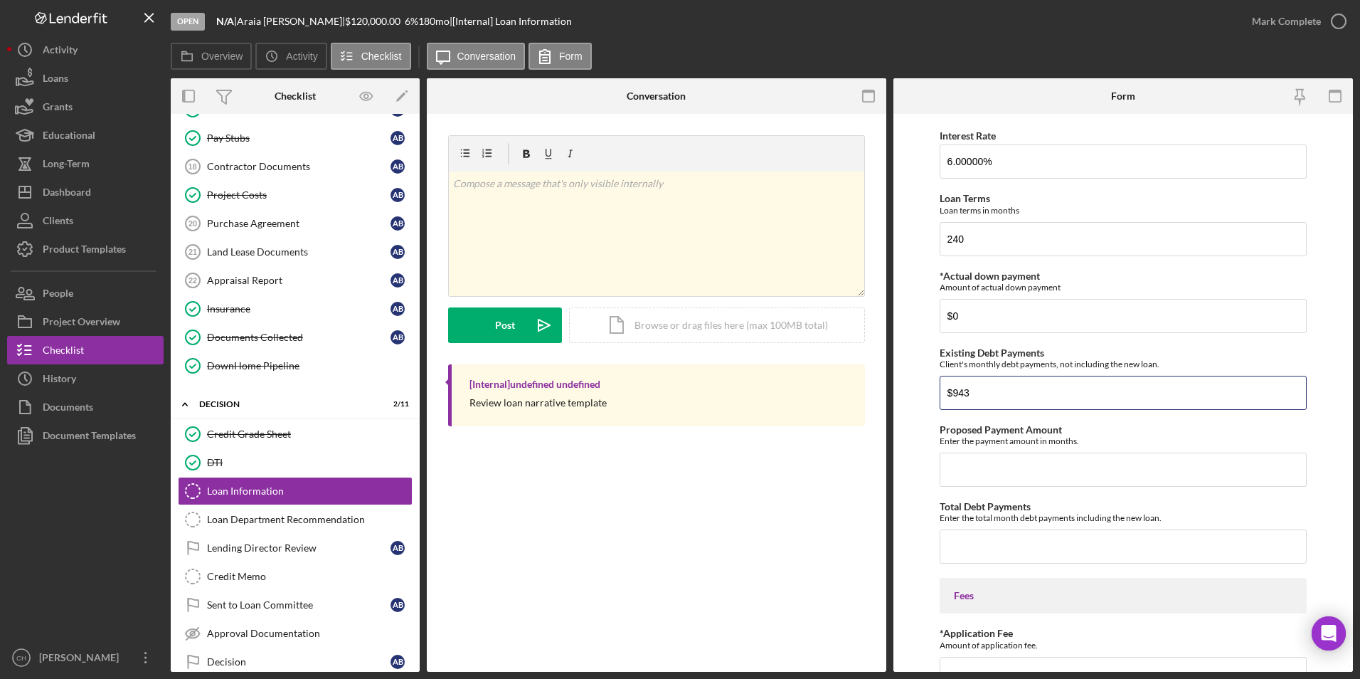
type input "$943"
type input "$885.51"
type input "$1,818.51"
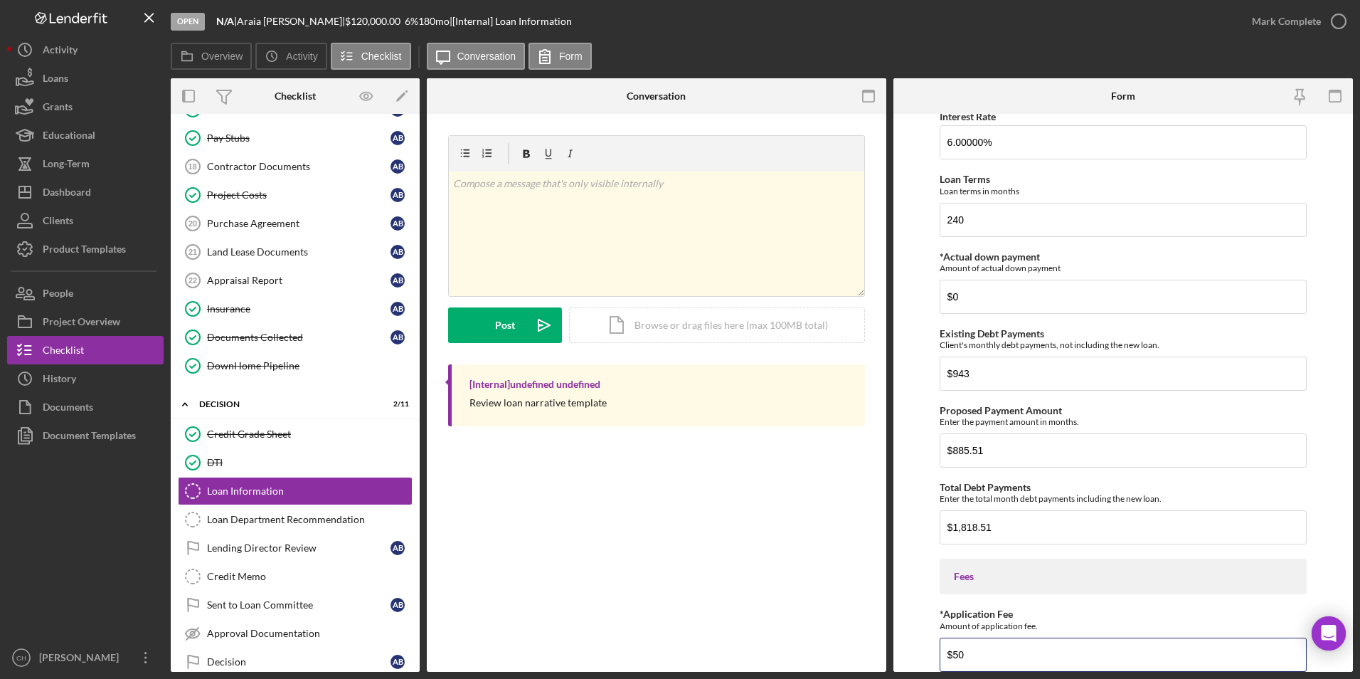
type input "$50"
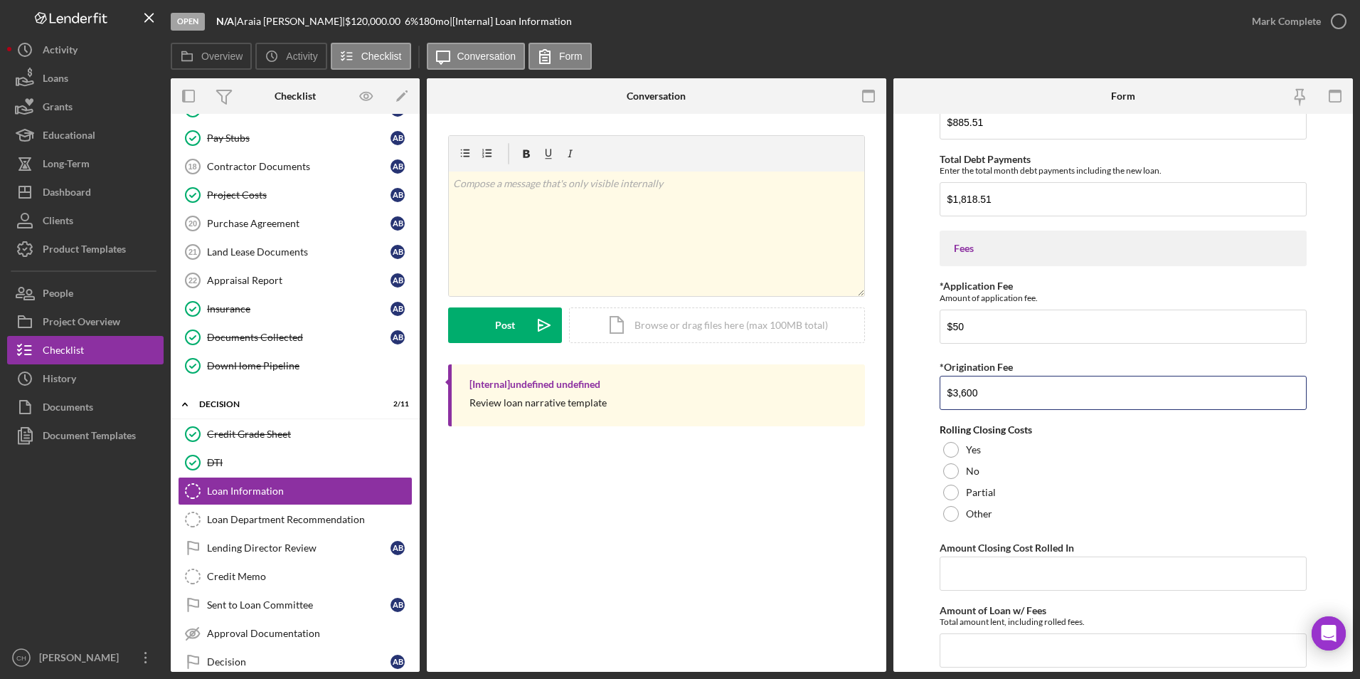
type input "$3,600"
click at [949, 455] on div at bounding box center [951, 450] width 16 height 16
click at [967, 578] on input "Amount Closing Cost Rolled In" at bounding box center [1124, 573] width 368 height 34
type input "$3,600"
click at [972, 649] on input "Amount of Loan w/ Fees" at bounding box center [1124, 650] width 368 height 34
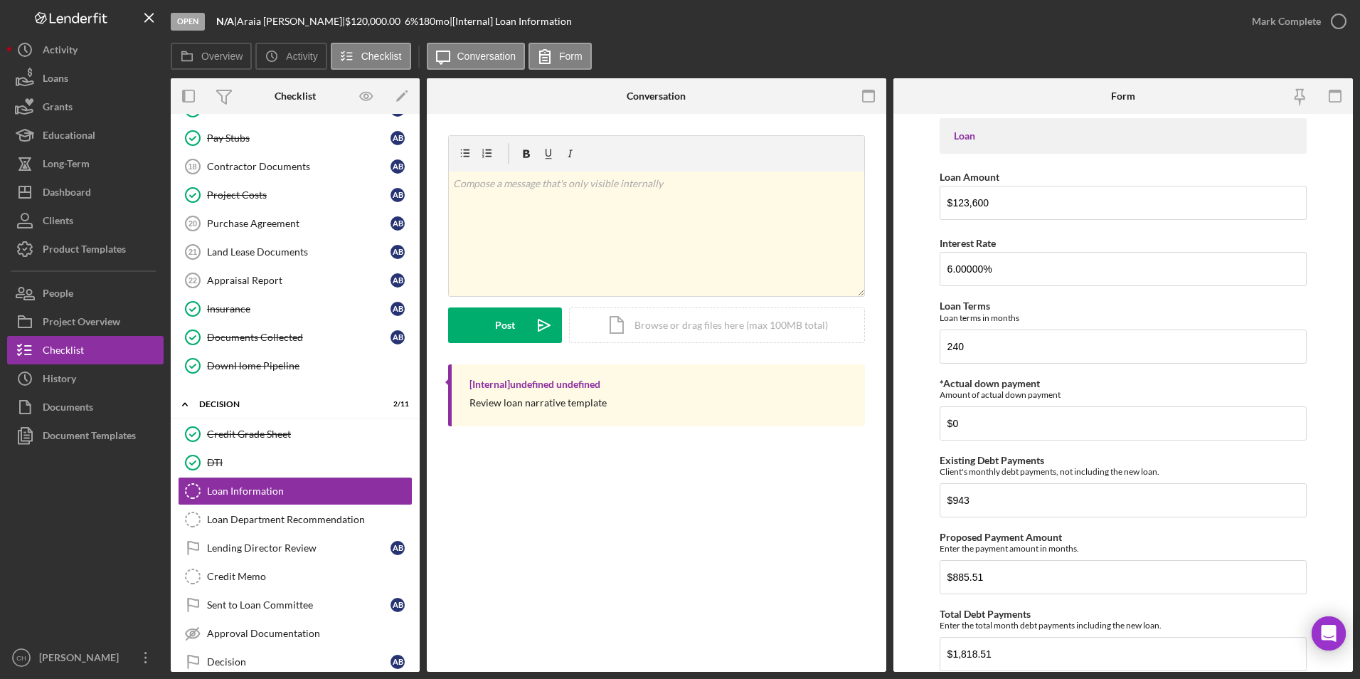
scroll to position [151, 0]
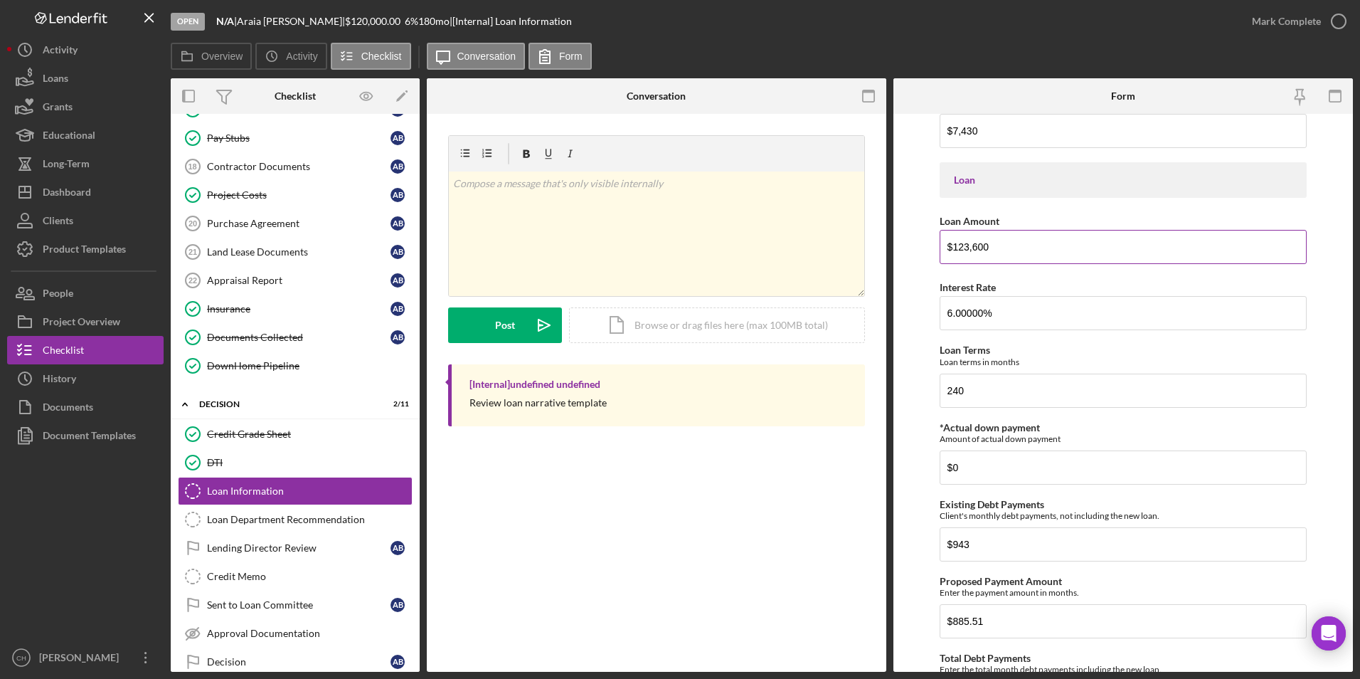
type input "$123,600"
drag, startPoint x: 1001, startPoint y: 248, endPoint x: 965, endPoint y: 248, distance: 36.3
click at [965, 248] on input "$123,600" at bounding box center [1124, 247] width 368 height 34
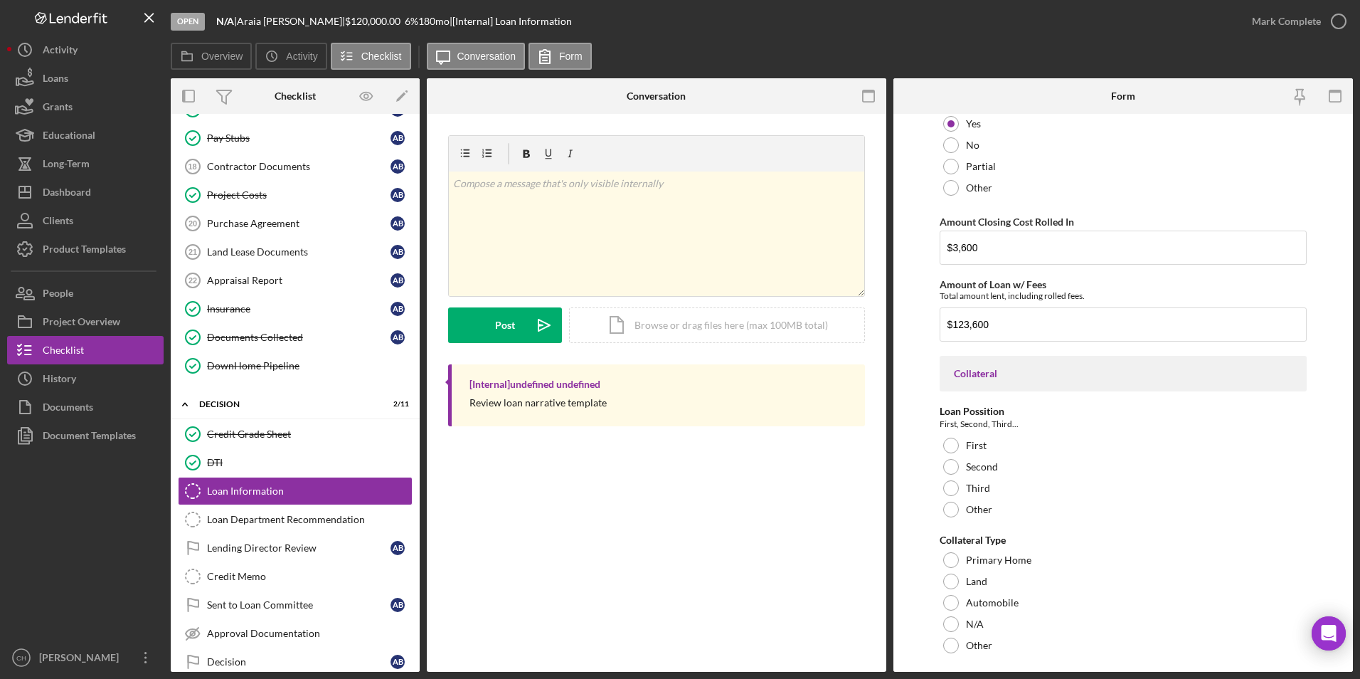
scroll to position [1076, 0]
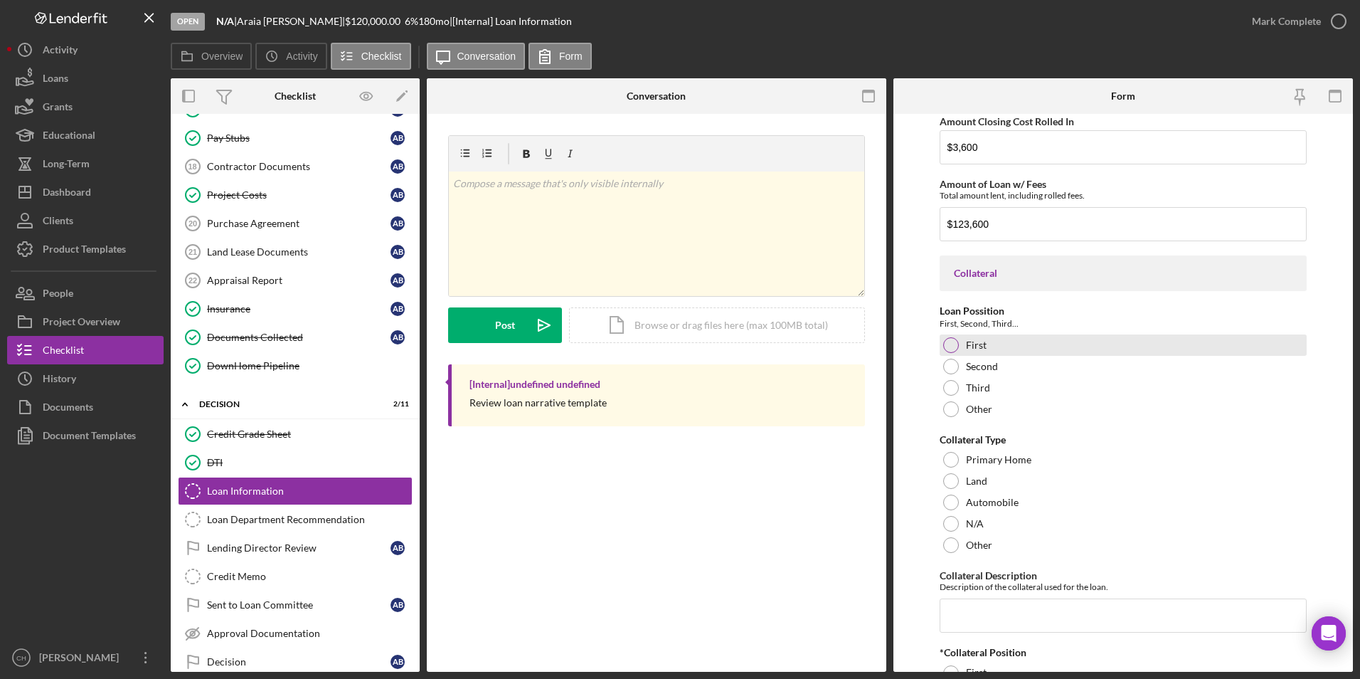
type input "$120,000"
click at [950, 341] on div at bounding box center [951, 345] width 16 height 16
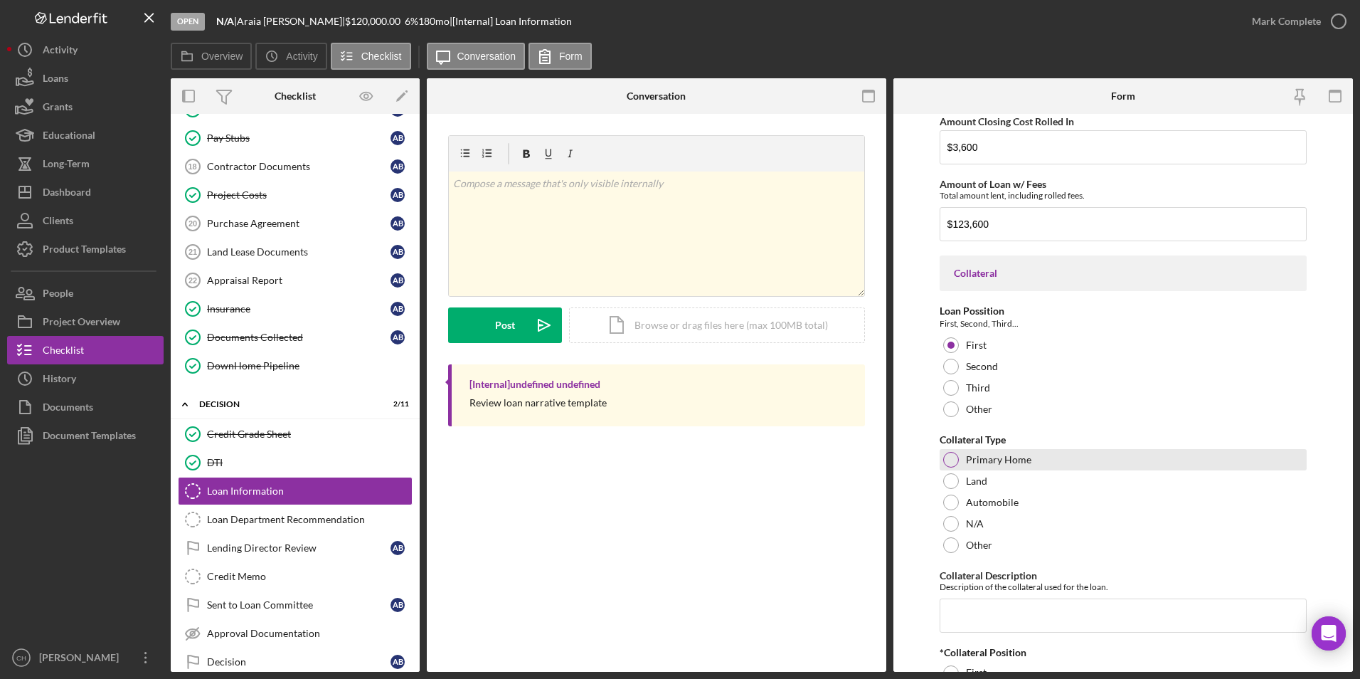
click at [954, 460] on div at bounding box center [951, 460] width 16 height 16
click at [971, 612] on input "Collateral Description" at bounding box center [1124, 615] width 368 height 34
type input "D"
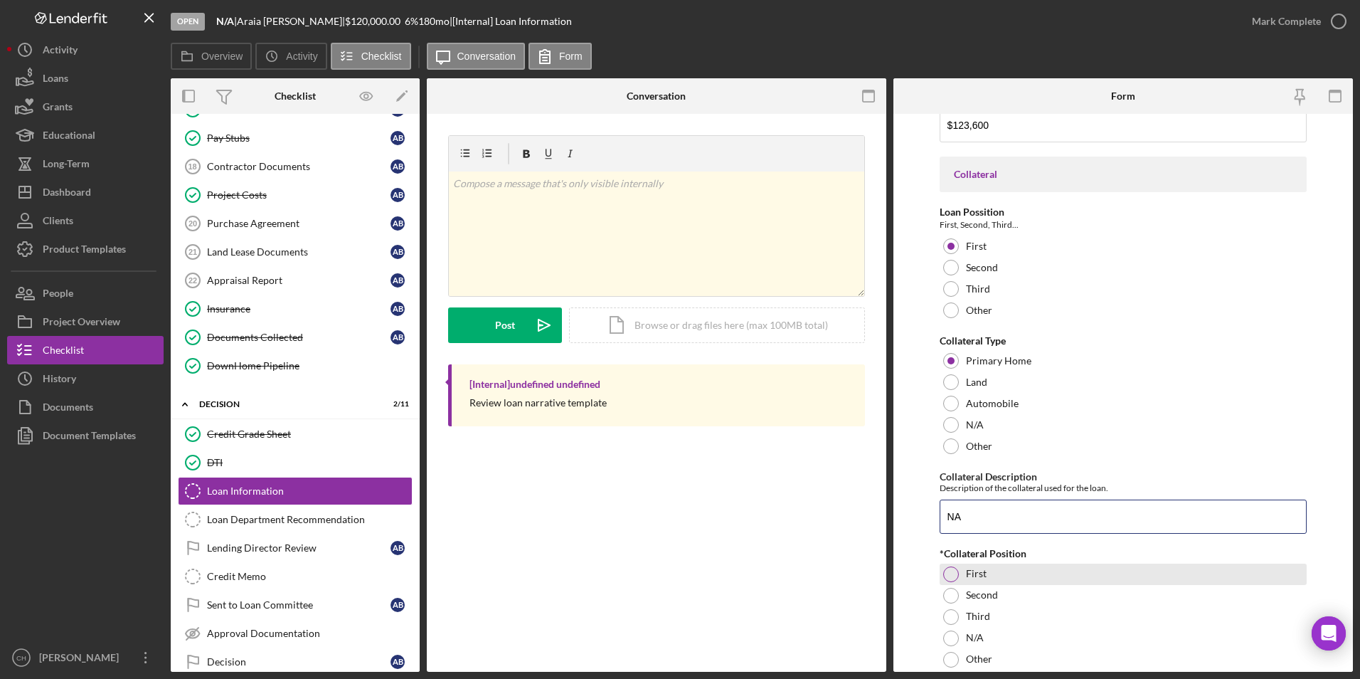
scroll to position [1218, 0]
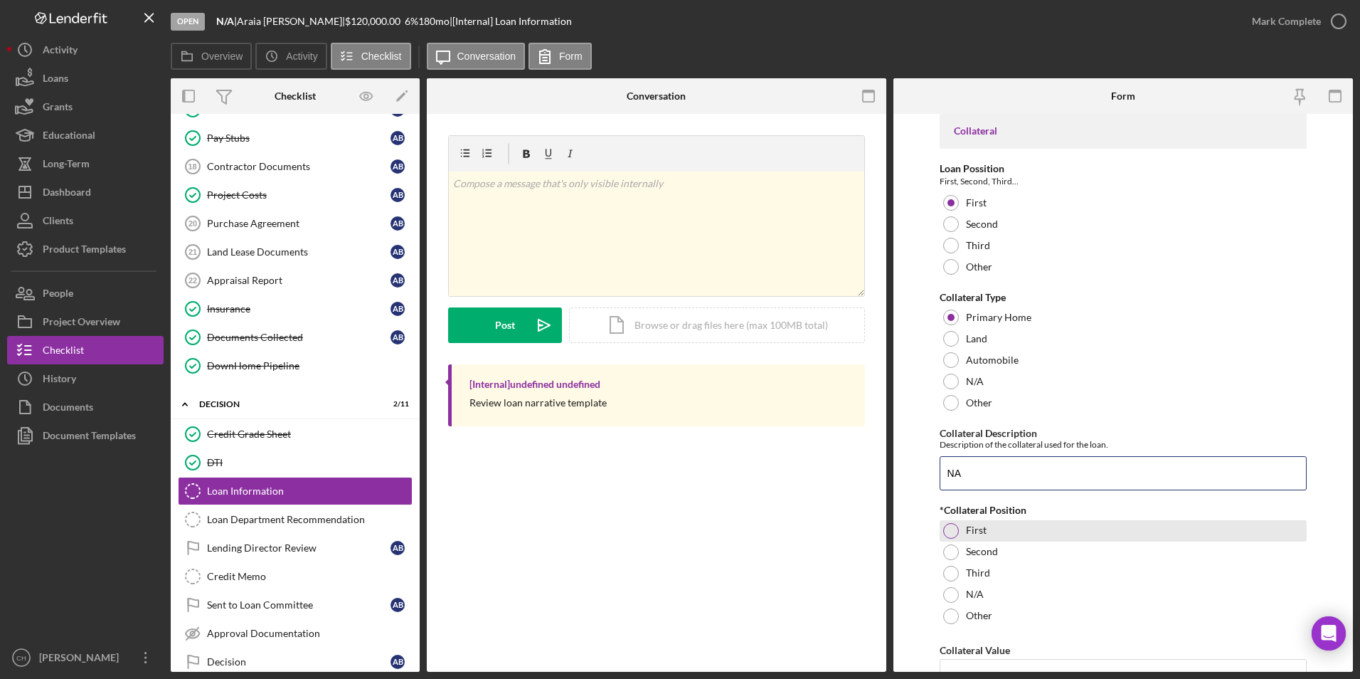
type input "NA"
click at [946, 531] on div at bounding box center [951, 531] width 16 height 16
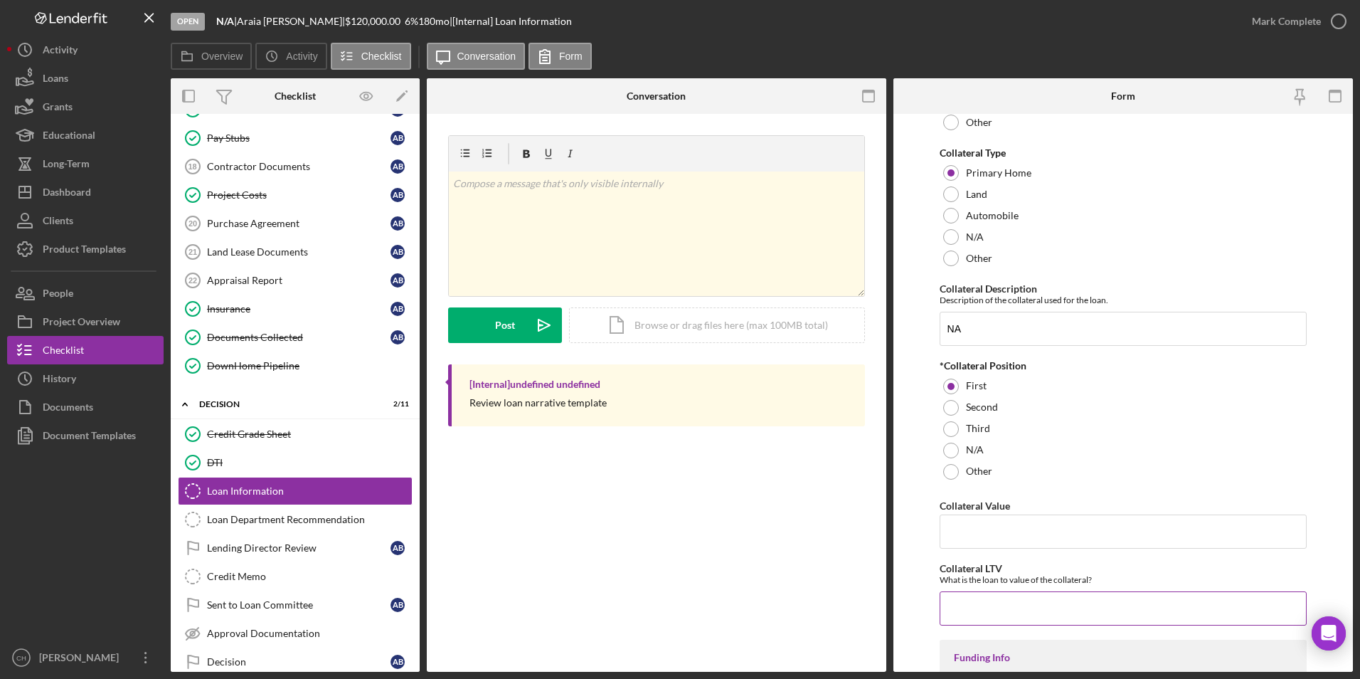
scroll to position [1432, 0]
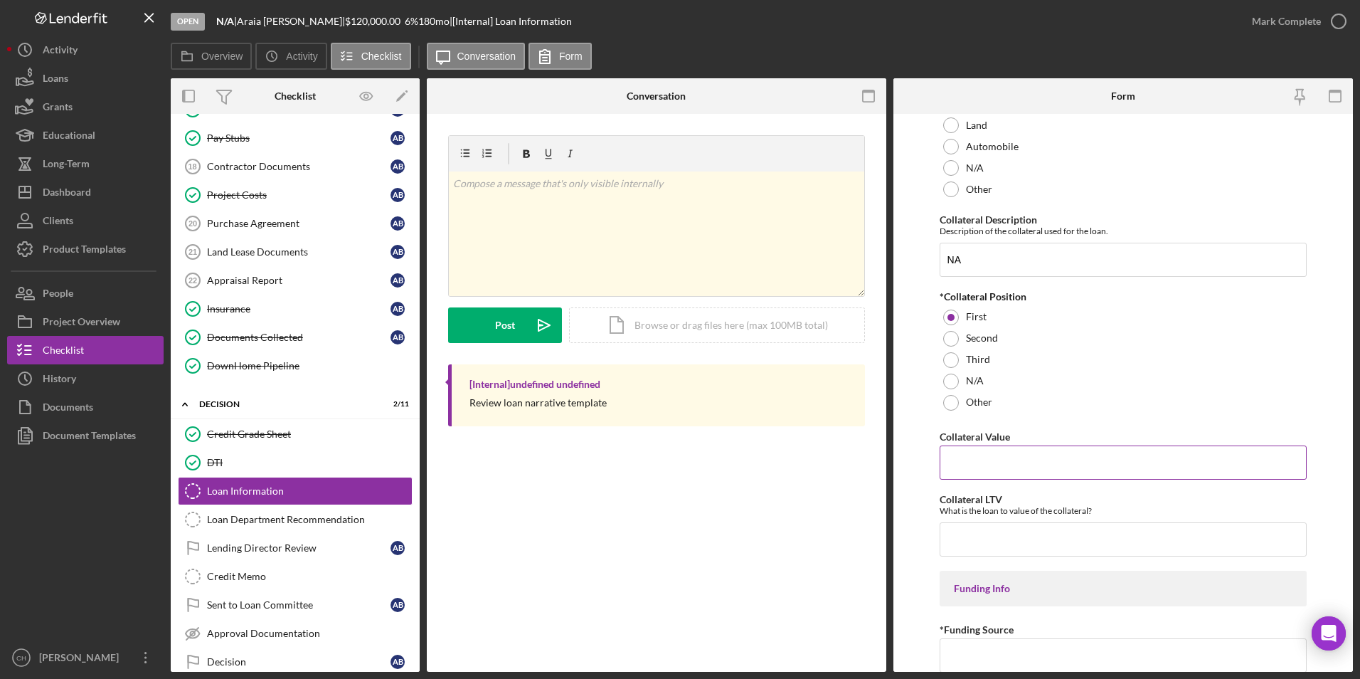
click at [994, 472] on input "Collateral Value" at bounding box center [1124, 462] width 368 height 34
type input "$0"
type input "0"
type input "NACA"
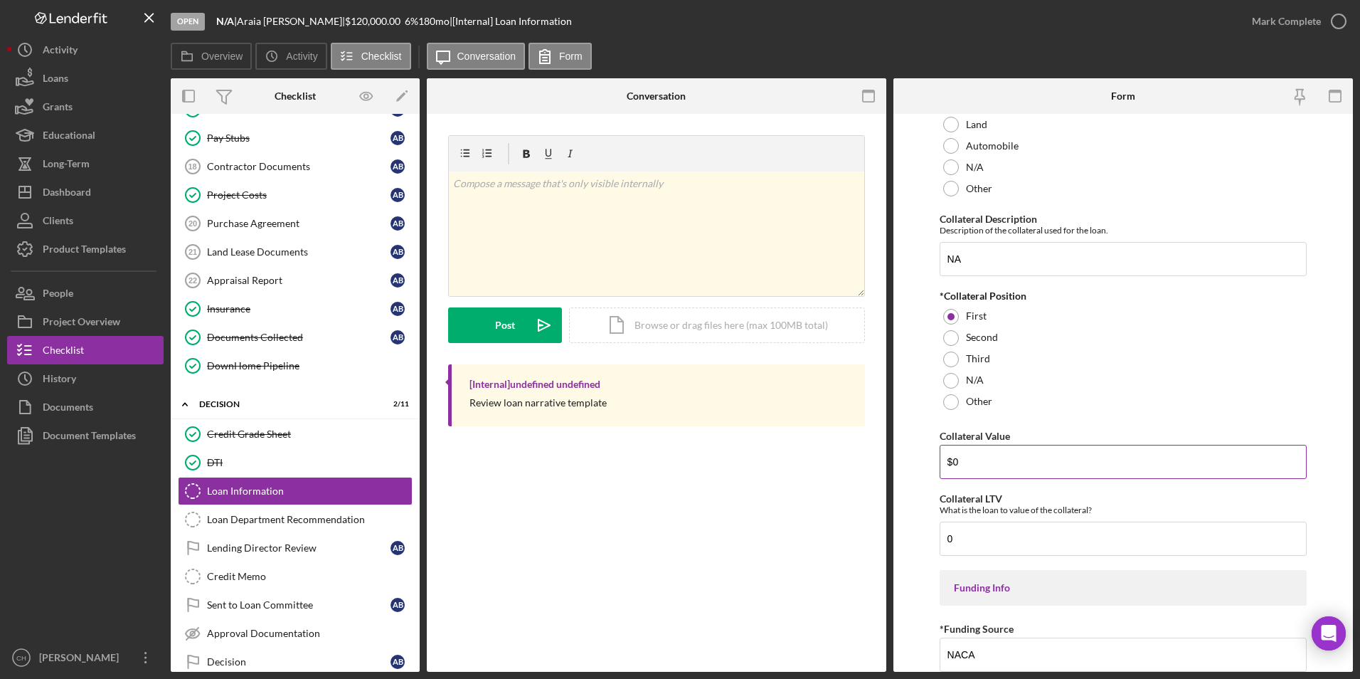
scroll to position [1693, 0]
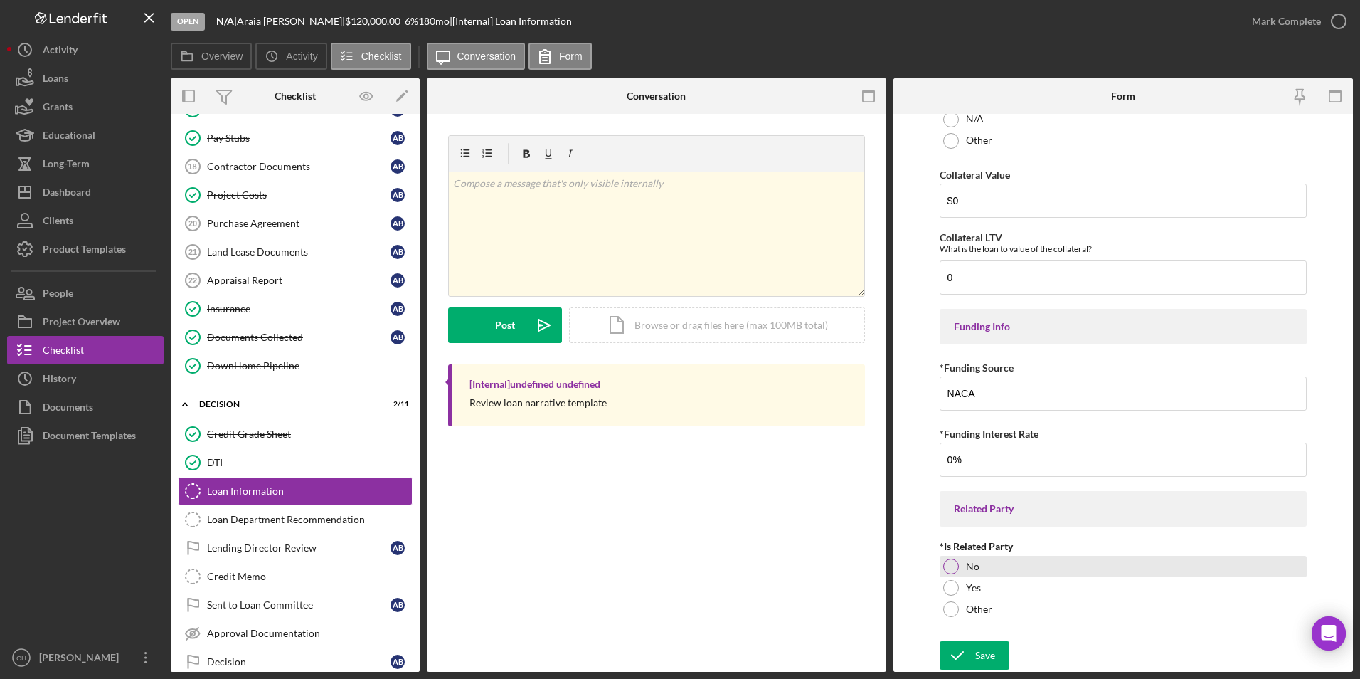
type input "0.00000%"
click at [952, 565] on div at bounding box center [951, 566] width 16 height 16
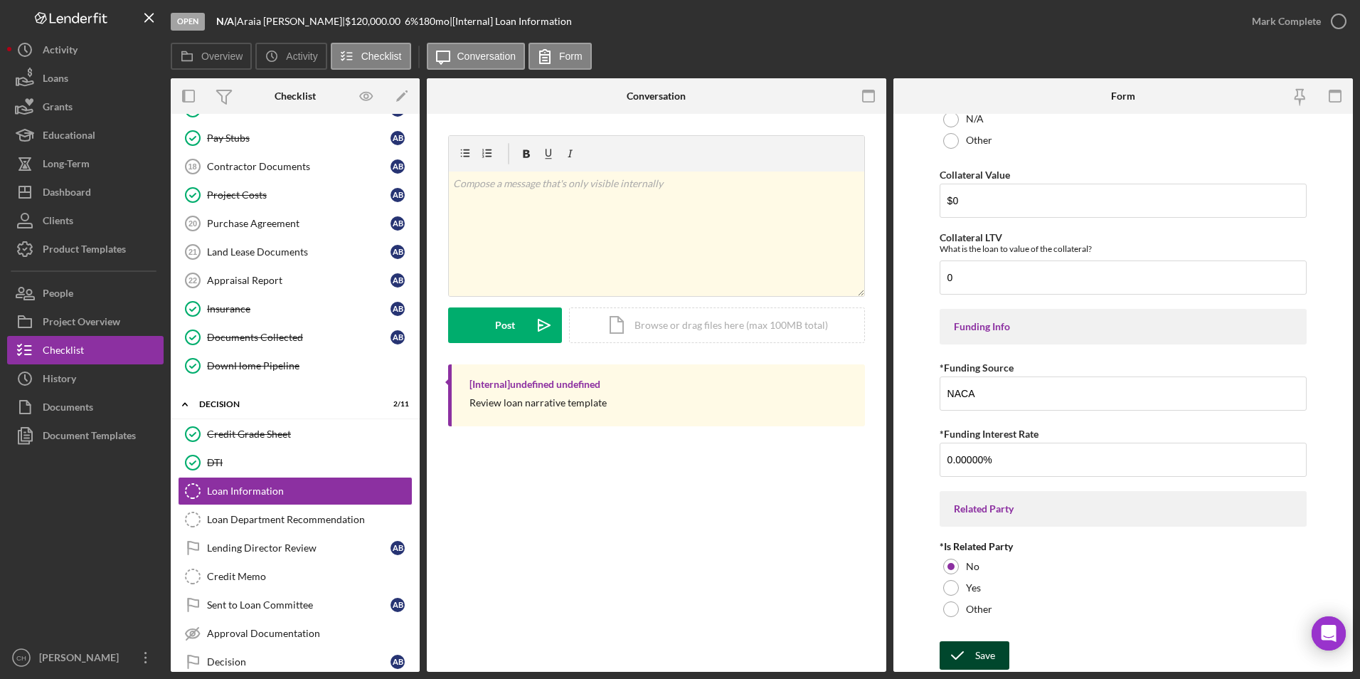
click at [976, 649] on div "Save" at bounding box center [985, 655] width 20 height 28
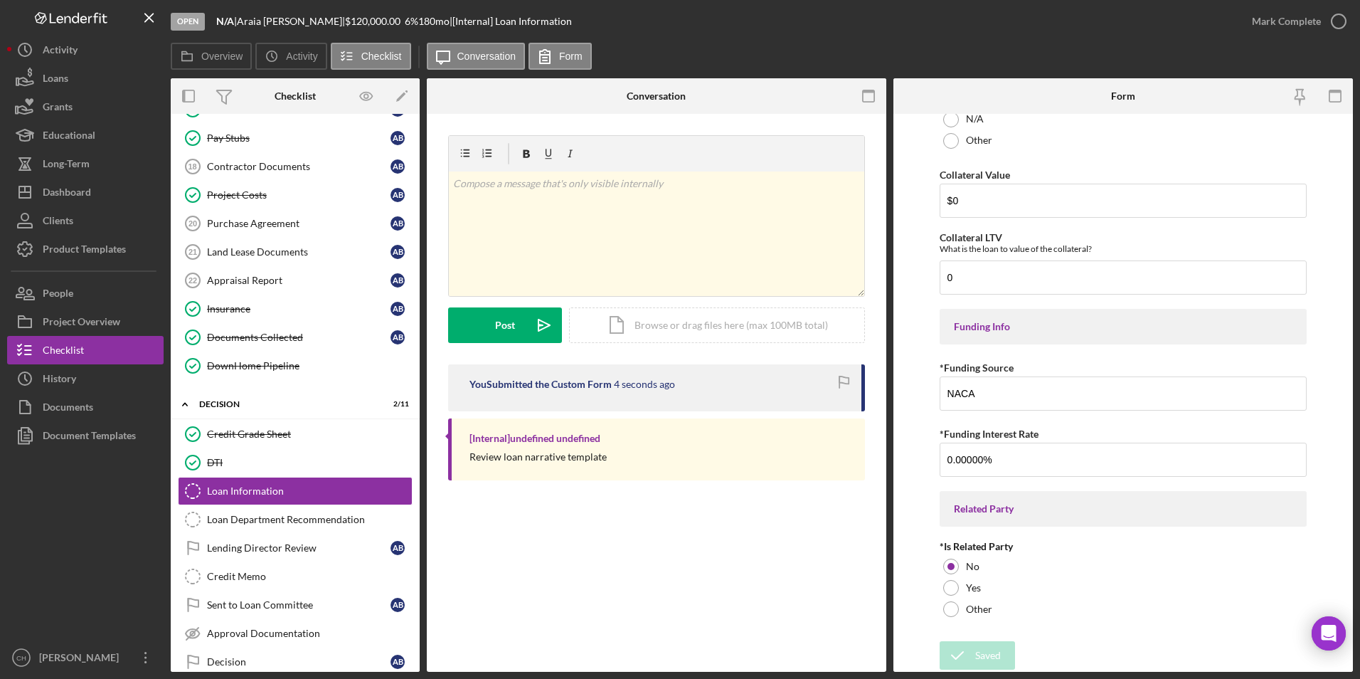
click at [1283, 19] on div "Mark Complete" at bounding box center [1286, 21] width 69 height 28
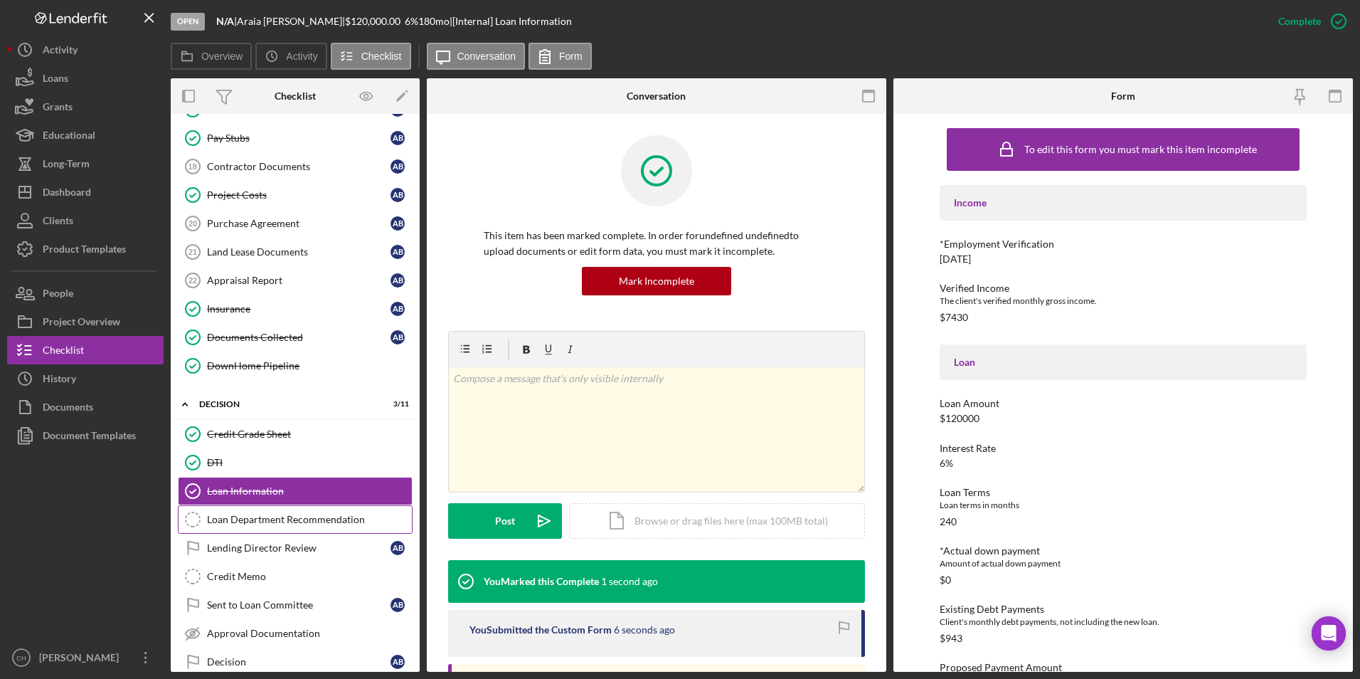
click at [296, 514] on div "Loan Department Recommendation" at bounding box center [309, 519] width 205 height 11
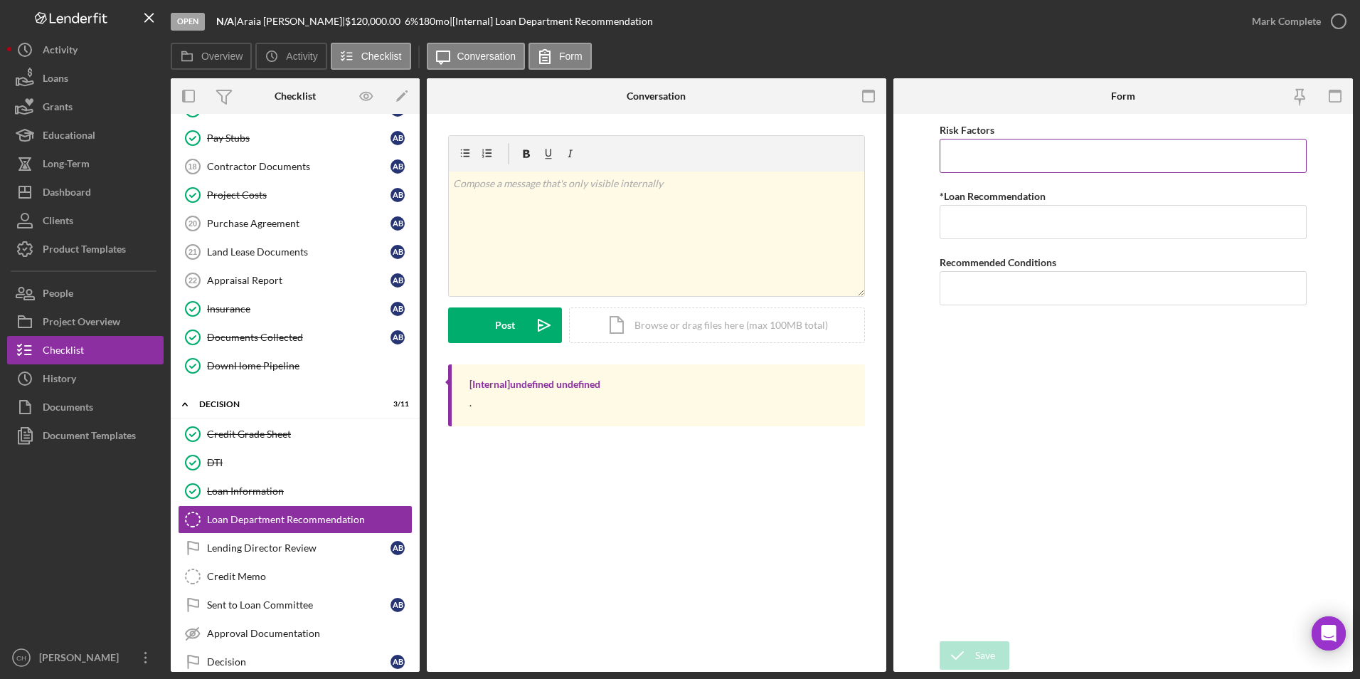
click at [967, 165] on input "Risk Factors" at bounding box center [1124, 156] width 368 height 34
type input "None at this time"
type input "Approve"
type input "None at this time."
click at [977, 658] on div "Save" at bounding box center [985, 655] width 20 height 28
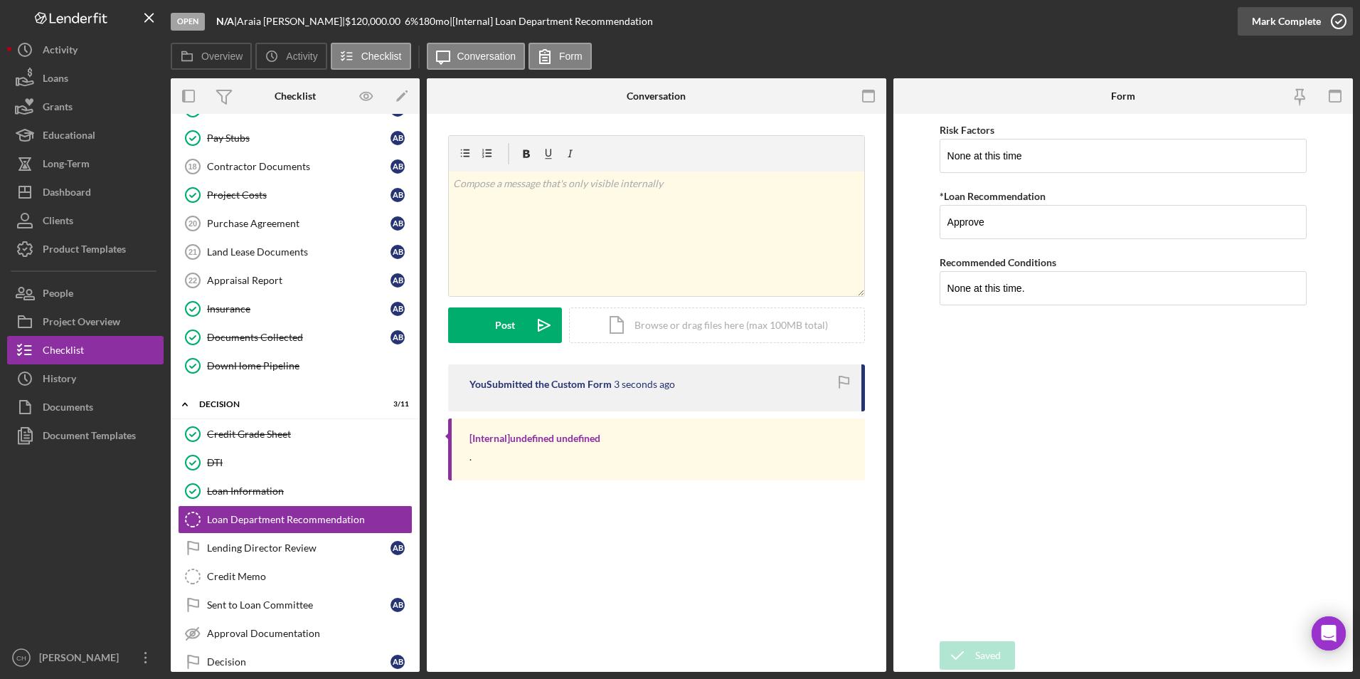
click at [1299, 20] on div "Mark Complete" at bounding box center [1286, 21] width 69 height 28
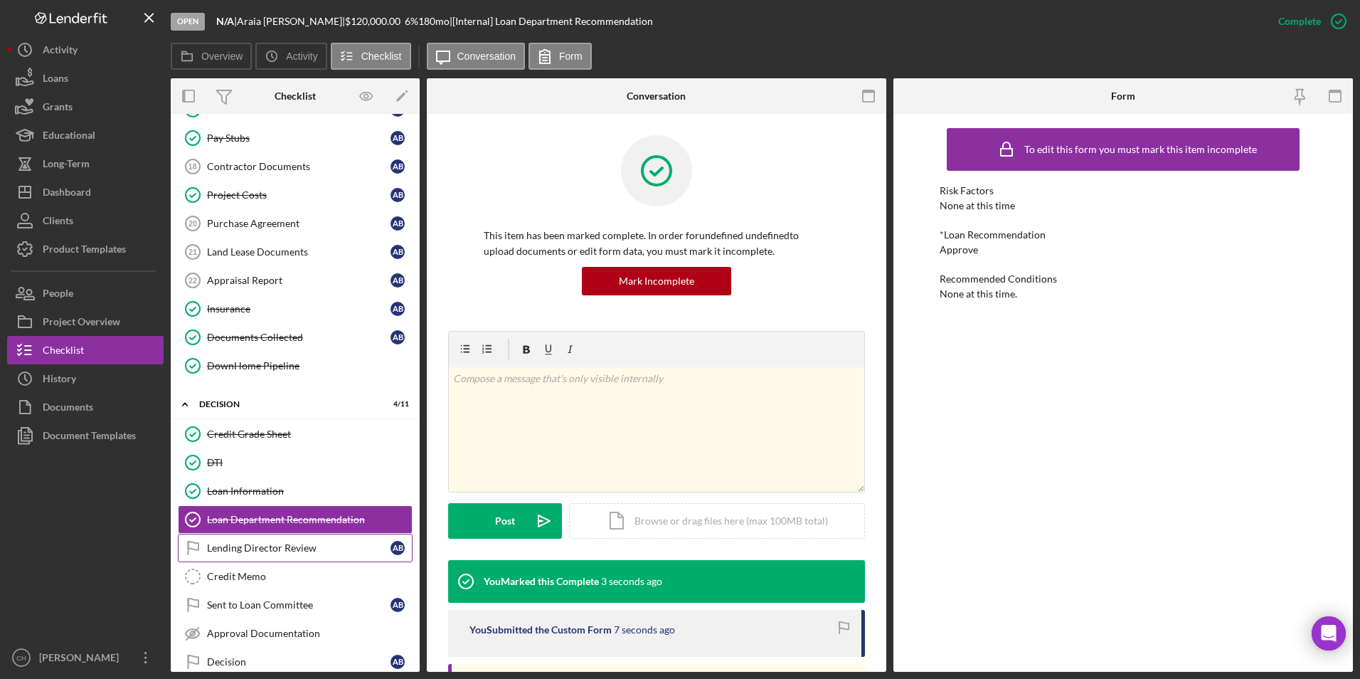
click at [238, 546] on div "Lending Director Review" at bounding box center [298, 547] width 183 height 11
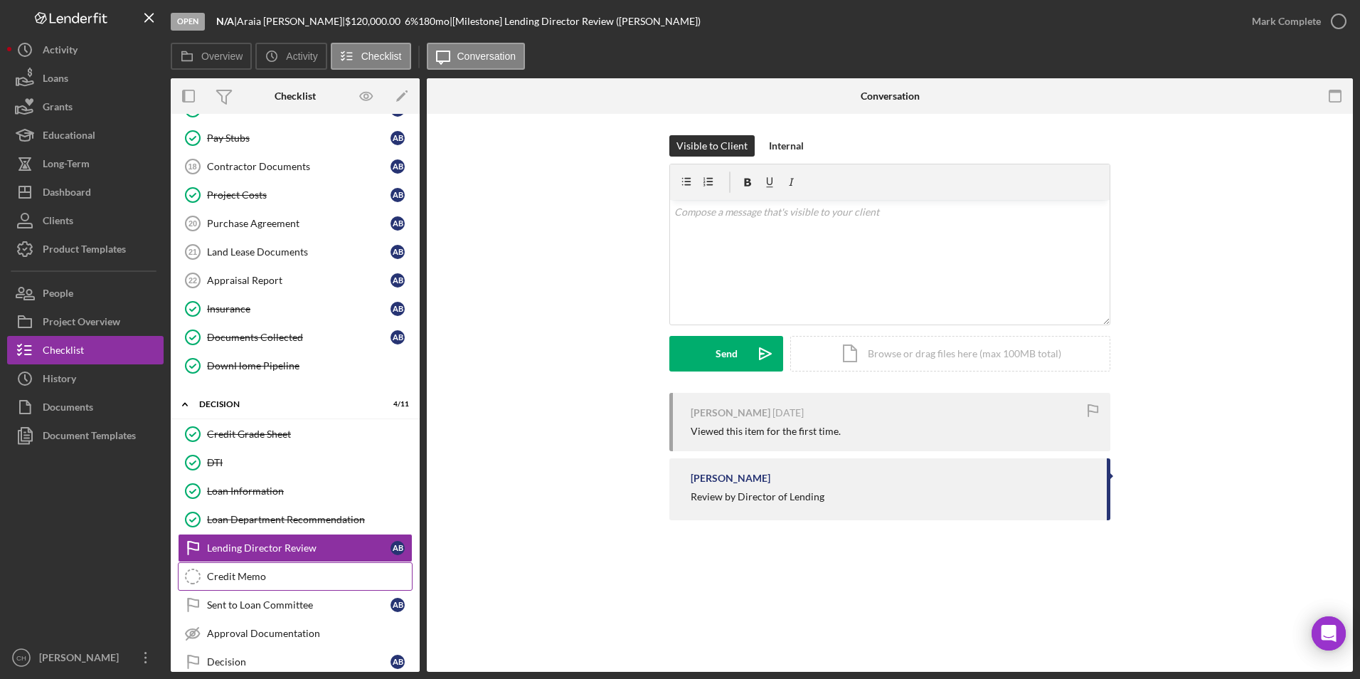
click at [233, 571] on div "Credit Memo" at bounding box center [309, 575] width 205 height 11
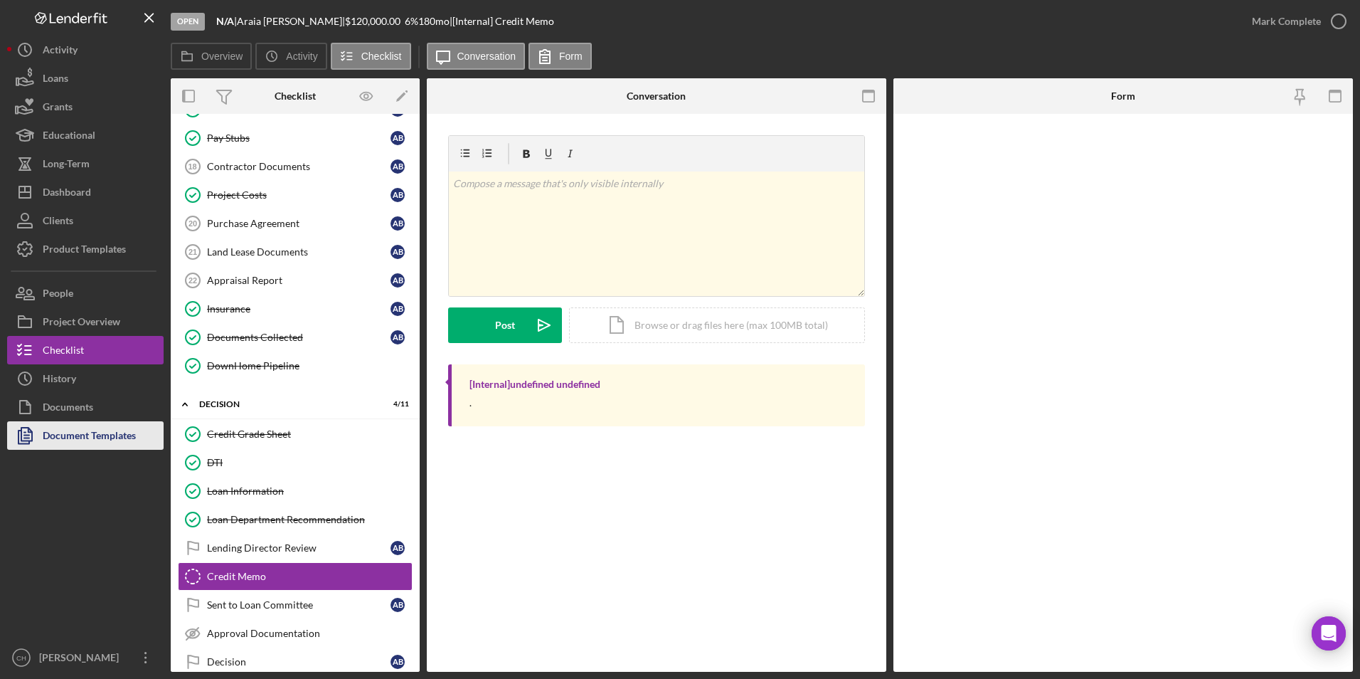
click at [120, 432] on div "Document Templates" at bounding box center [89, 437] width 93 height 32
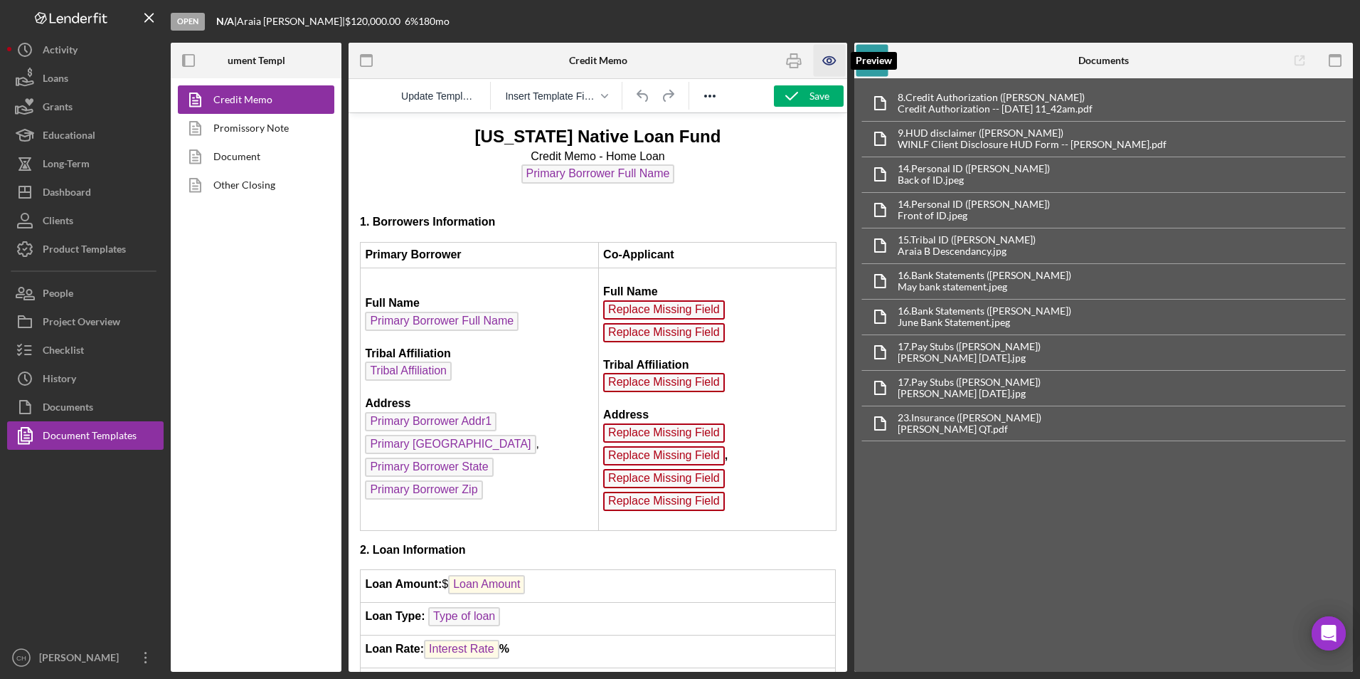
click at [827, 57] on icon "button" at bounding box center [829, 61] width 12 height 8
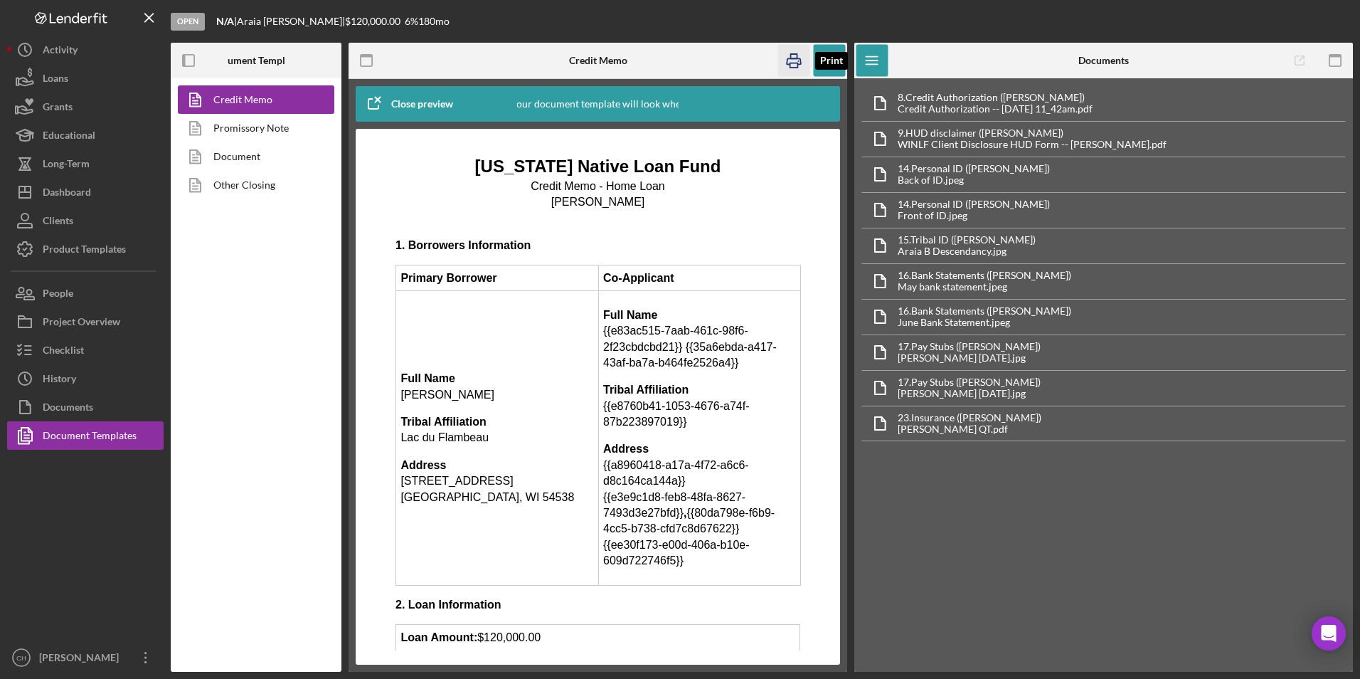
click at [798, 62] on icon "button" at bounding box center [794, 61] width 32 height 32
click at [825, 56] on icon "button" at bounding box center [830, 61] width 32 height 32
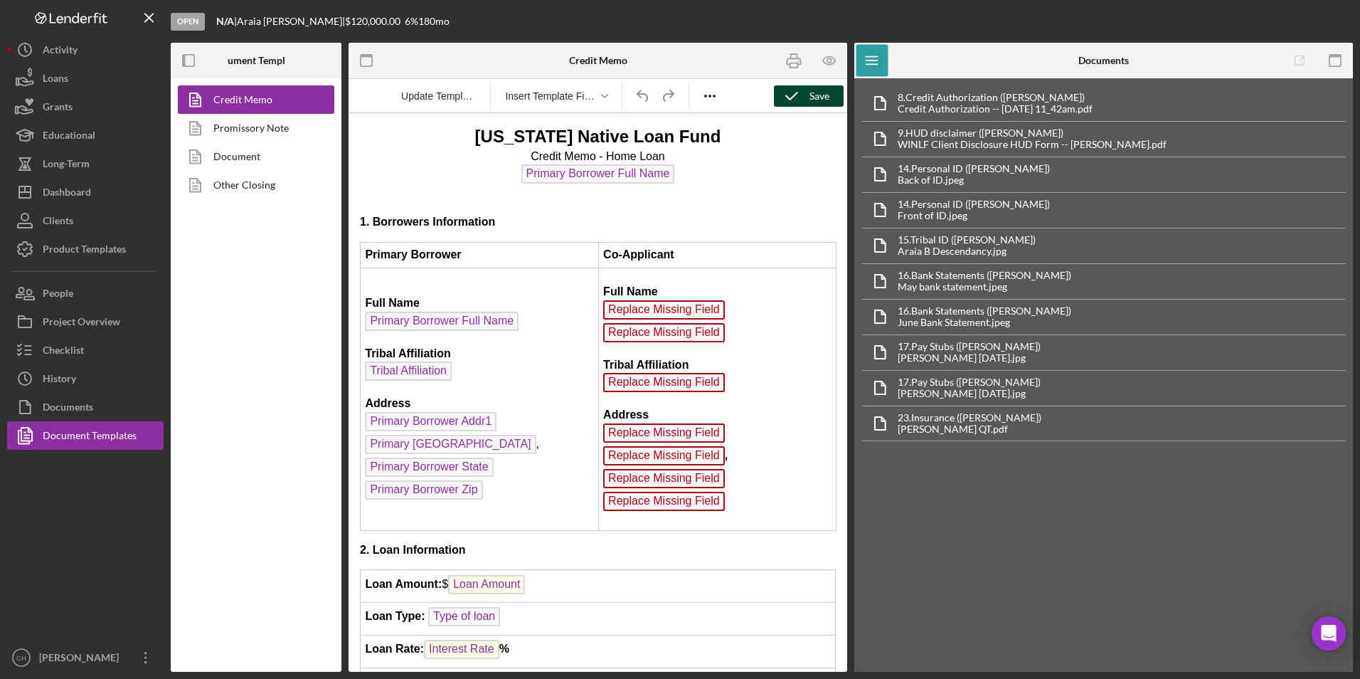
click at [811, 95] on div "Save" at bounding box center [819, 95] width 20 height 21
click at [97, 358] on button "Checklist" at bounding box center [85, 350] width 156 height 28
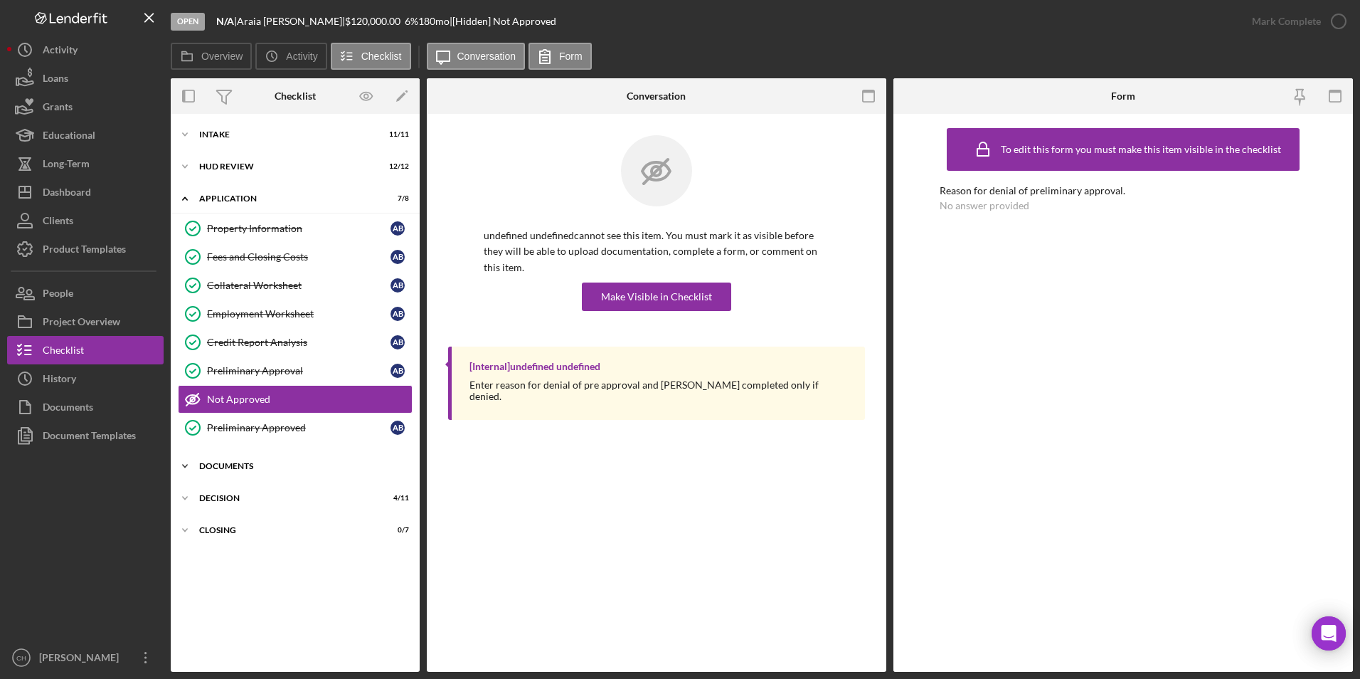
click at [247, 462] on div "Documents" at bounding box center [300, 466] width 203 height 9
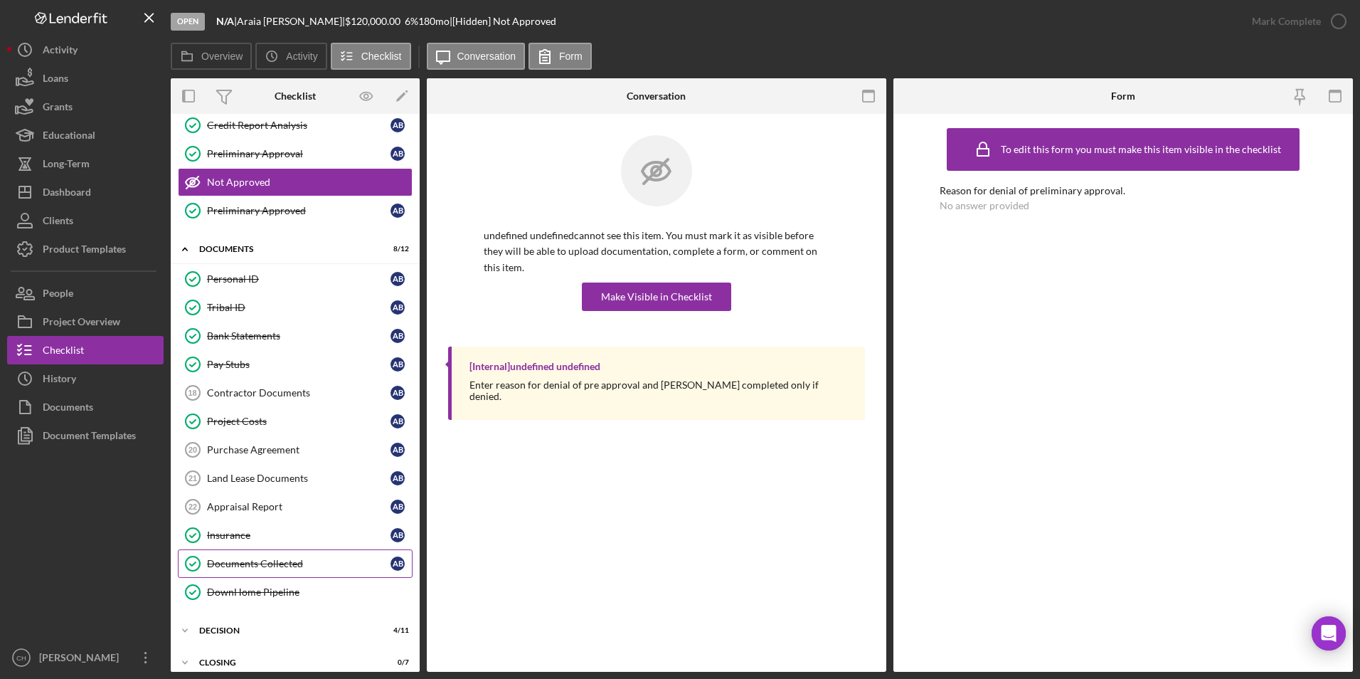
scroll to position [230, 0]
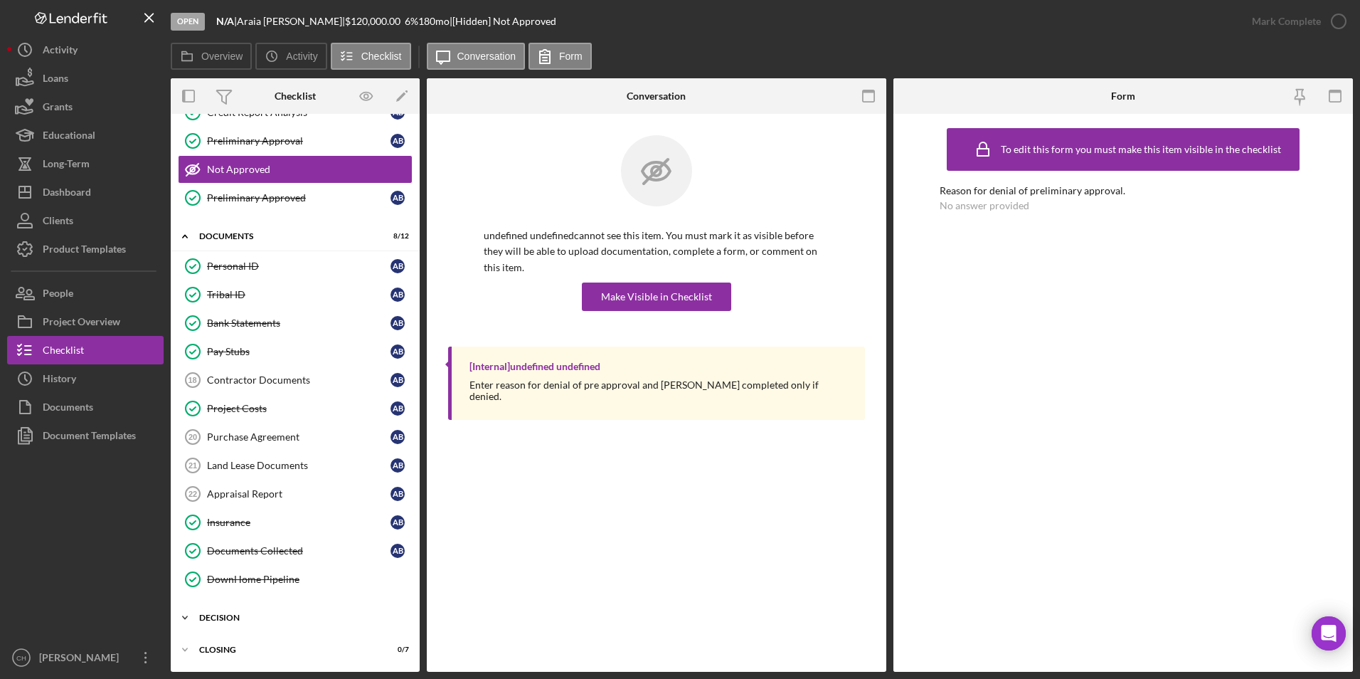
click at [231, 615] on div "Decision" at bounding box center [300, 617] width 203 height 9
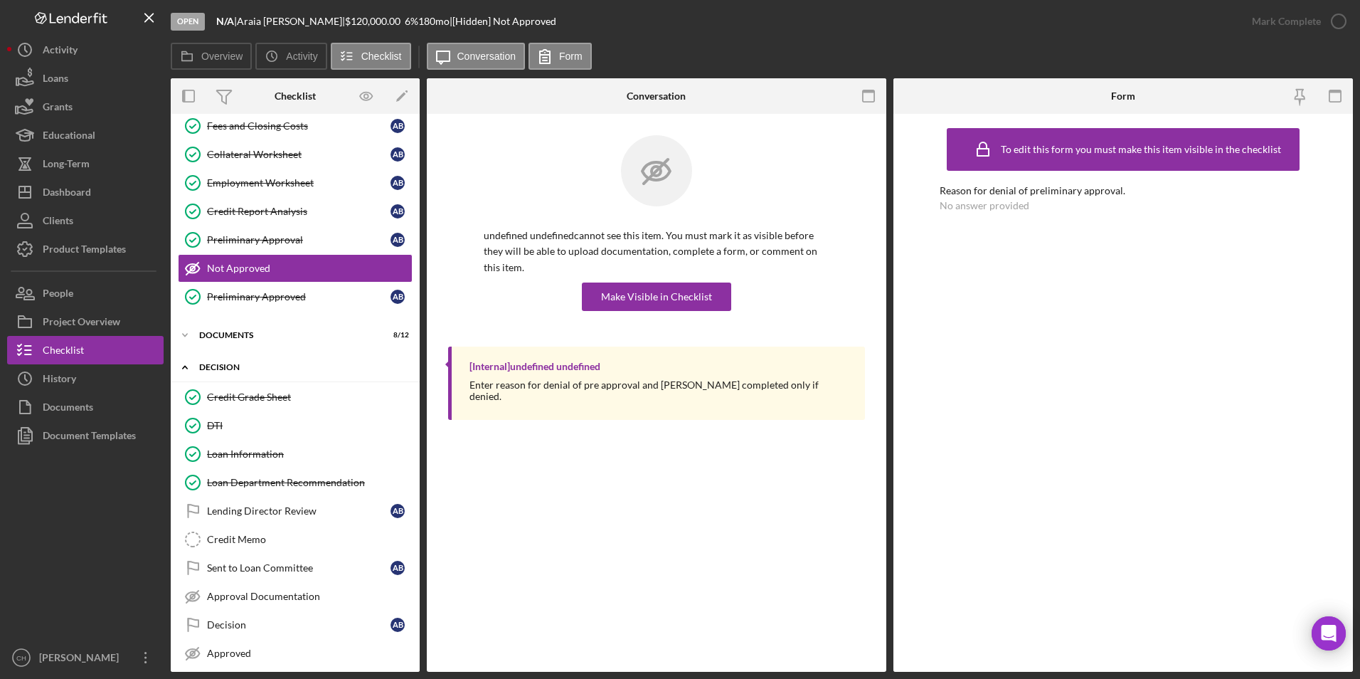
scroll to position [130, 0]
click at [225, 536] on div "Credit Memo" at bounding box center [309, 539] width 205 height 11
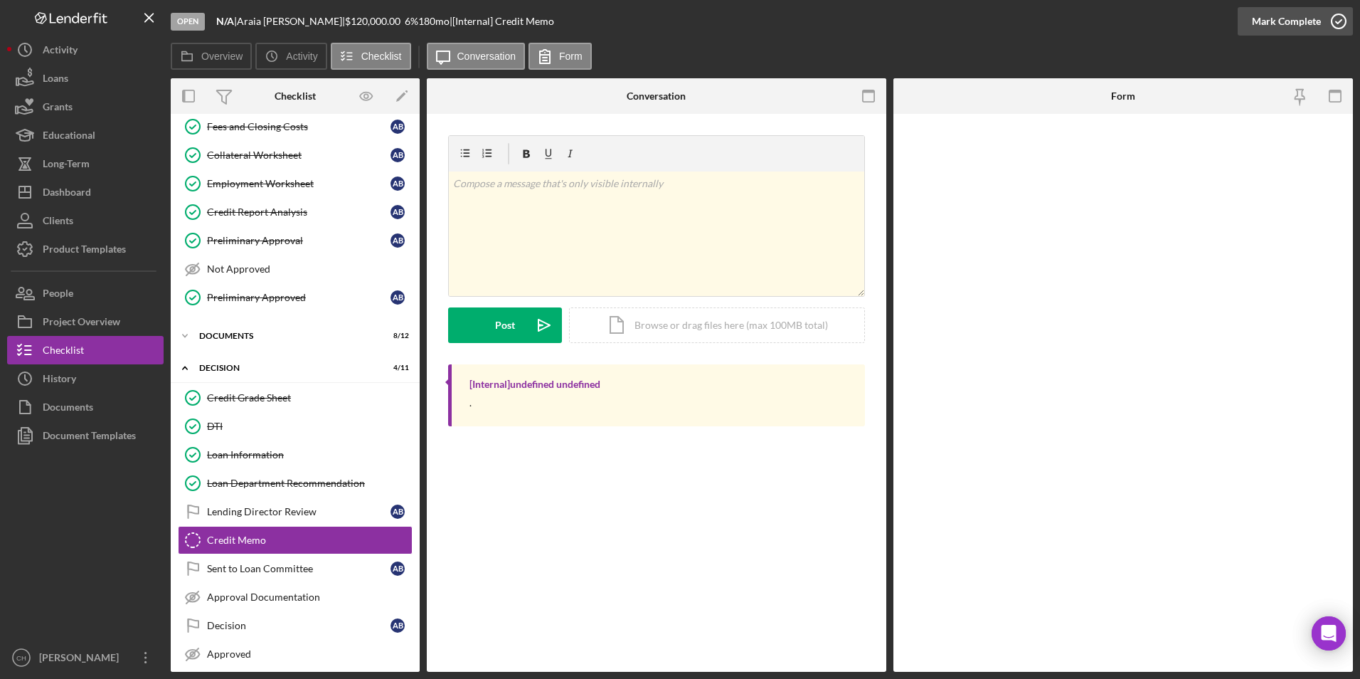
click at [1280, 20] on div "Mark Complete" at bounding box center [1286, 21] width 69 height 28
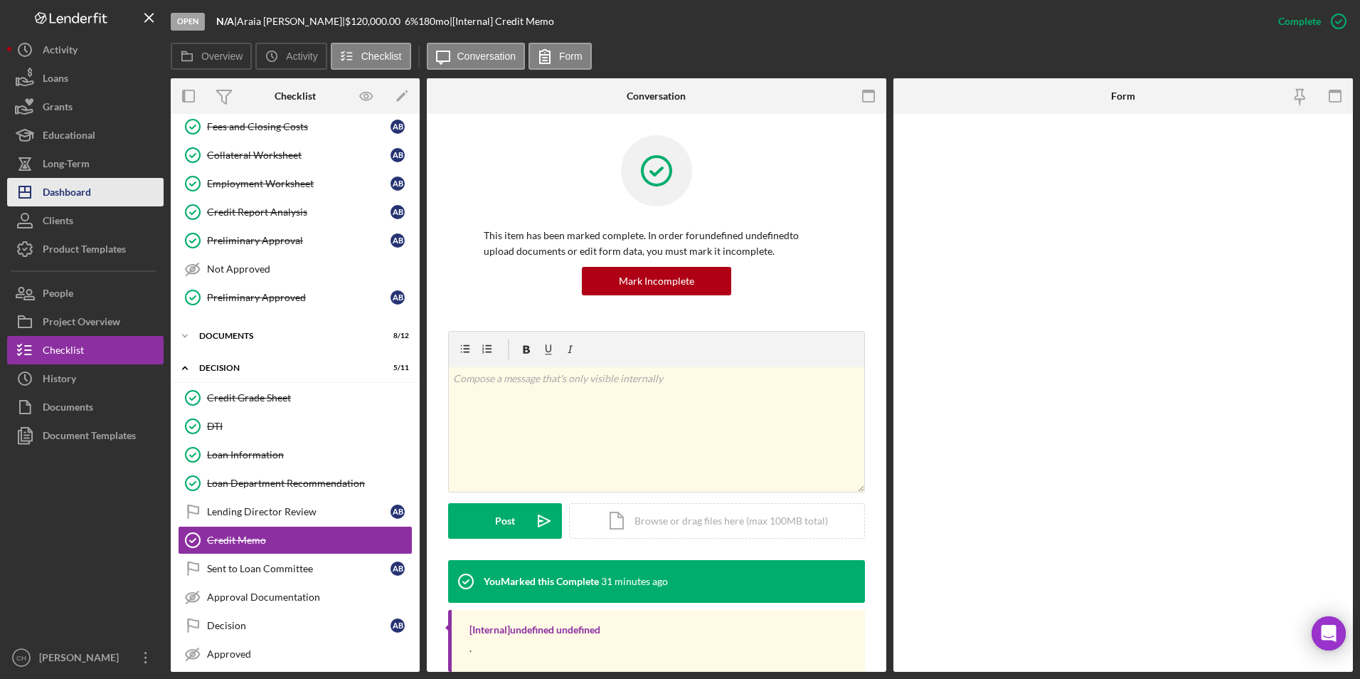
click at [66, 194] on div "Dashboard" at bounding box center [67, 194] width 48 height 32
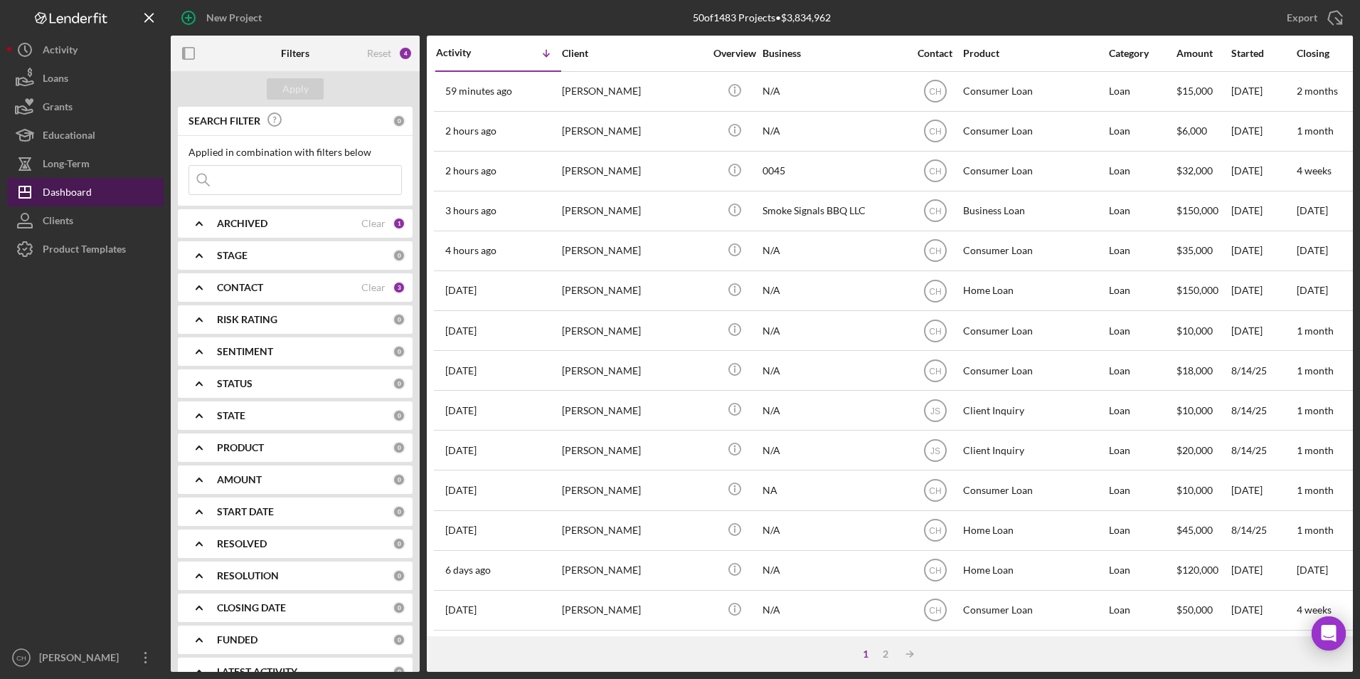
click at [61, 193] on div "Dashboard" at bounding box center [67, 194] width 49 height 32
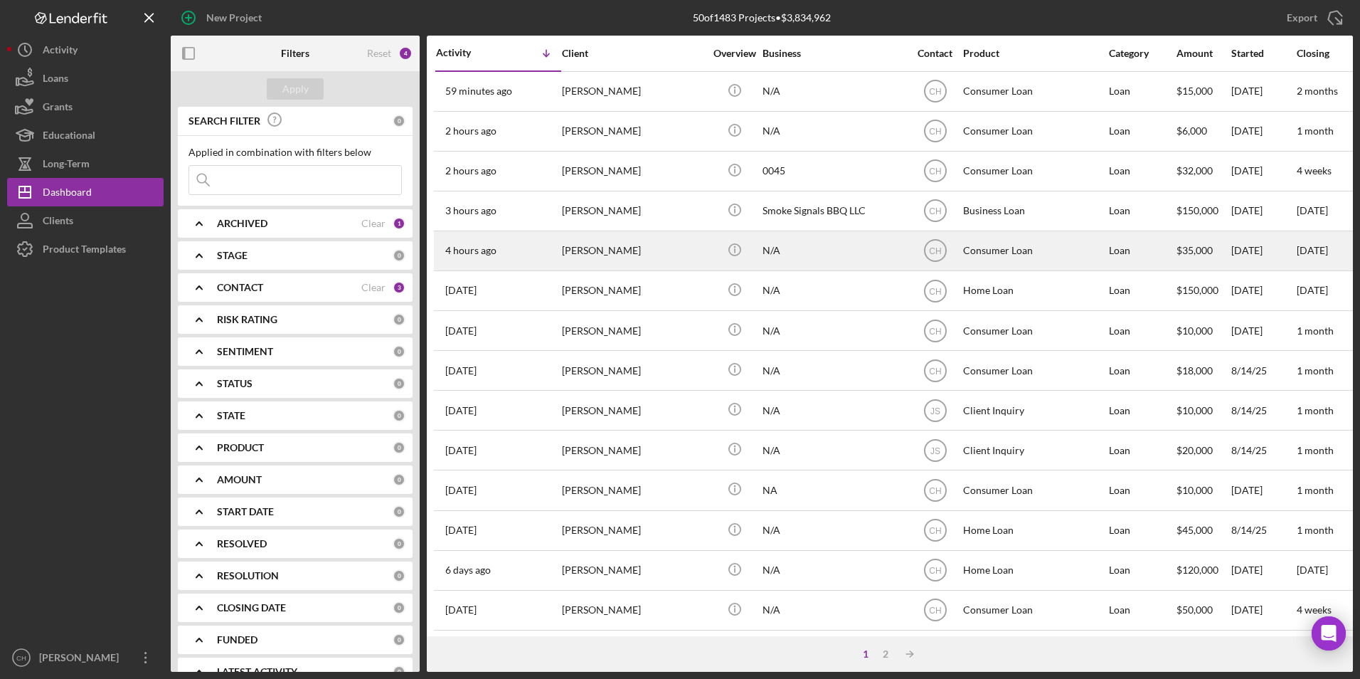
click at [576, 249] on div "[PERSON_NAME]" at bounding box center [633, 251] width 142 height 38
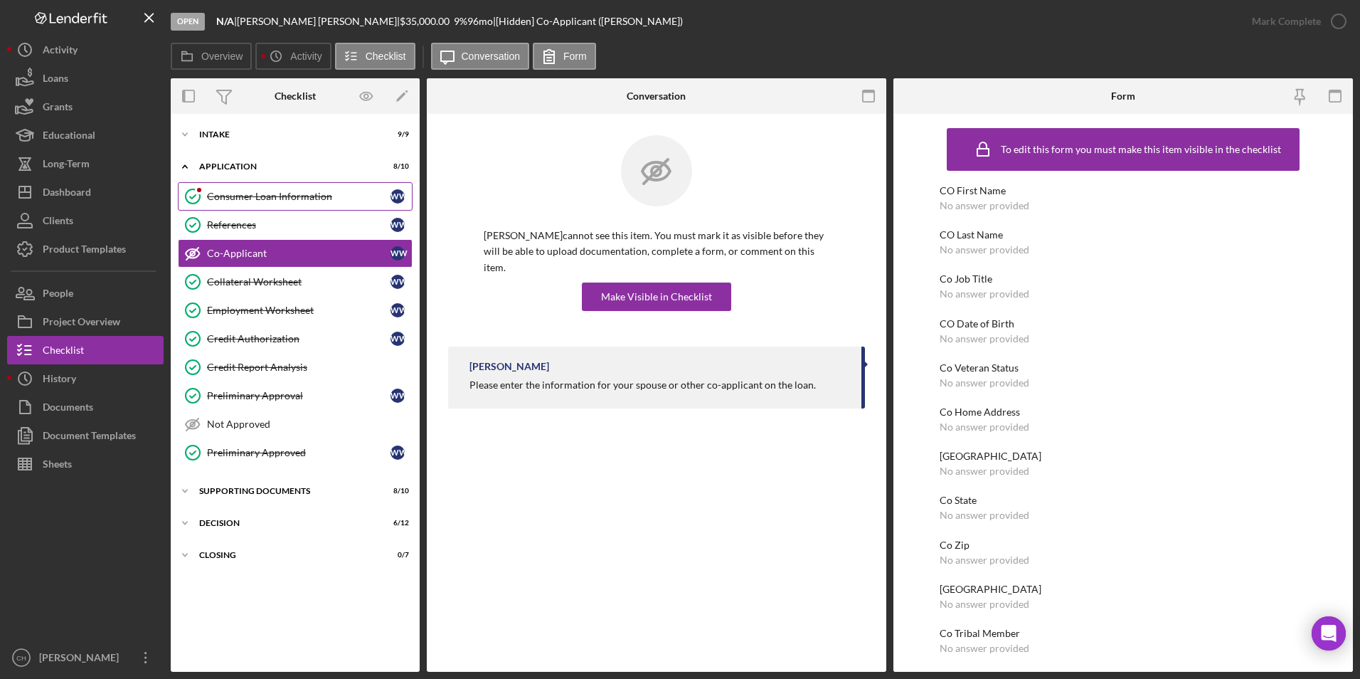
click at [242, 198] on div "Consumer Loan Information" at bounding box center [298, 196] width 183 height 11
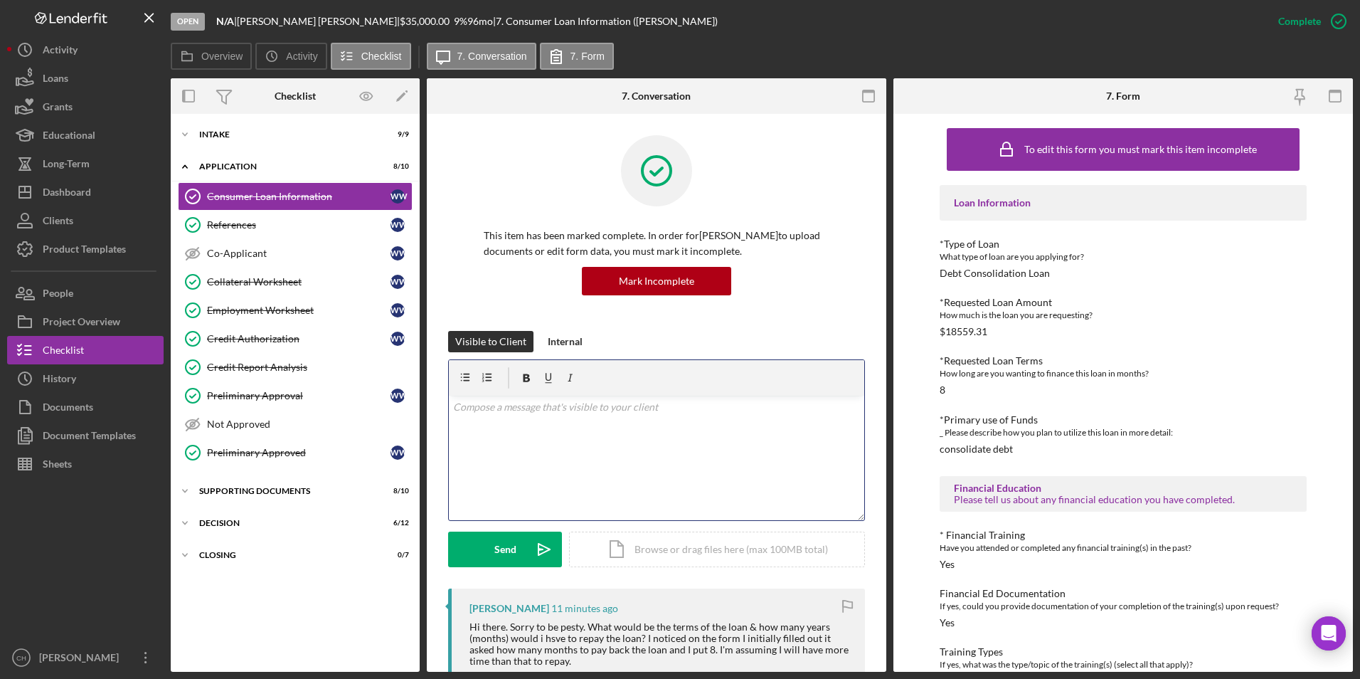
click at [540, 414] on p at bounding box center [657, 407] width 408 height 16
click at [579, 437] on div "v Color teal Color pink Remove color Add row above Add row below Add column bef…" at bounding box center [656, 457] width 415 height 124
click at [579, 404] on p "You are 8% for 8 years; proposed monthly payment would be" at bounding box center [657, 407] width 408 height 16
click at [753, 406] on p "You are 8% for 8 years; the proposed monthly payment would be" at bounding box center [657, 407] width 408 height 16
click at [503, 547] on div "Send" at bounding box center [505, 549] width 22 height 36
